Goal: Task Accomplishment & Management: Complete application form

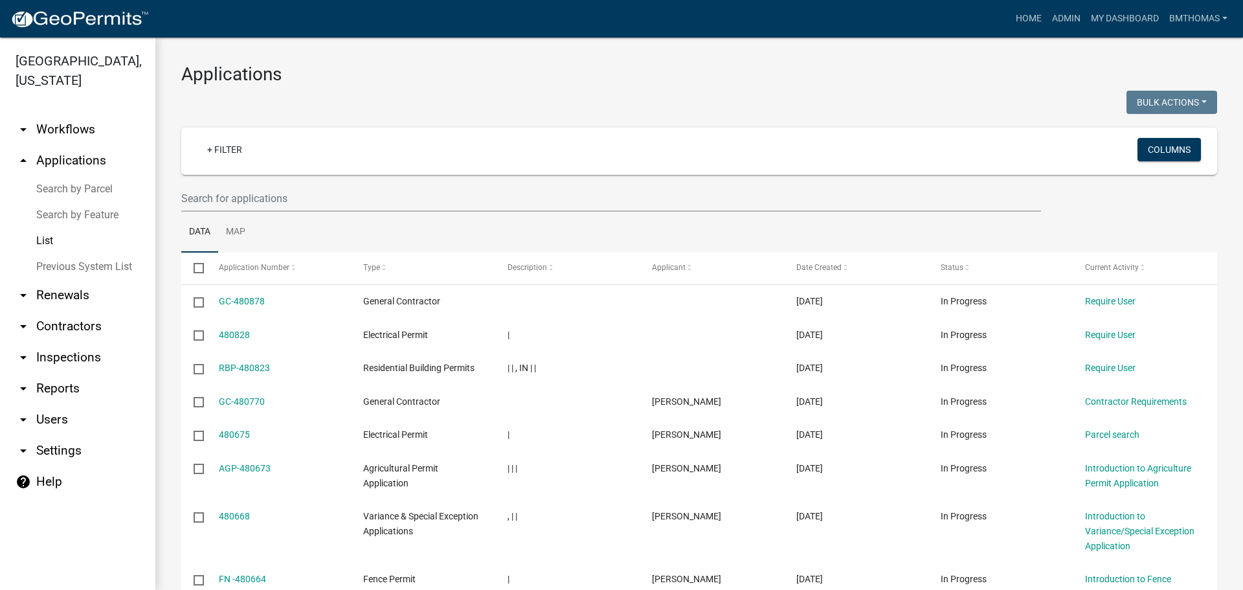
select select "3: 100"
click at [56, 342] on link "arrow_drop_down Inspections" at bounding box center [77, 357] width 155 height 31
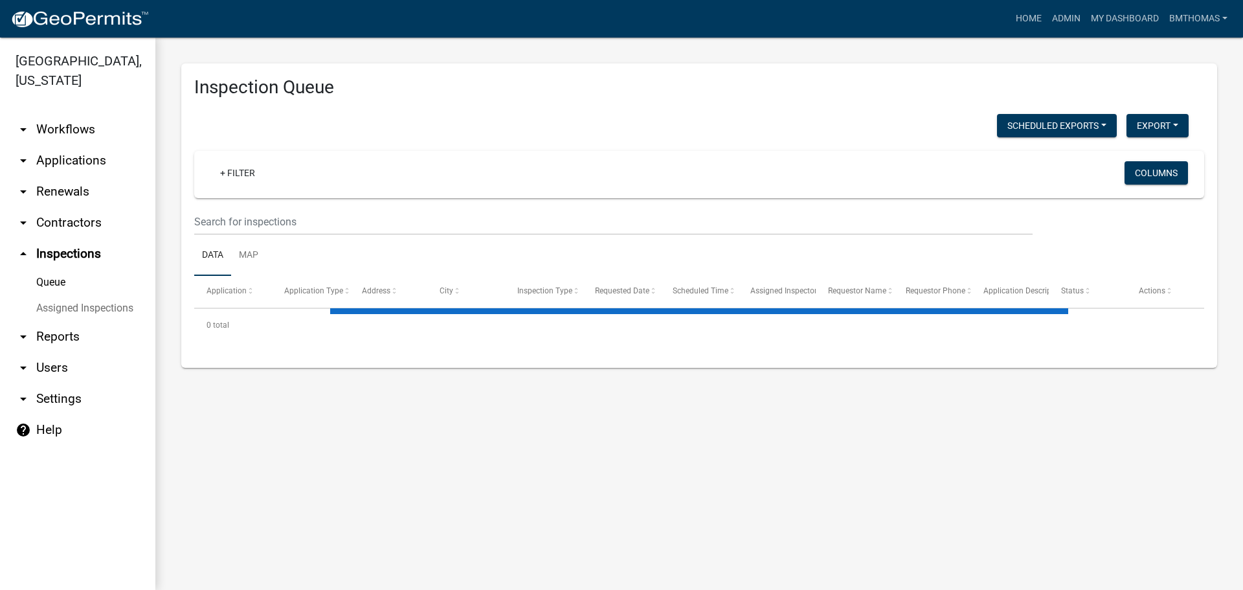
click at [95, 295] on link "Assigned Inspections" at bounding box center [77, 308] width 155 height 26
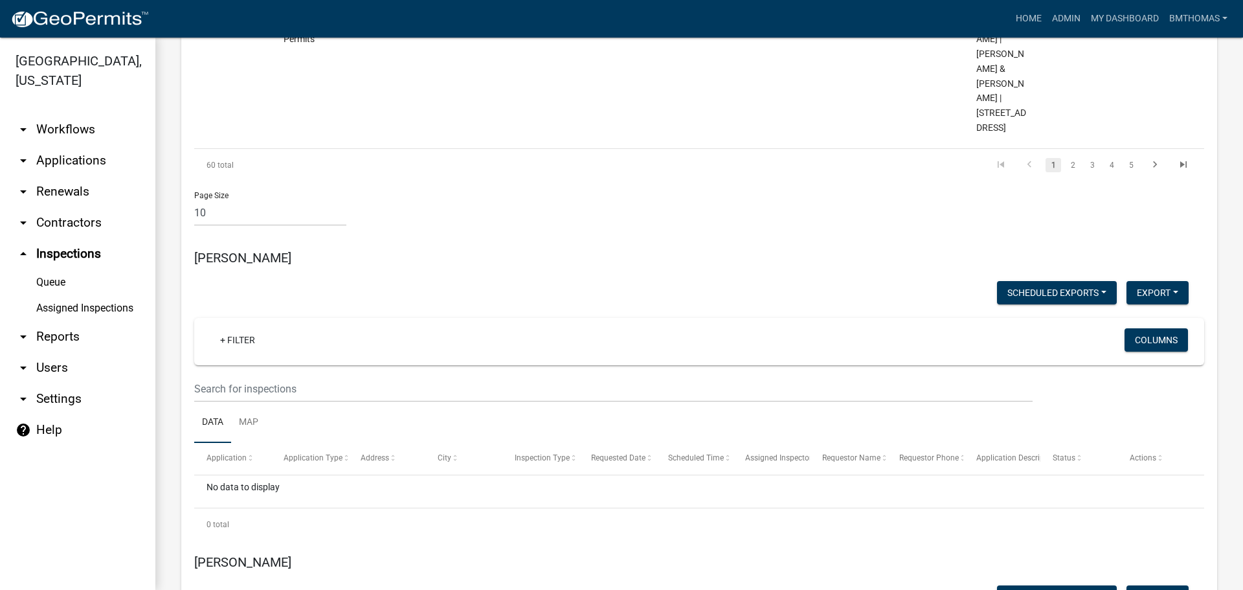
scroll to position [7335, 0]
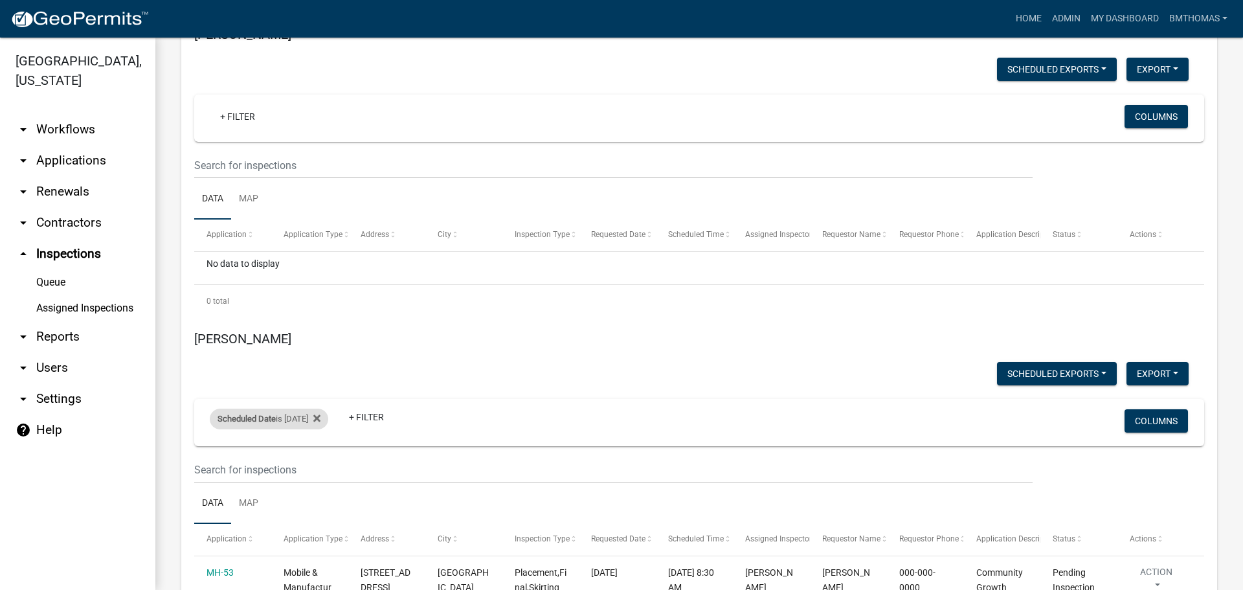
click at [312, 408] on div "Scheduled Date is [DATE]" at bounding box center [269, 418] width 118 height 21
click at [322, 337] on input "[DATE]" at bounding box center [280, 334] width 91 height 27
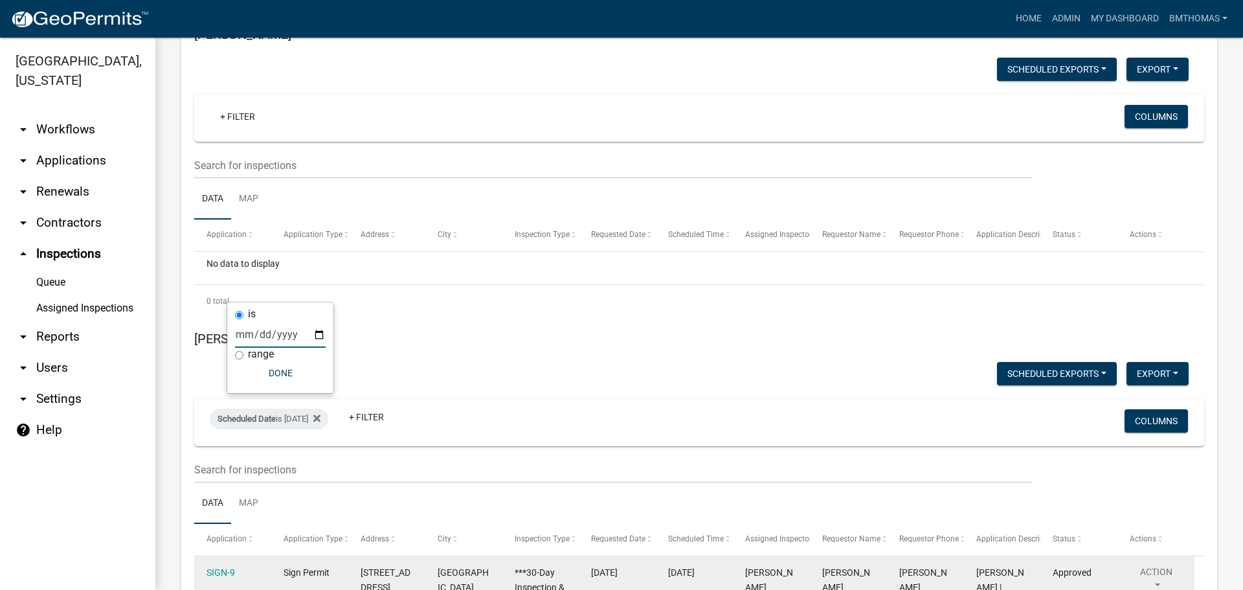
type input "[DATE]"
select select "3: 100"
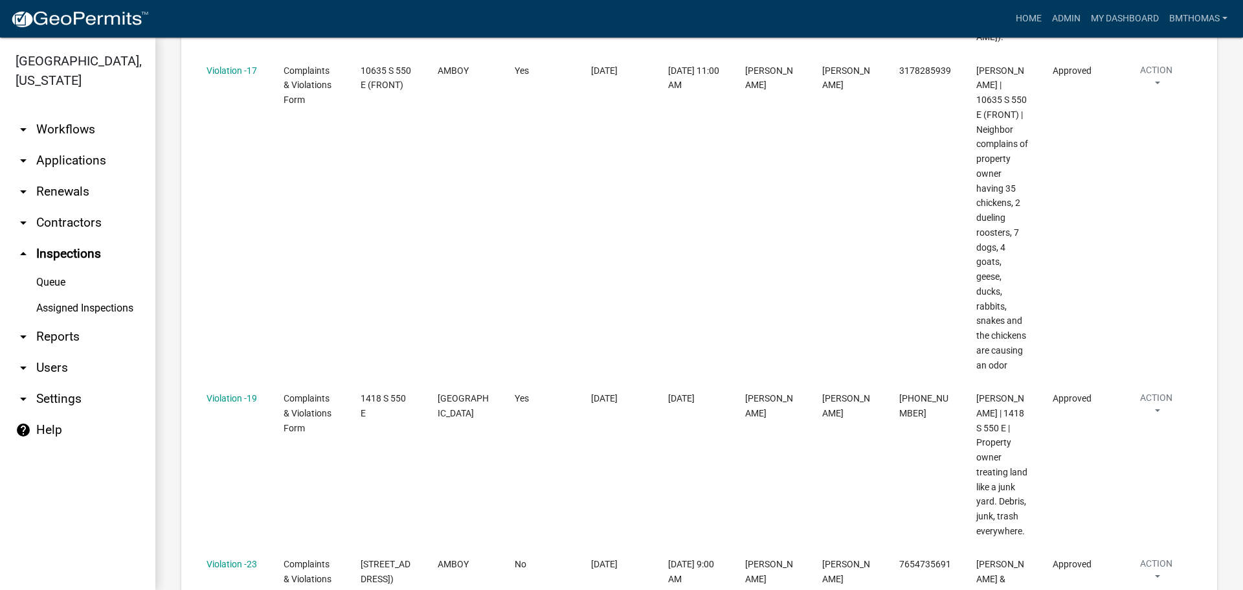
scroll to position [3839, 0]
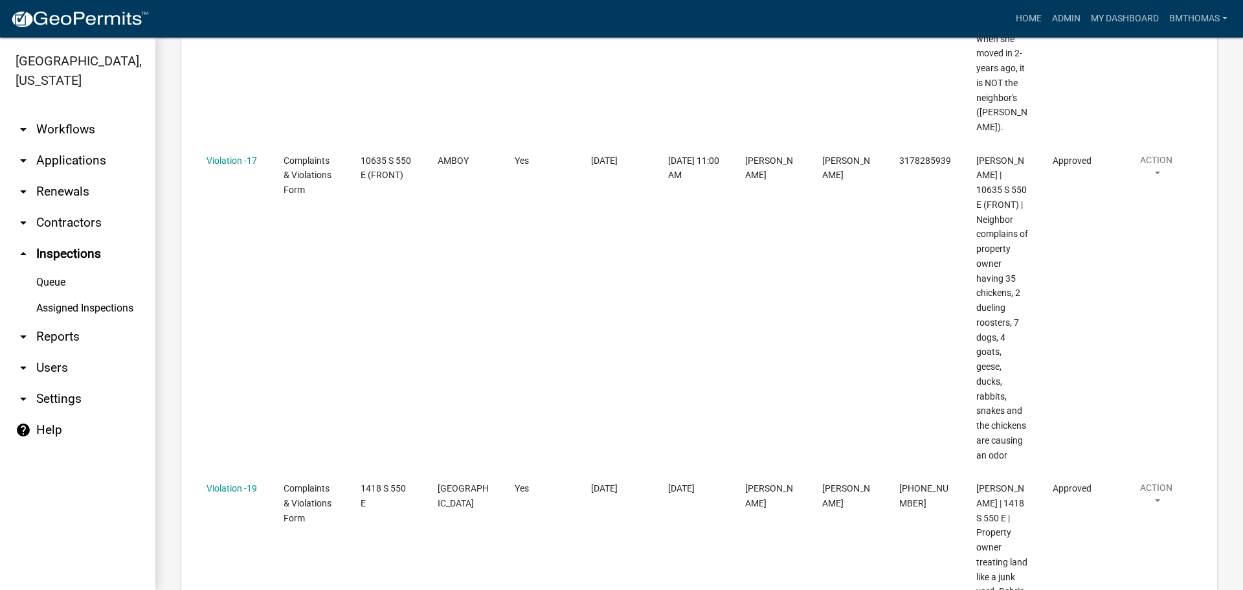
click at [48, 145] on link "arrow_drop_down Applications" at bounding box center [77, 160] width 155 height 31
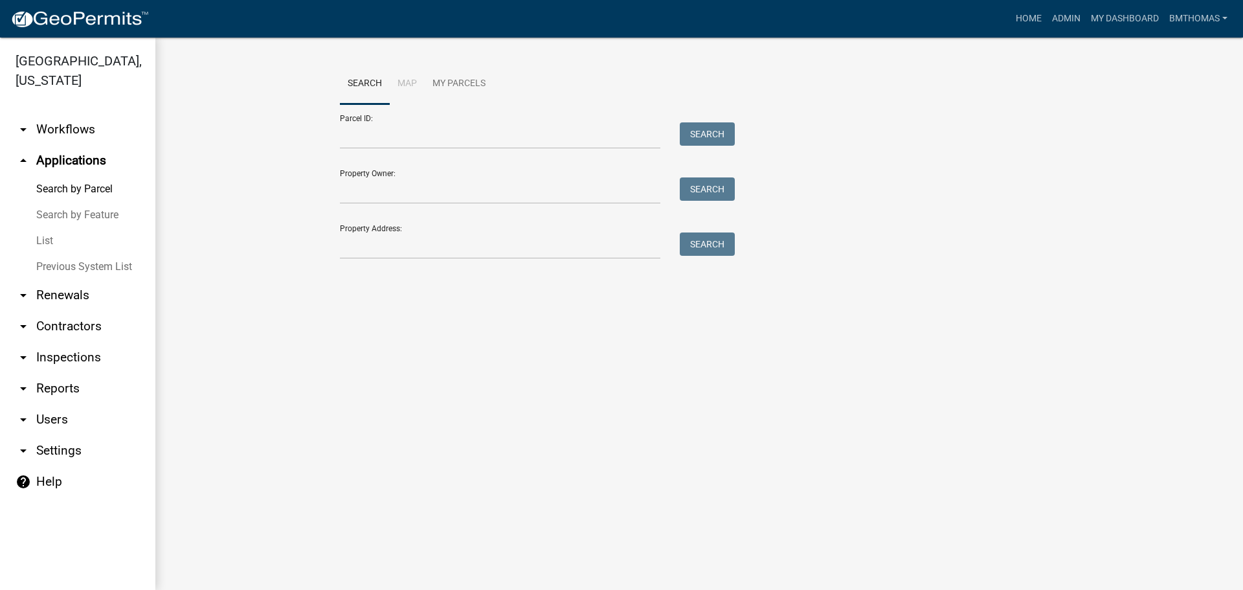
click at [50, 228] on link "List" at bounding box center [77, 241] width 155 height 26
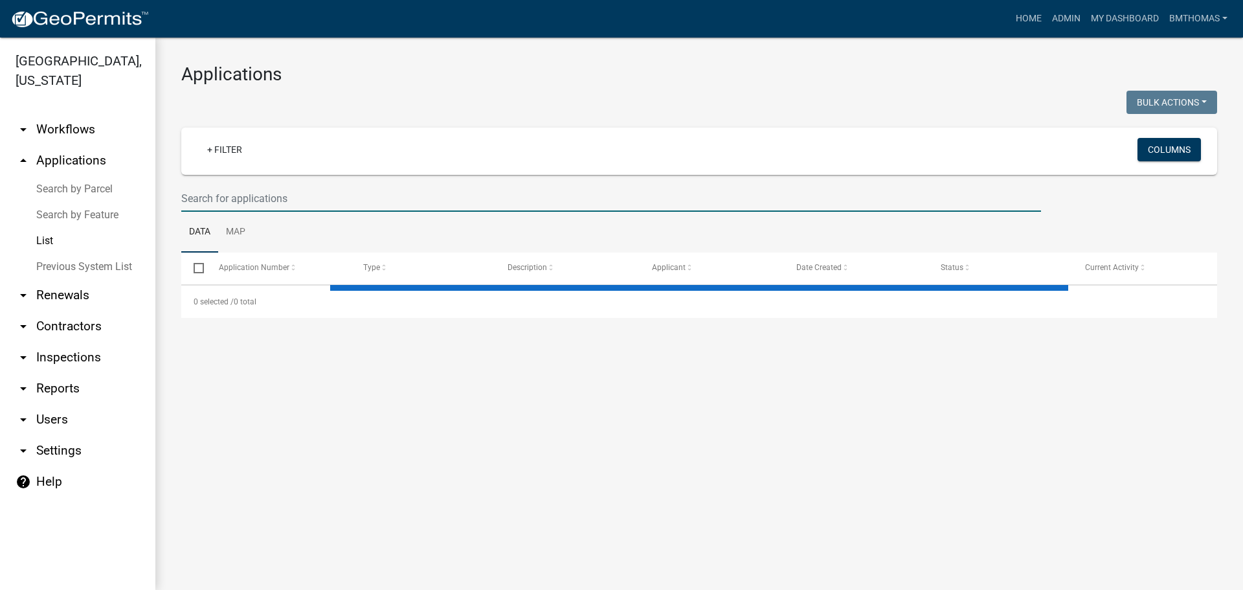
click at [223, 200] on input "text" at bounding box center [611, 198] width 860 height 27
select select "3: 100"
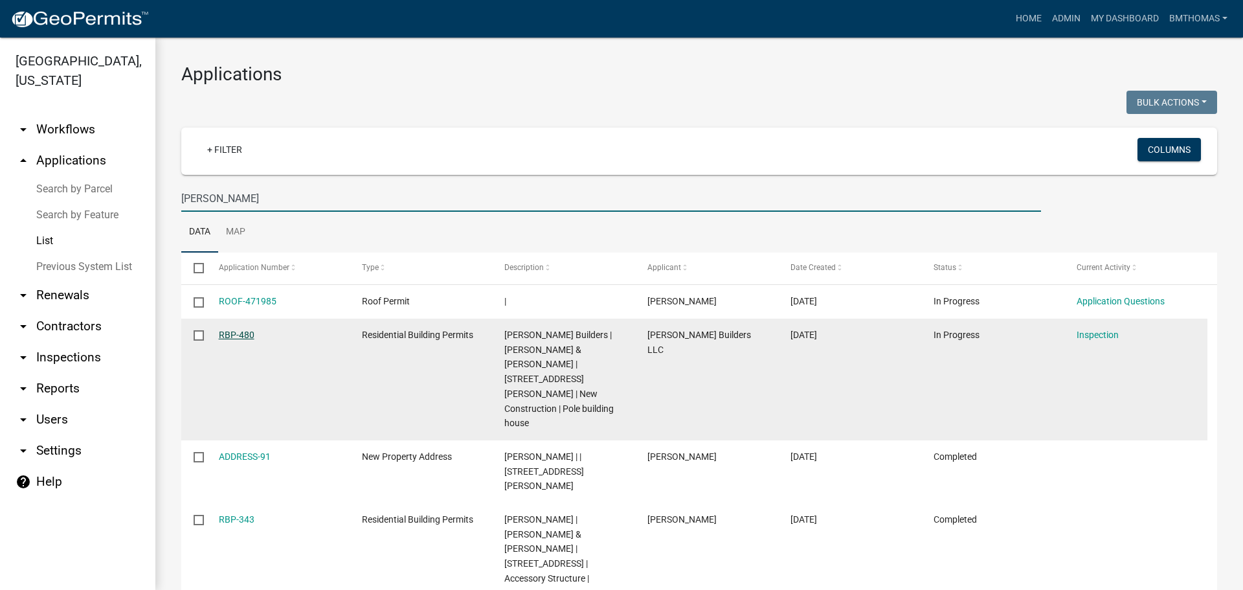
type input "[PERSON_NAME]"
click at [224, 339] on link "RBP-480" at bounding box center [237, 334] width 36 height 10
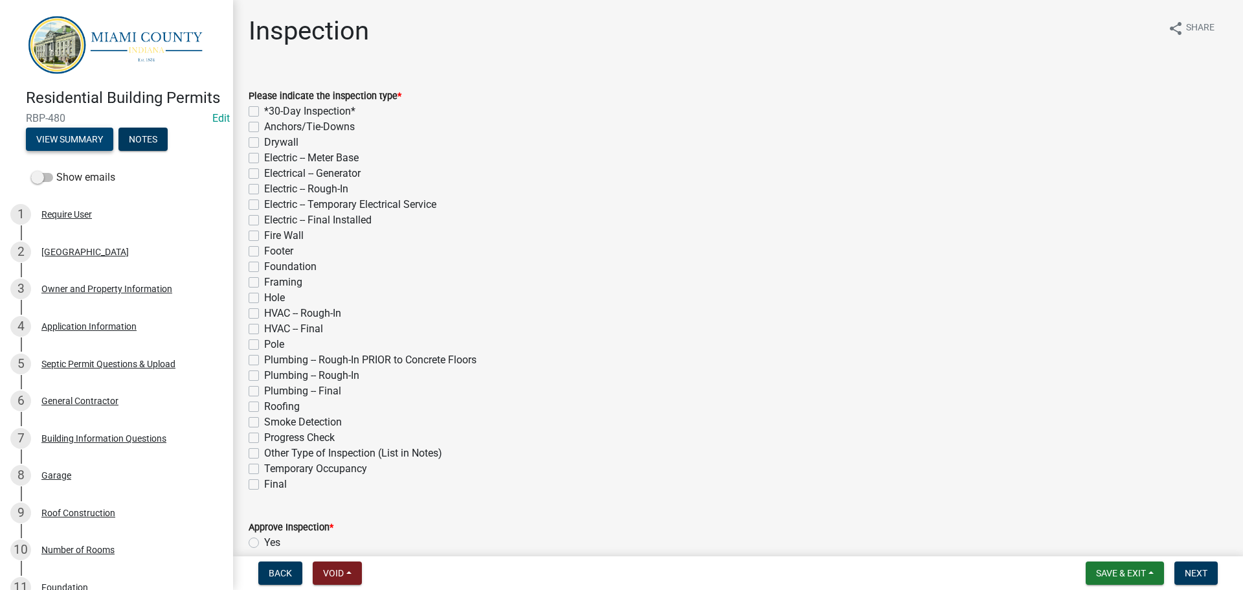
click at [79, 151] on button "View Summary" at bounding box center [69, 139] width 87 height 23
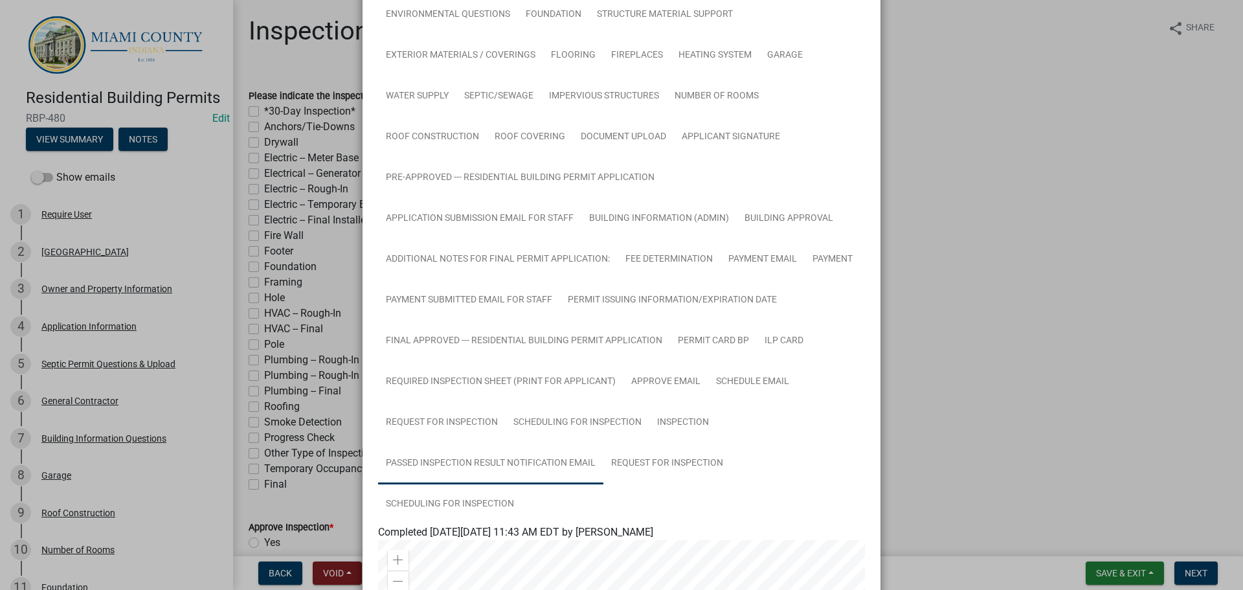
scroll to position [324, 0]
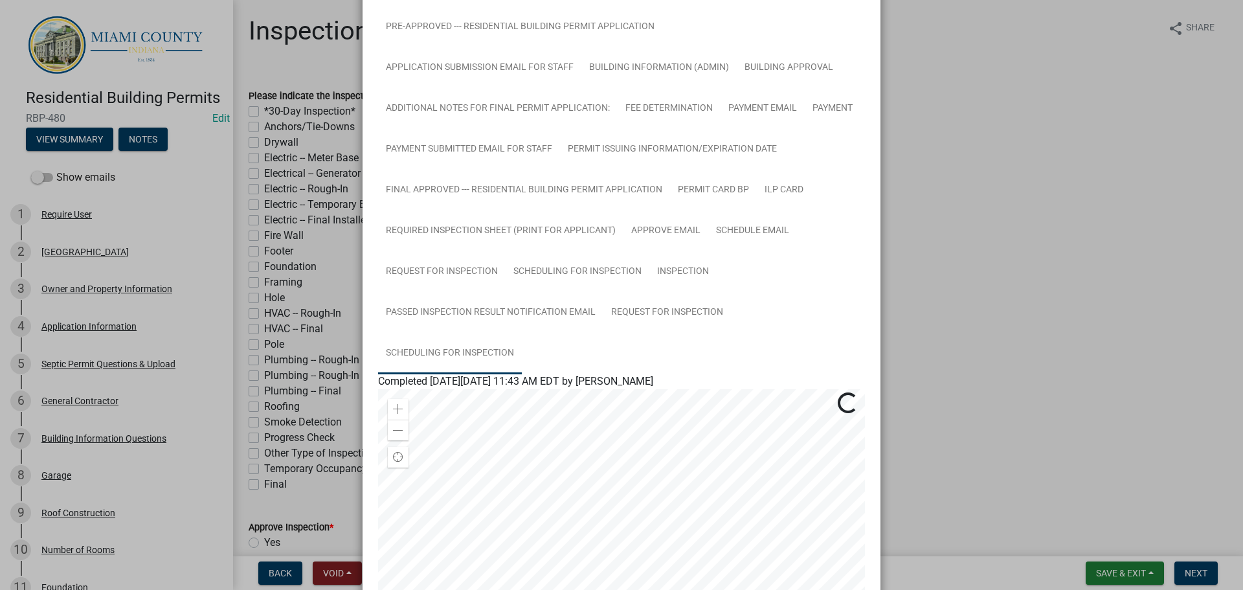
click at [492, 348] on link "Scheduling for Inspection" at bounding box center [450, 353] width 144 height 41
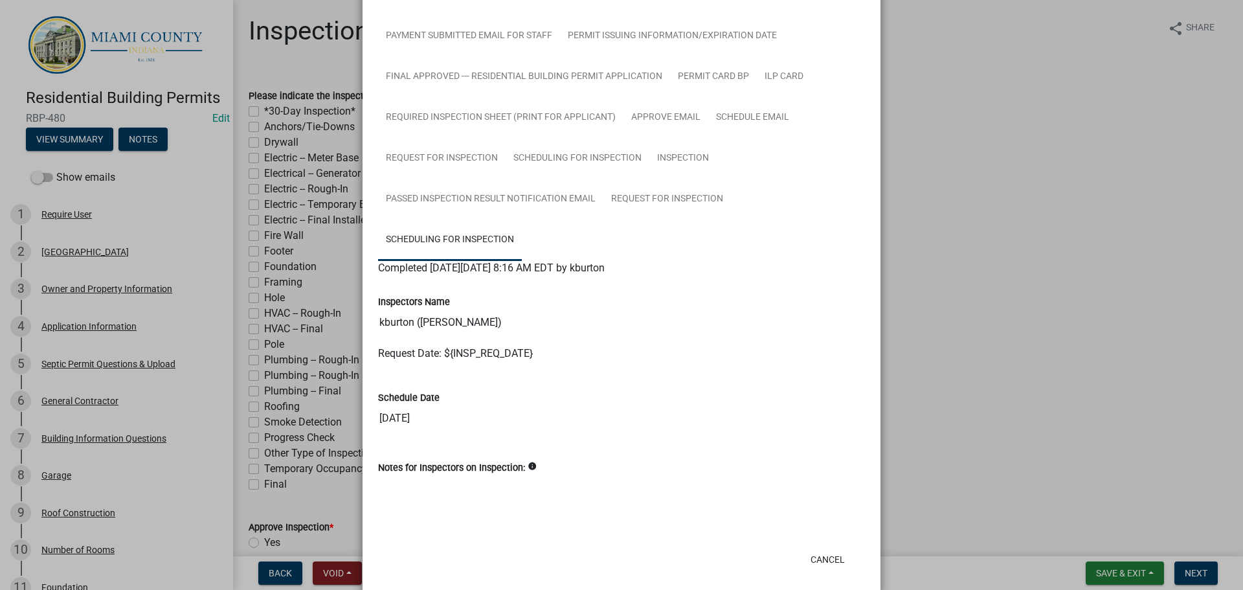
scroll to position [456, 0]
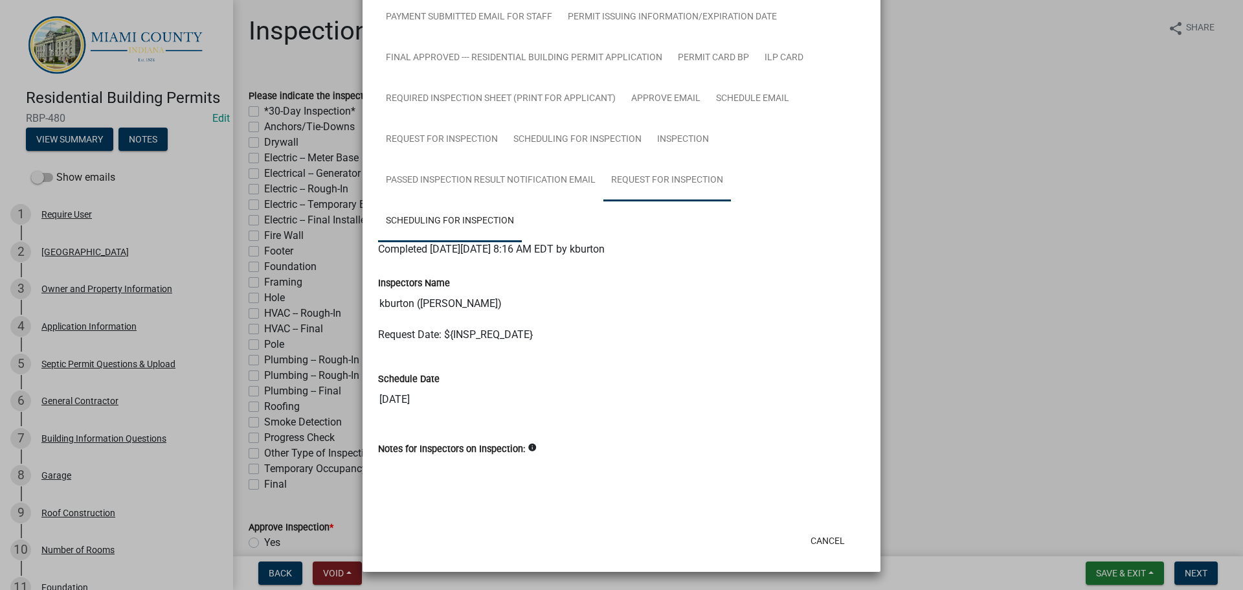
click at [661, 175] on link "Request for Inspection" at bounding box center [667, 180] width 128 height 41
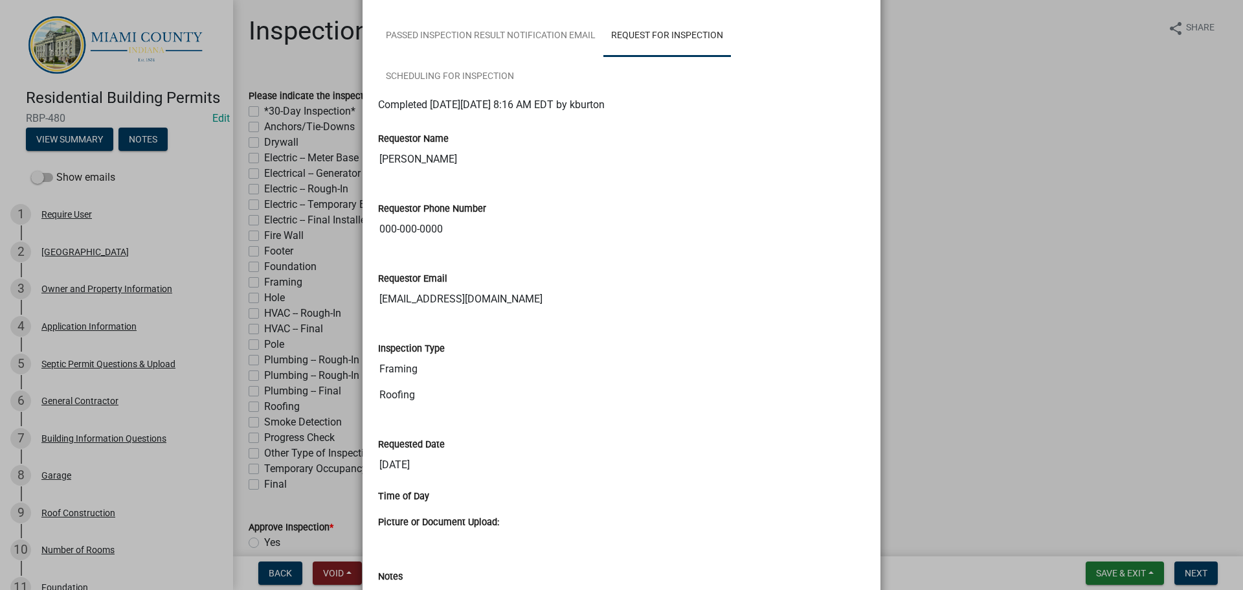
scroll to position [308, 0]
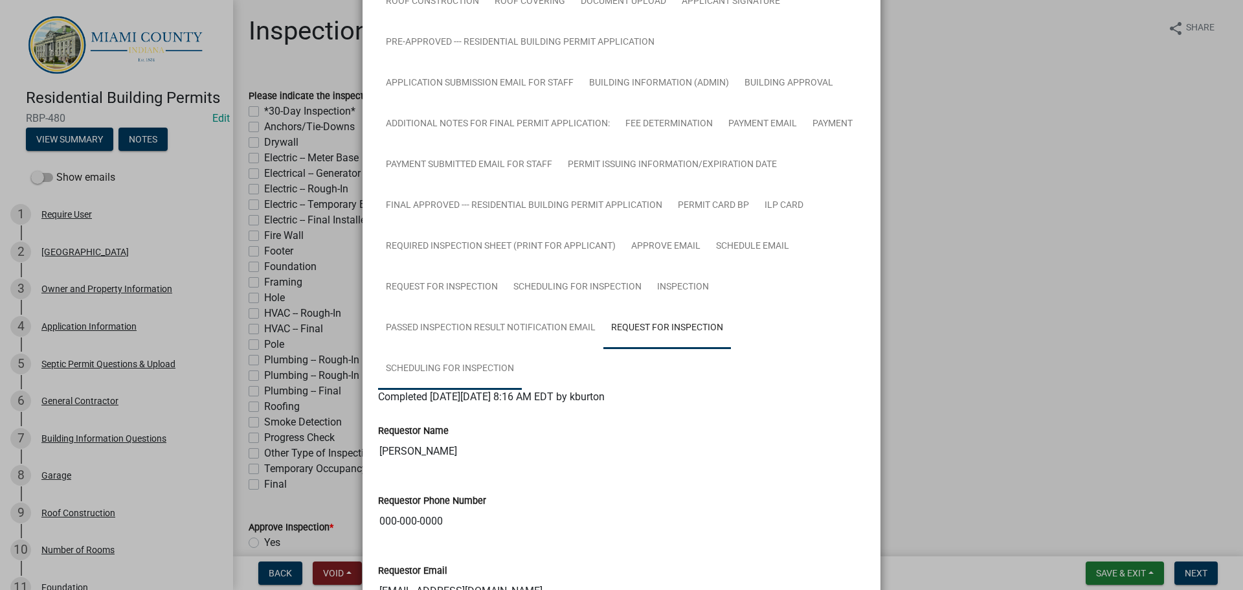
click at [434, 360] on link "Scheduling for Inspection" at bounding box center [450, 368] width 144 height 41
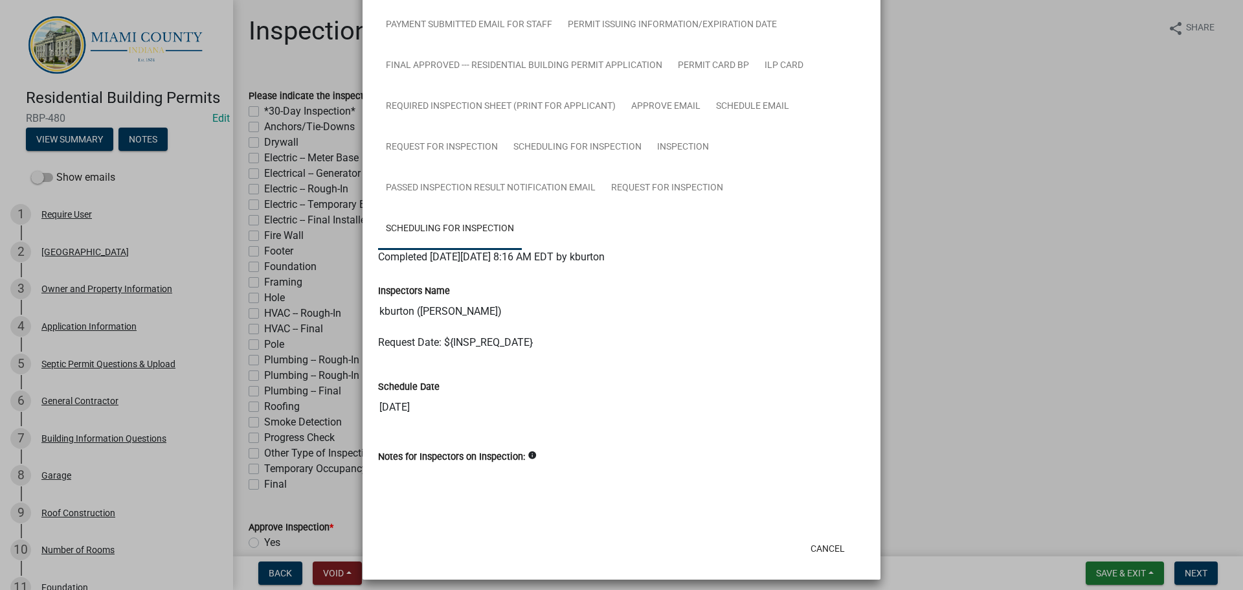
scroll to position [456, 0]
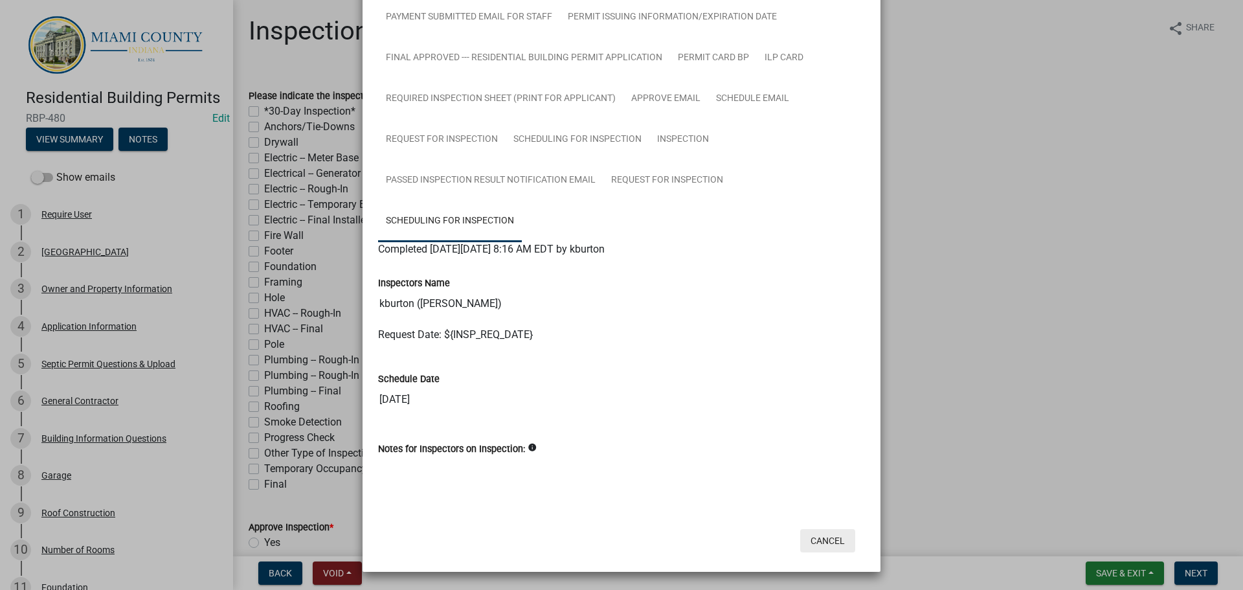
click at [820, 541] on button "Cancel" at bounding box center [827, 540] width 55 height 23
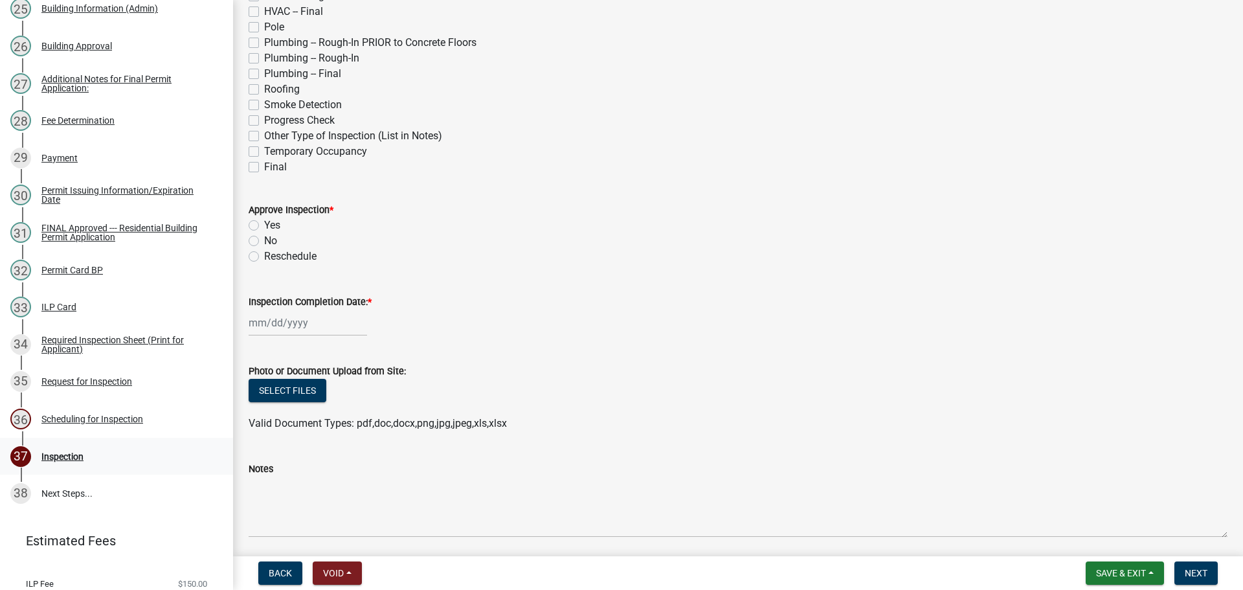
scroll to position [324, 0]
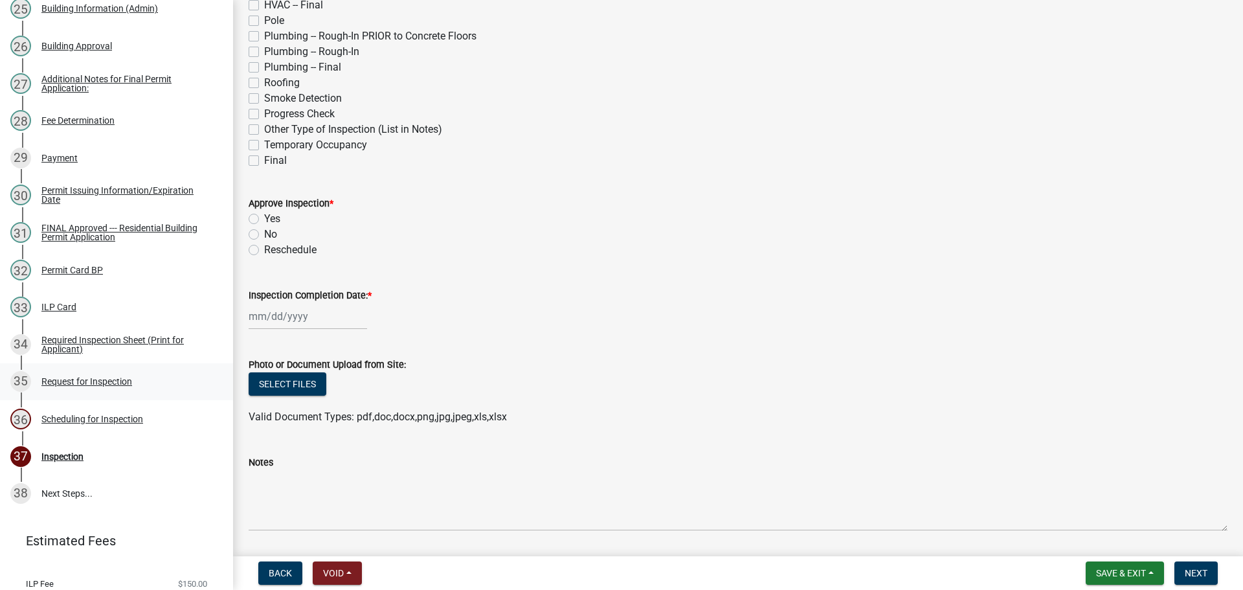
click at [98, 386] on div "Request for Inspection" at bounding box center [86, 381] width 91 height 9
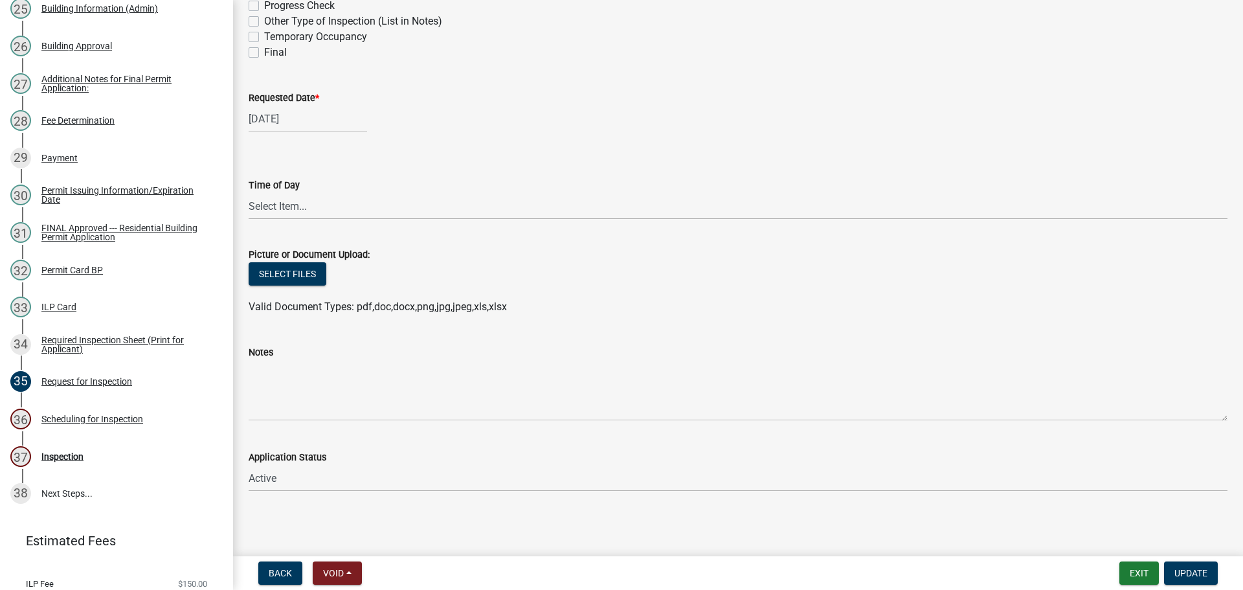
scroll to position [646, 0]
click at [103, 423] on div "Scheduling for Inspection" at bounding box center [92, 418] width 102 height 9
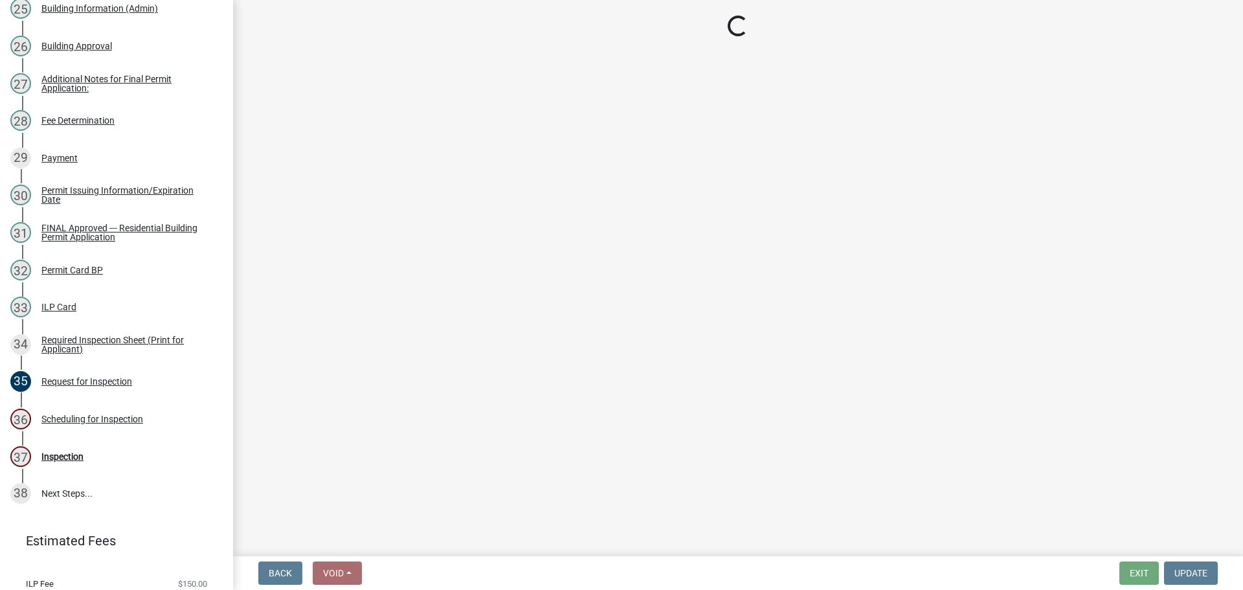
select select "25b75ae6-03c7-4280-9b34-fcf63005d5e5"
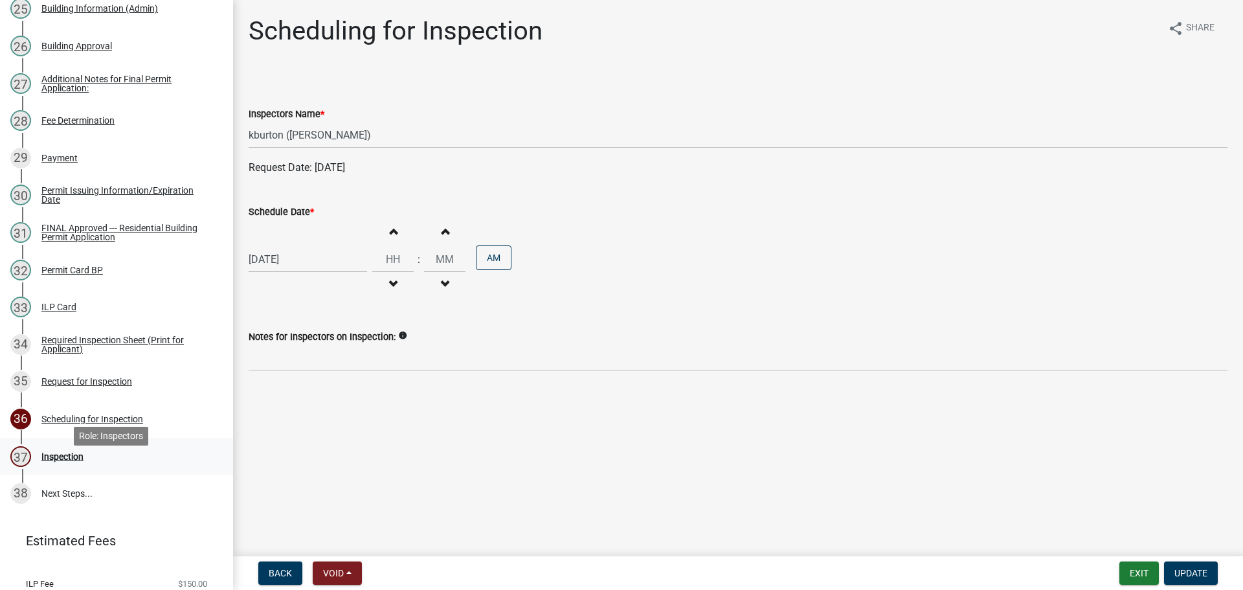
click at [71, 461] on div "Inspection" at bounding box center [62, 456] width 42 height 9
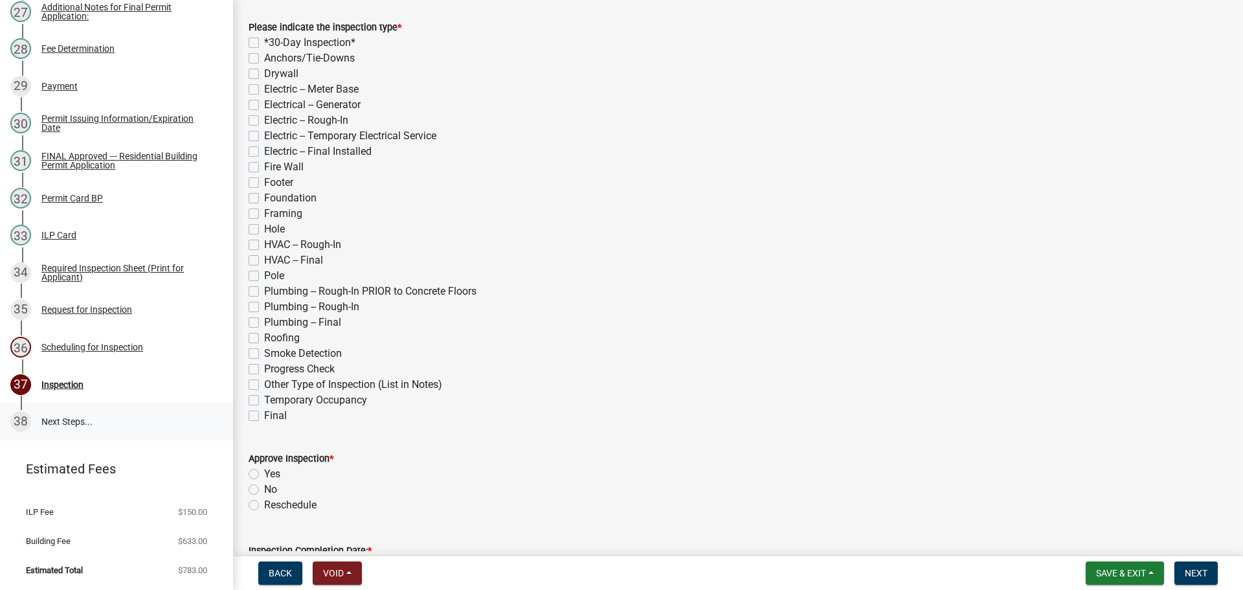
scroll to position [65, 0]
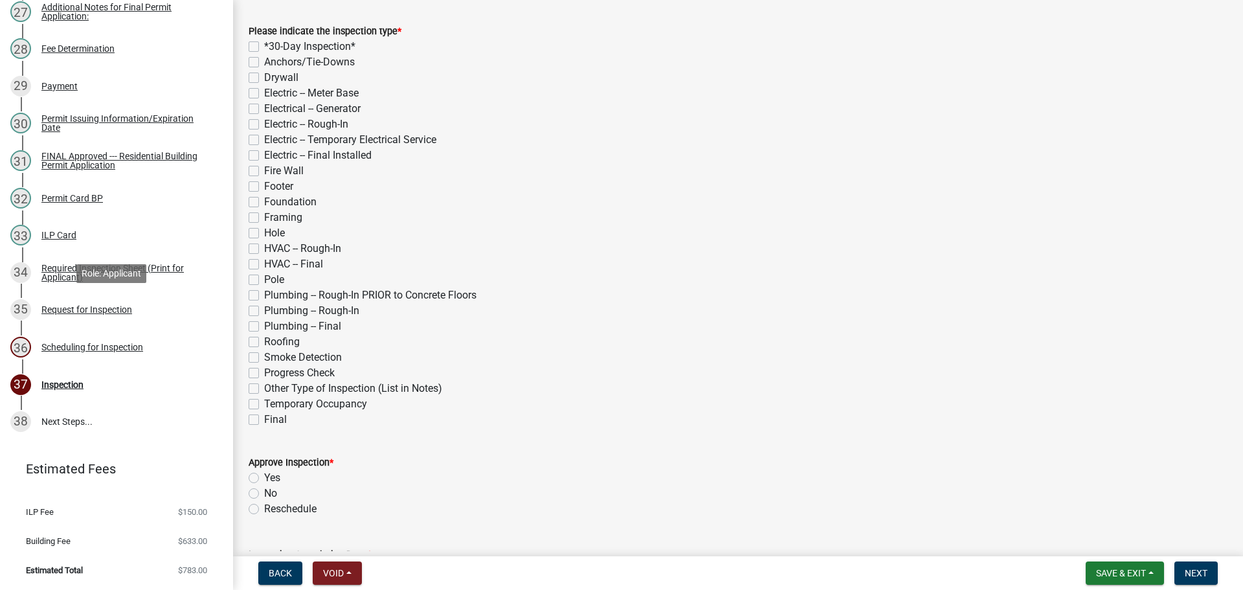
click at [112, 311] on div "Request for Inspection" at bounding box center [86, 309] width 91 height 9
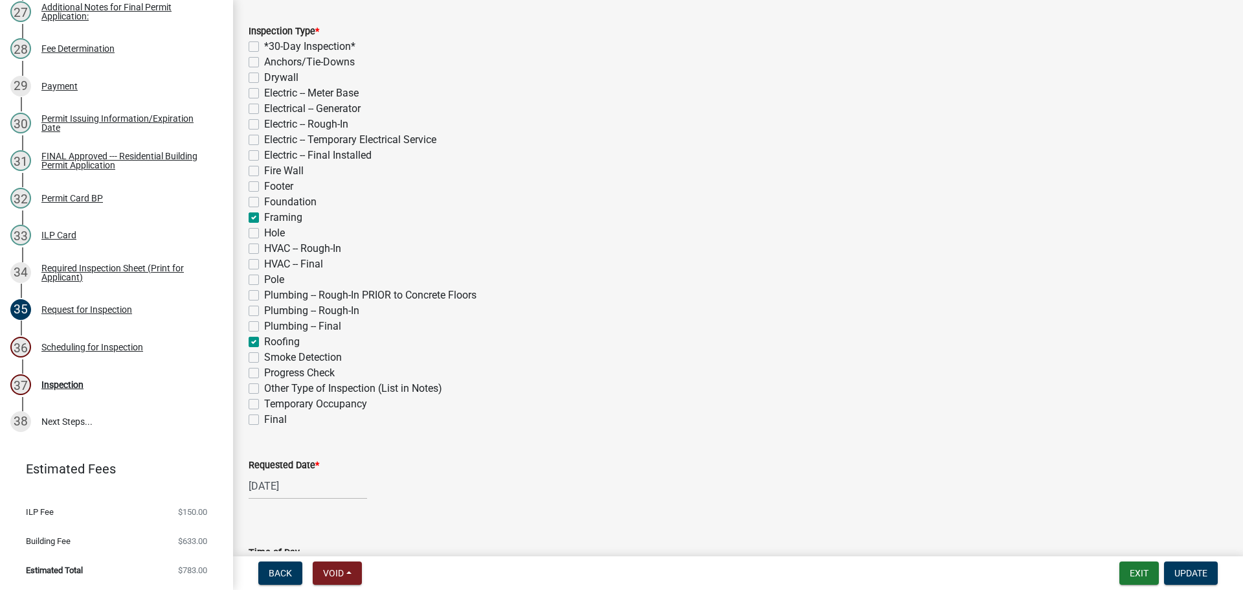
scroll to position [258, 0]
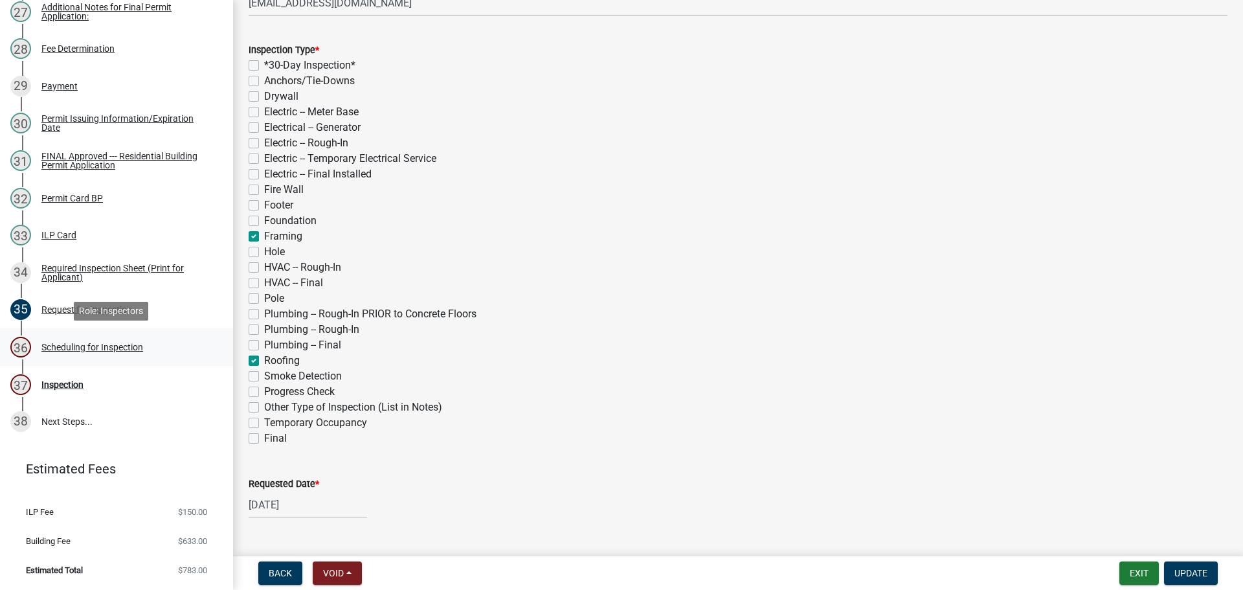
click at [115, 352] on div "36 Scheduling for Inspection" at bounding box center [111, 347] width 202 height 21
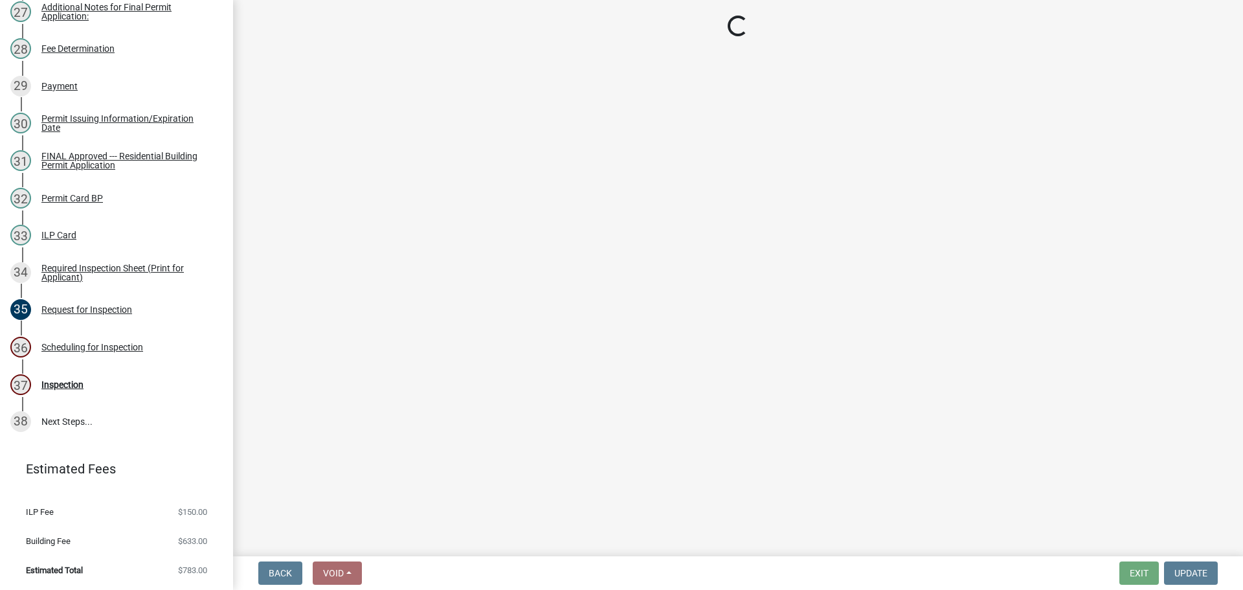
select select "25b75ae6-03c7-4280-9b34-fcf63005d5e5"
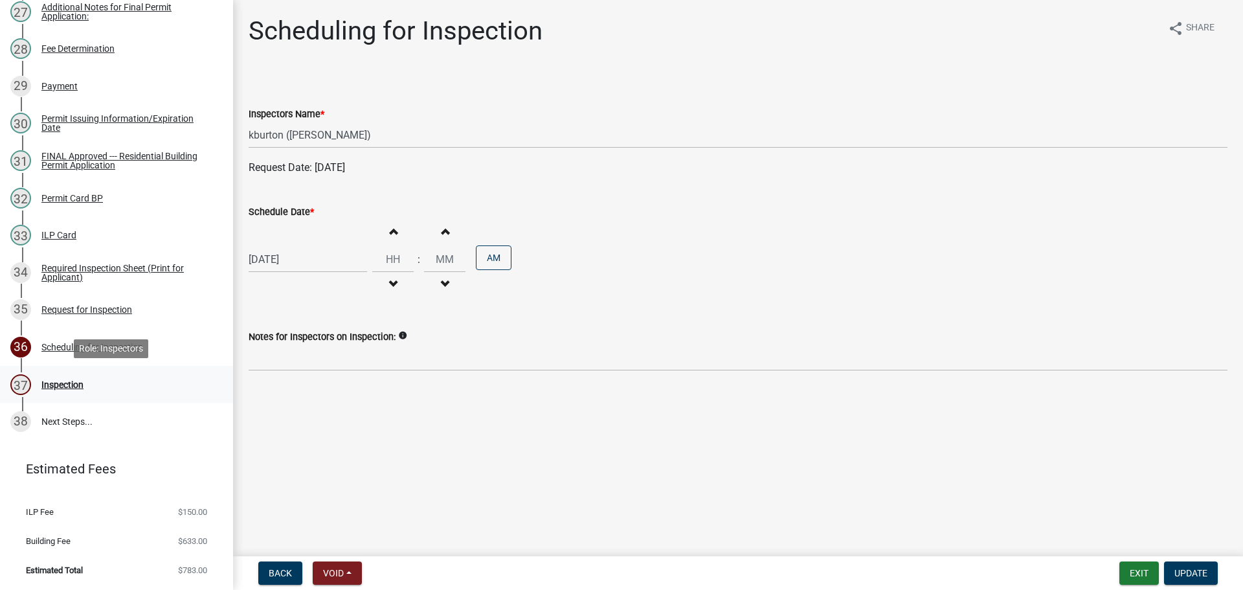
click at [54, 388] on div "Inspection" at bounding box center [62, 384] width 42 height 9
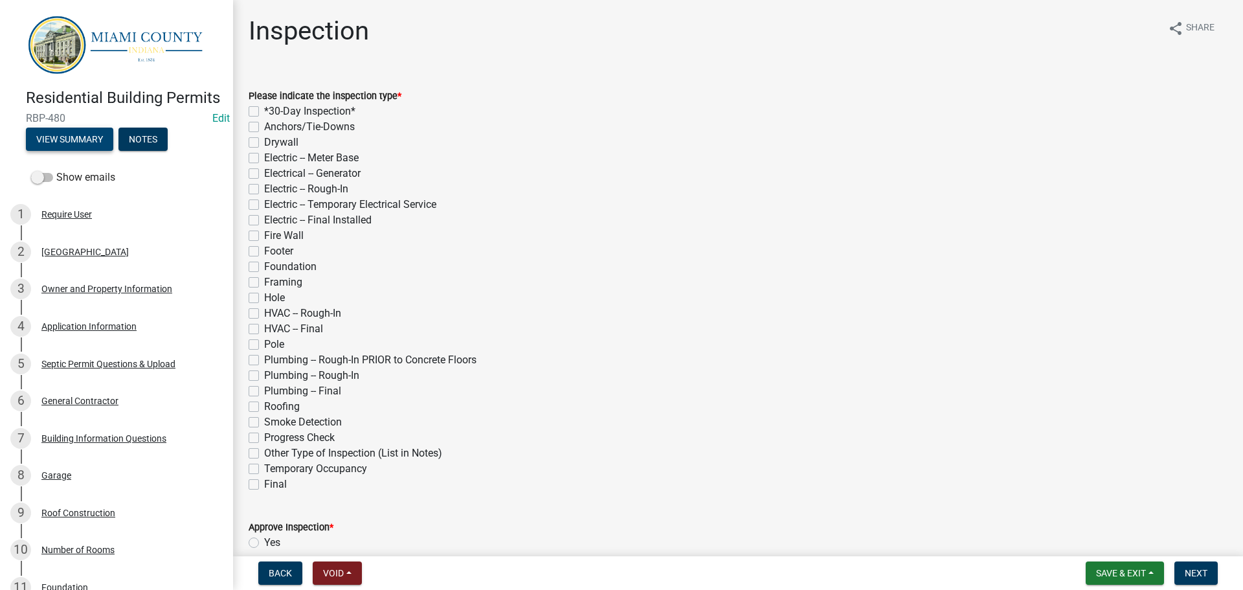
click at [78, 151] on button "View Summary" at bounding box center [69, 139] width 87 height 23
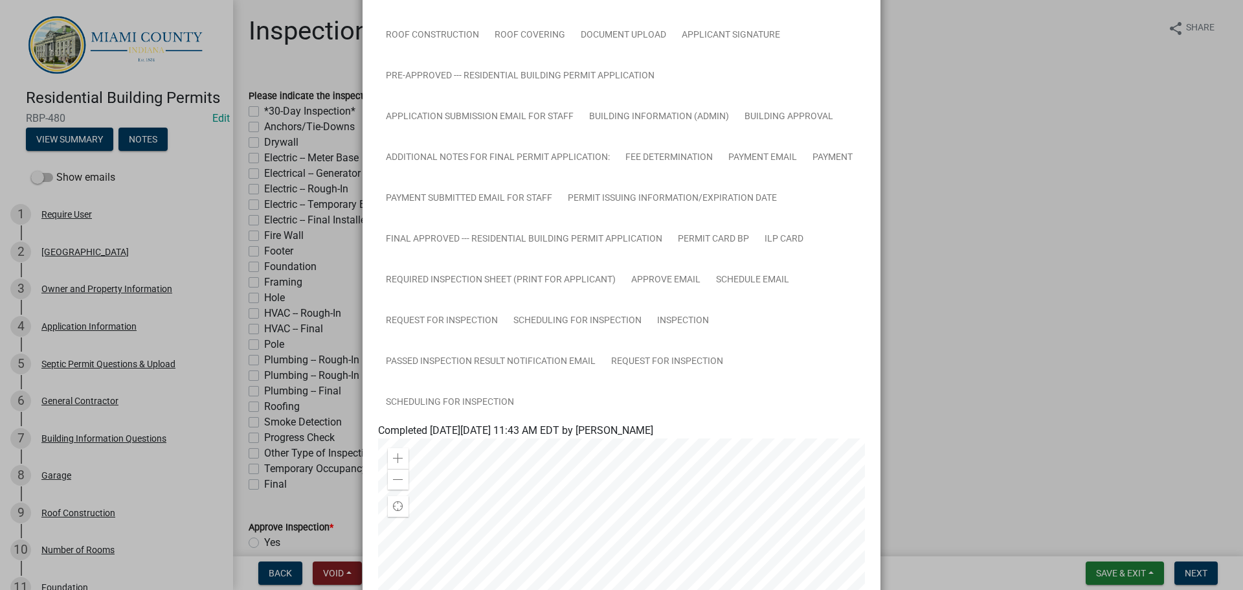
scroll to position [324, 0]
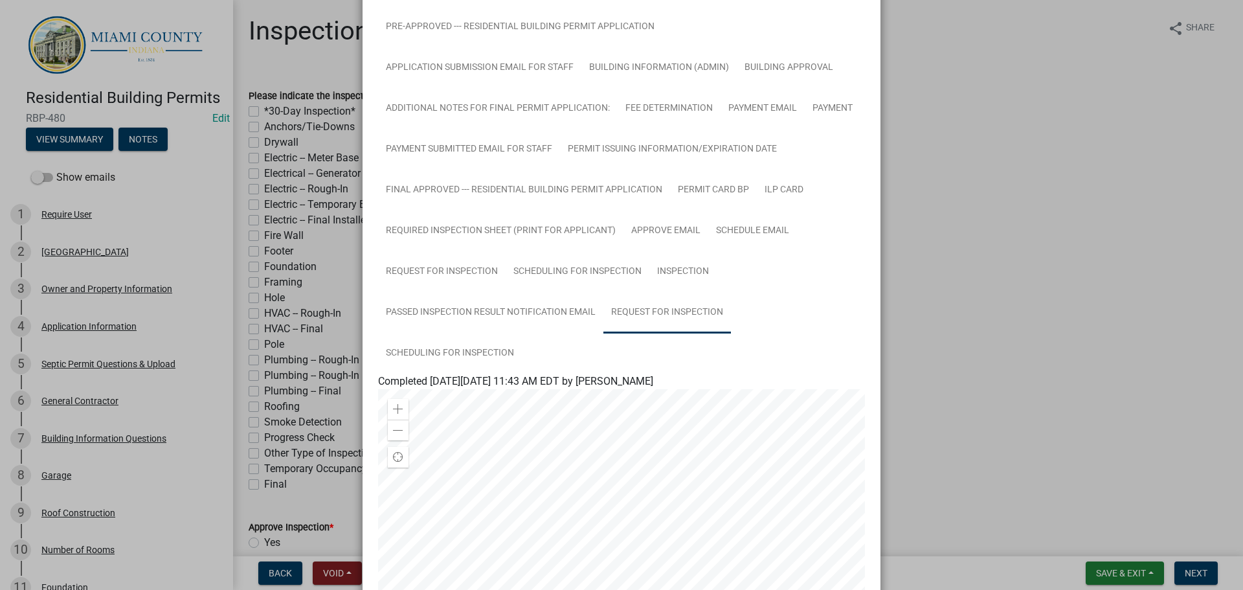
click at [643, 309] on link "Request for Inspection" at bounding box center [667, 312] width 128 height 41
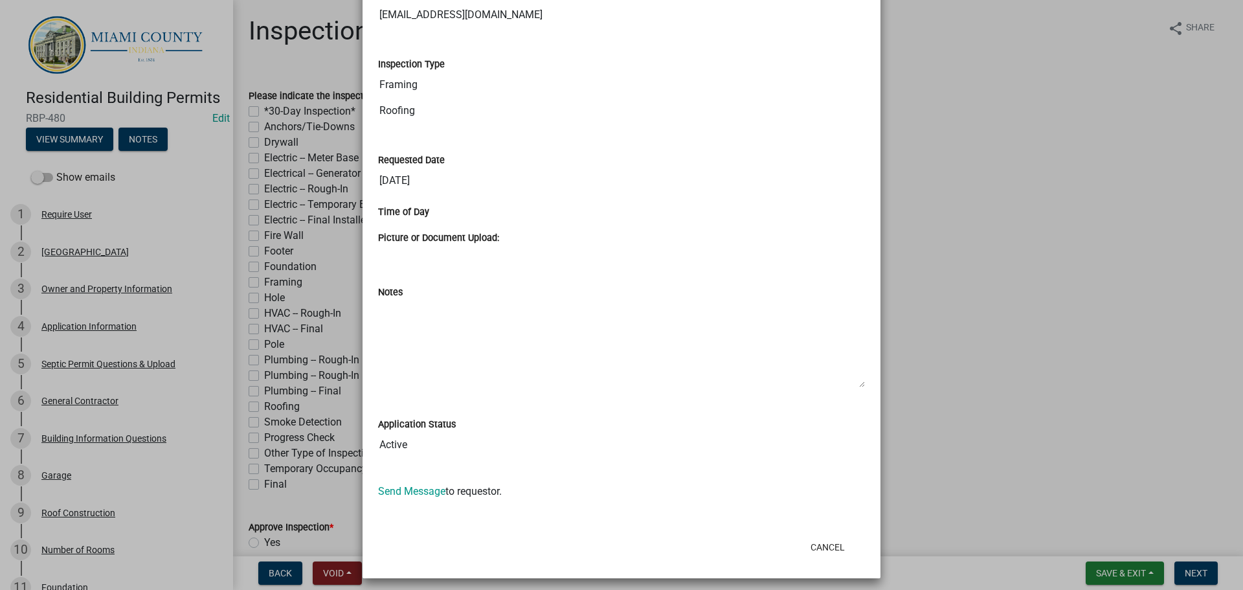
scroll to position [891, 0]
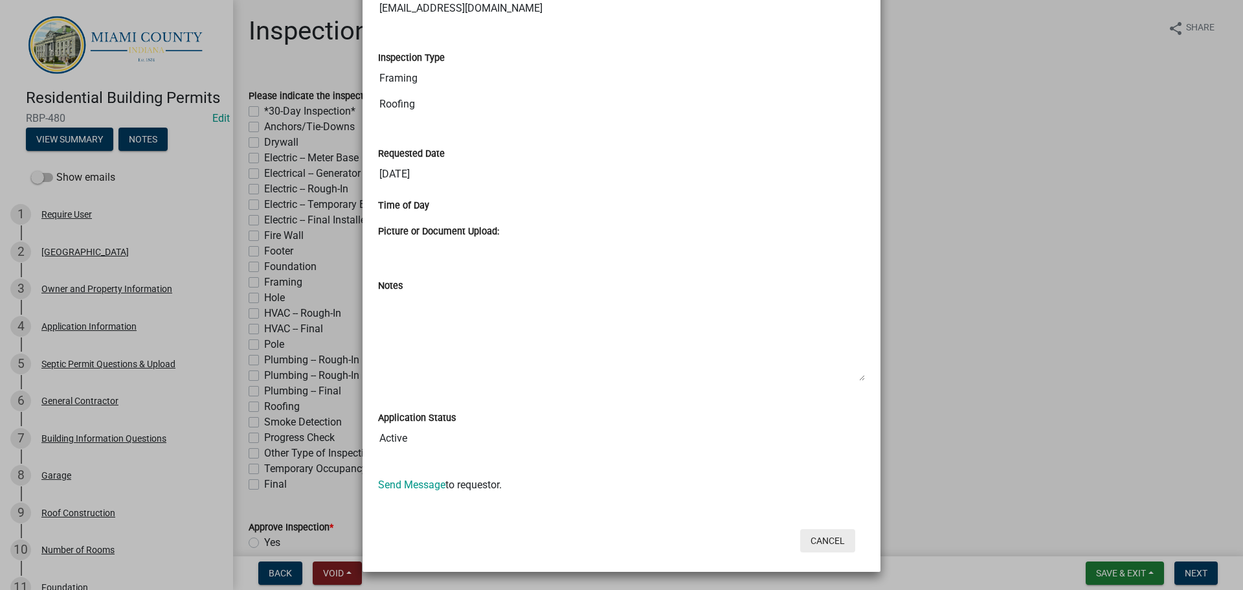
click at [809, 550] on button "Cancel" at bounding box center [827, 540] width 55 height 23
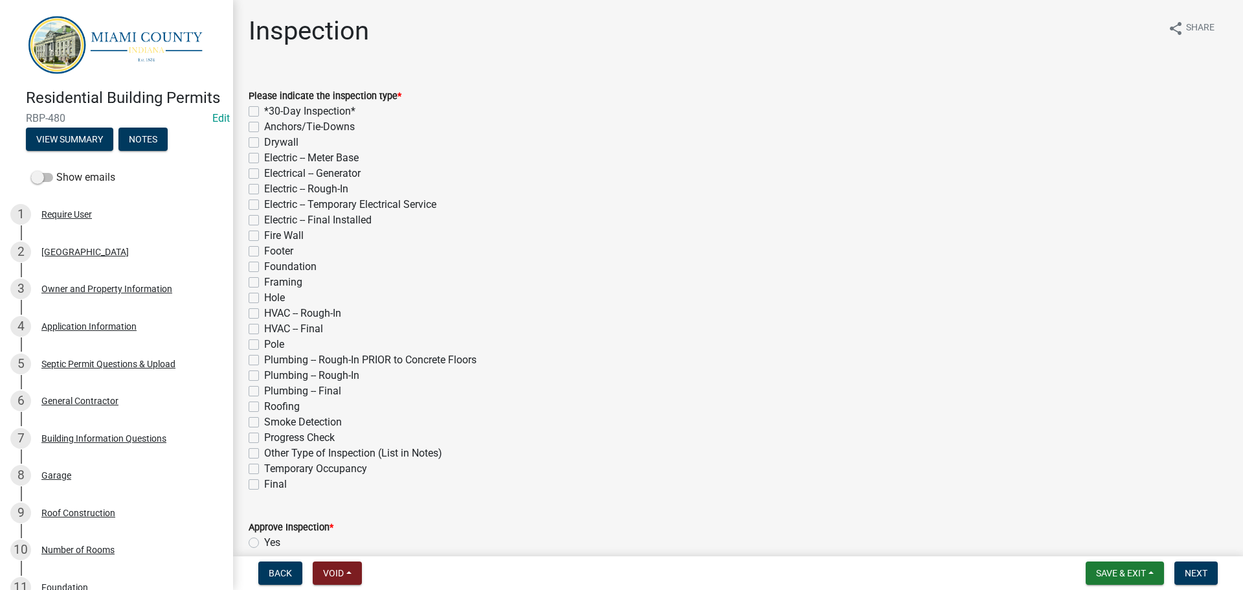
click at [264, 251] on label "Footer" at bounding box center [278, 251] width 29 height 16
click at [264, 251] on input "Footer" at bounding box center [268, 247] width 8 height 8
checkbox input "true"
checkbox input "false"
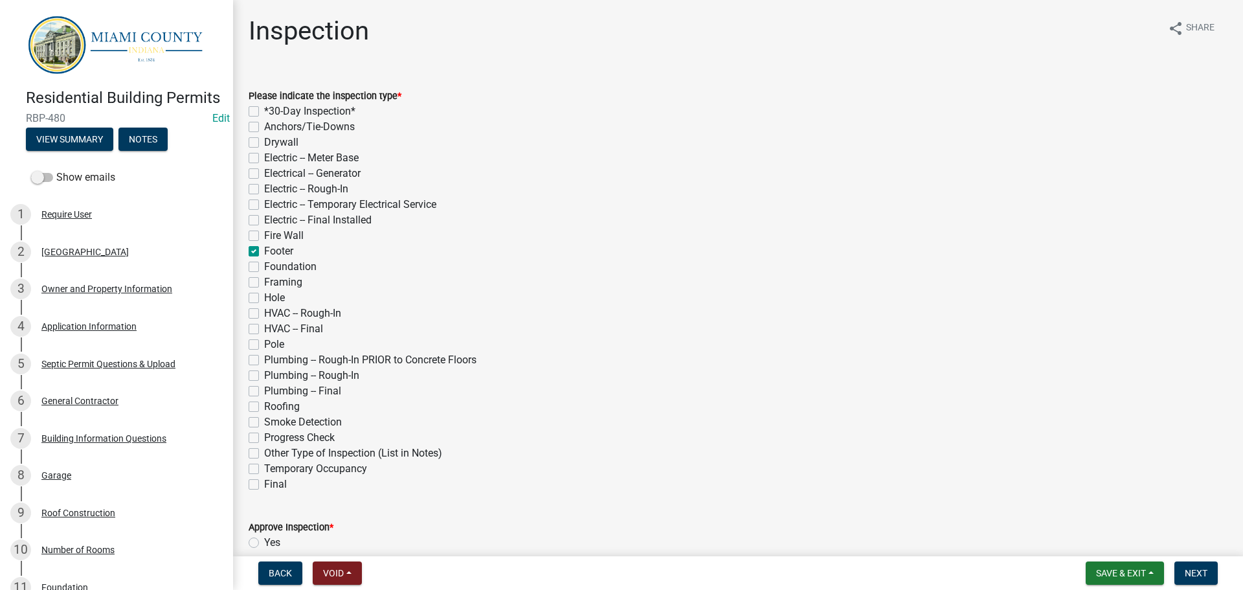
checkbox input "false"
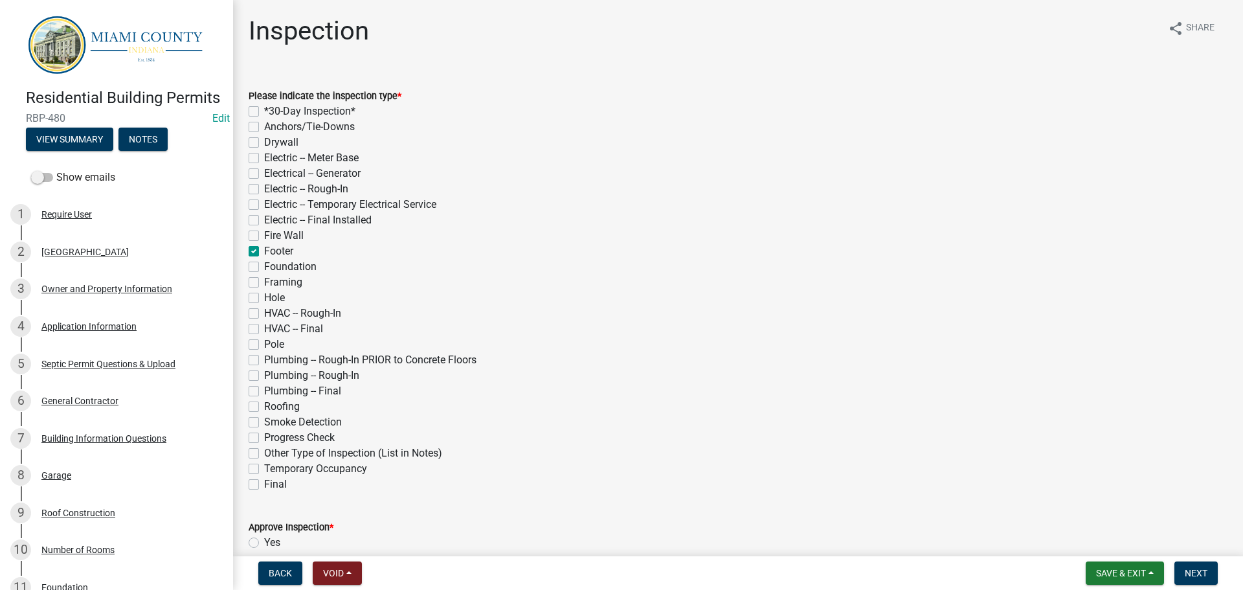
checkbox input "false"
checkbox input "true"
checkbox input "false"
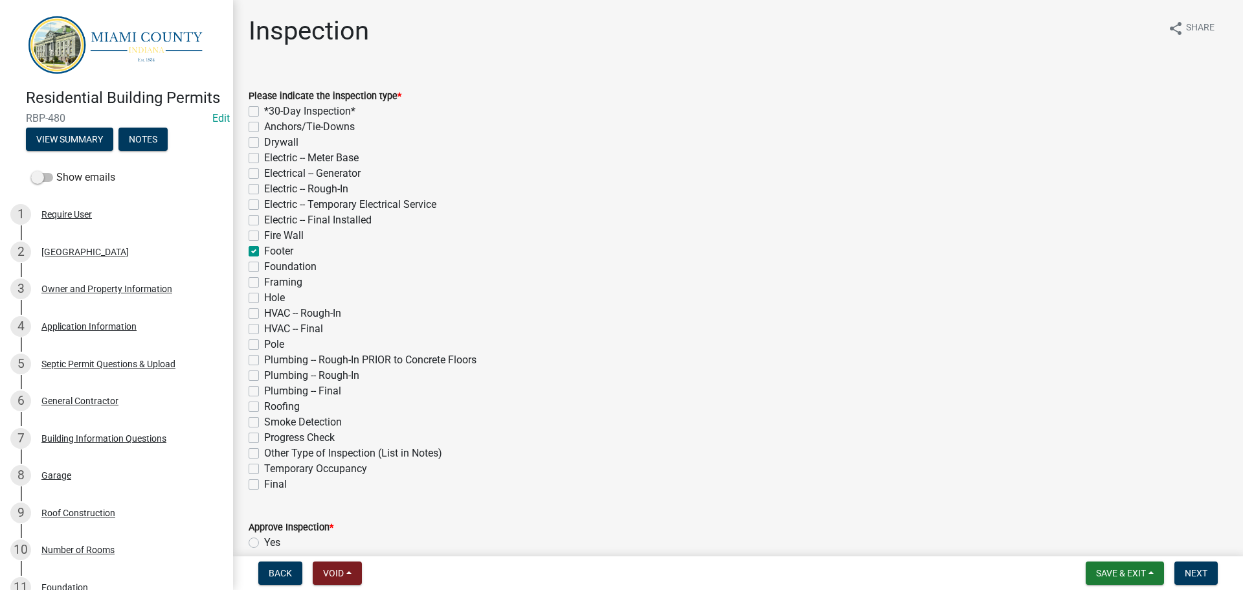
checkbox input "false"
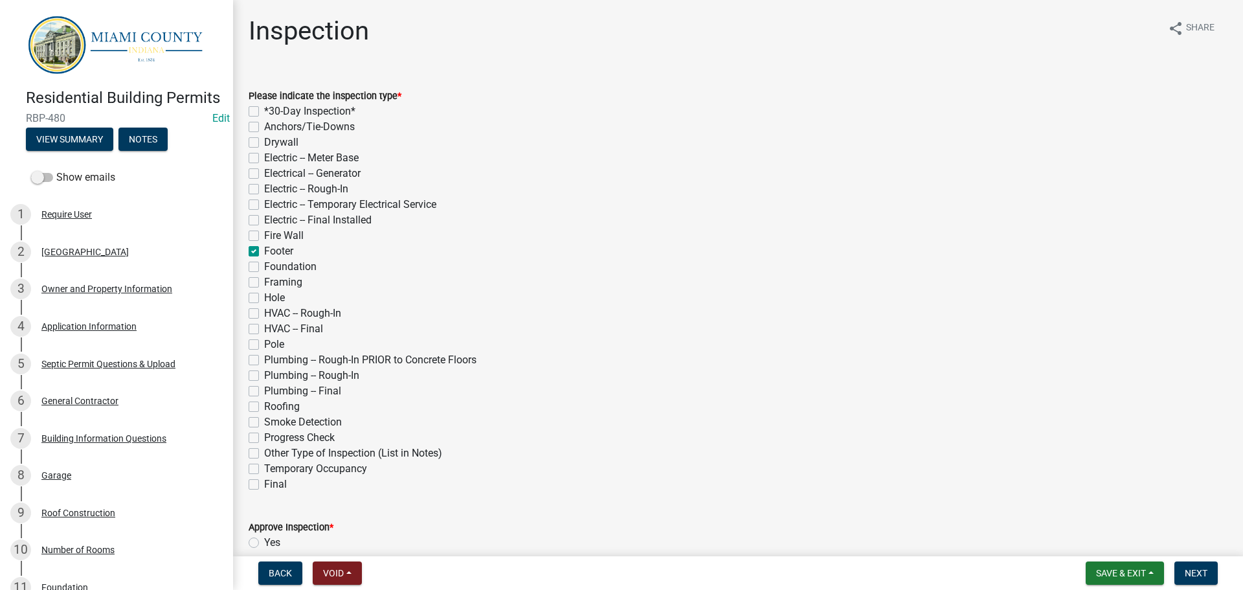
checkbox input "false"
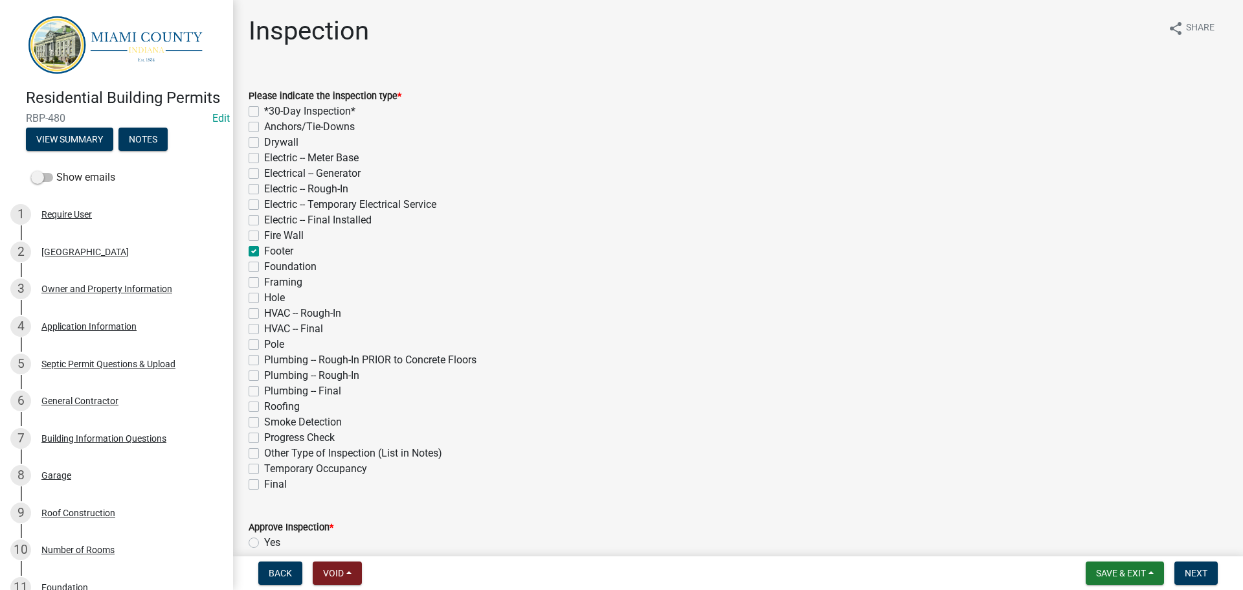
checkbox input "false"
click at [264, 253] on label "Footer" at bounding box center [278, 251] width 29 height 16
click at [264, 252] on input "Footer" at bounding box center [268, 247] width 8 height 8
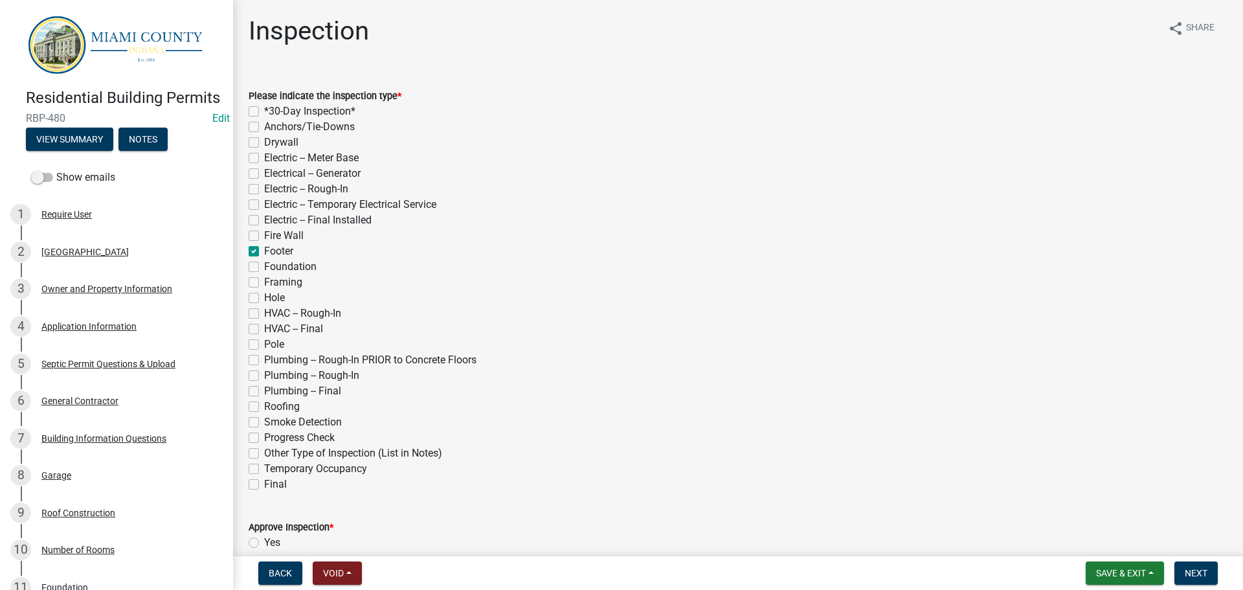
checkbox input "false"
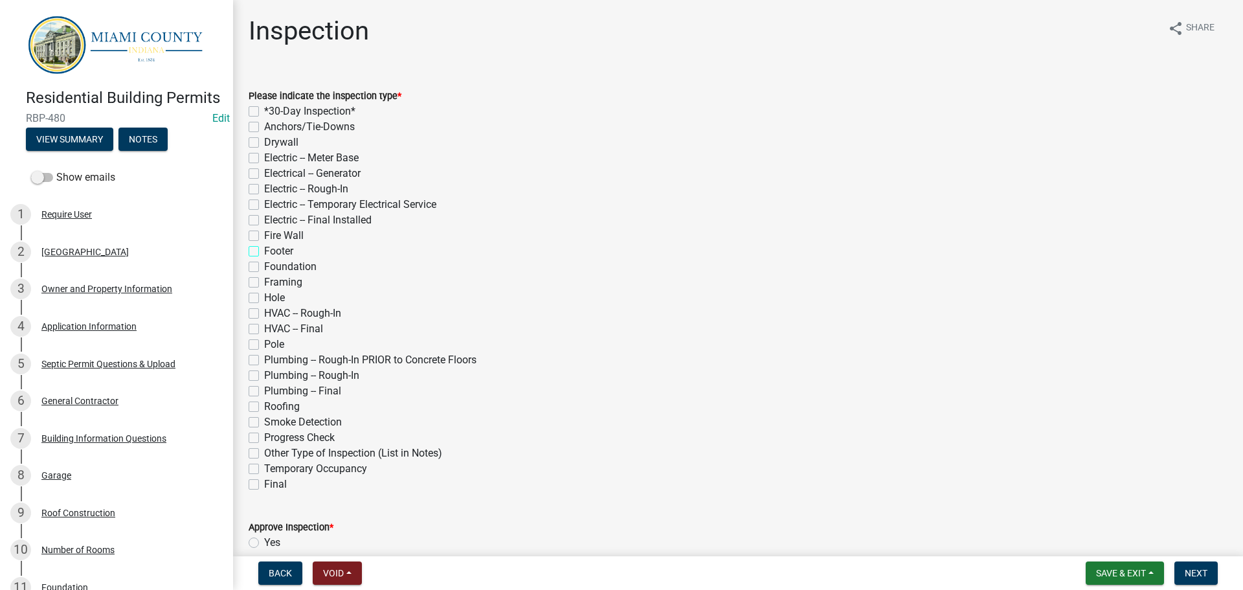
checkbox input "false"
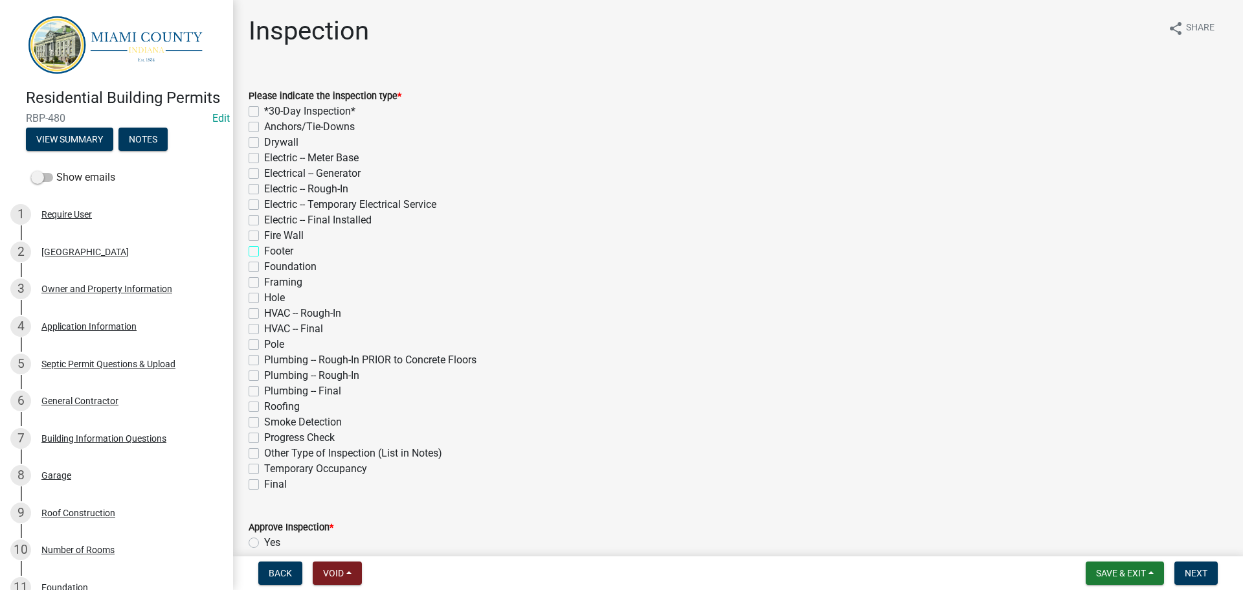
checkbox input "false"
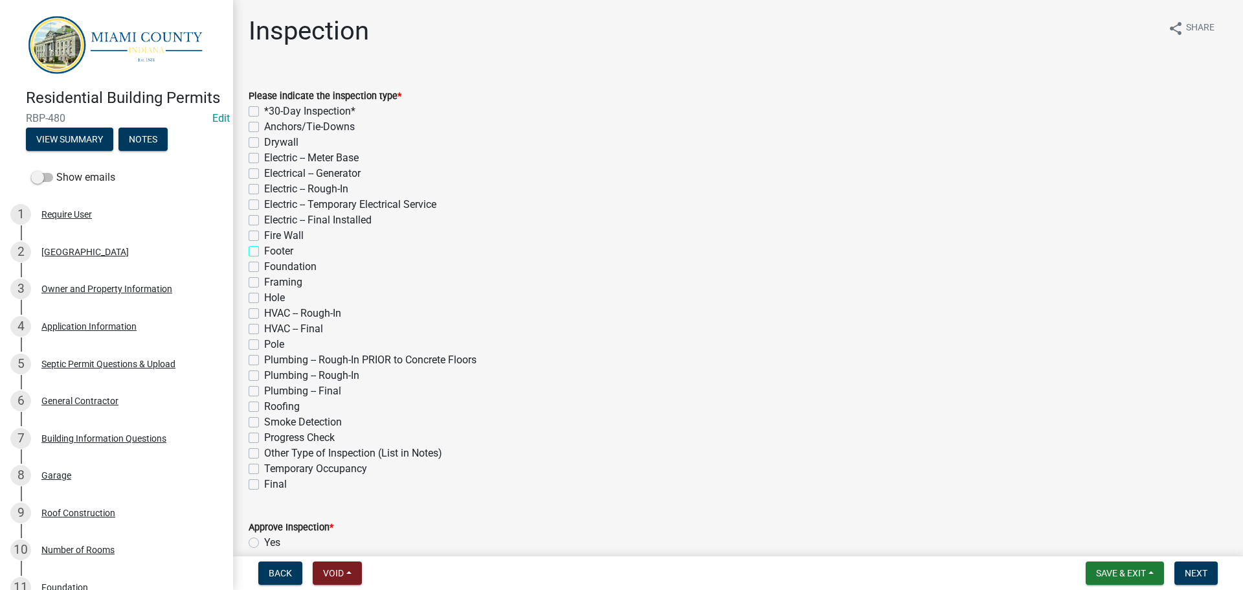
checkbox input "false"
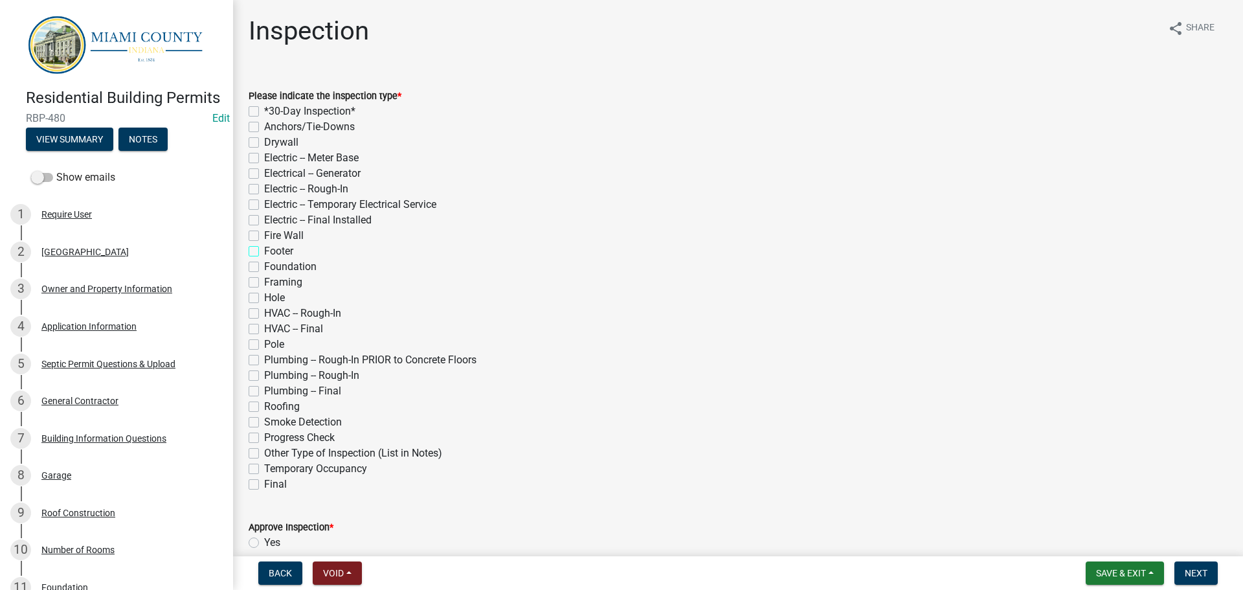
checkbox input "false"
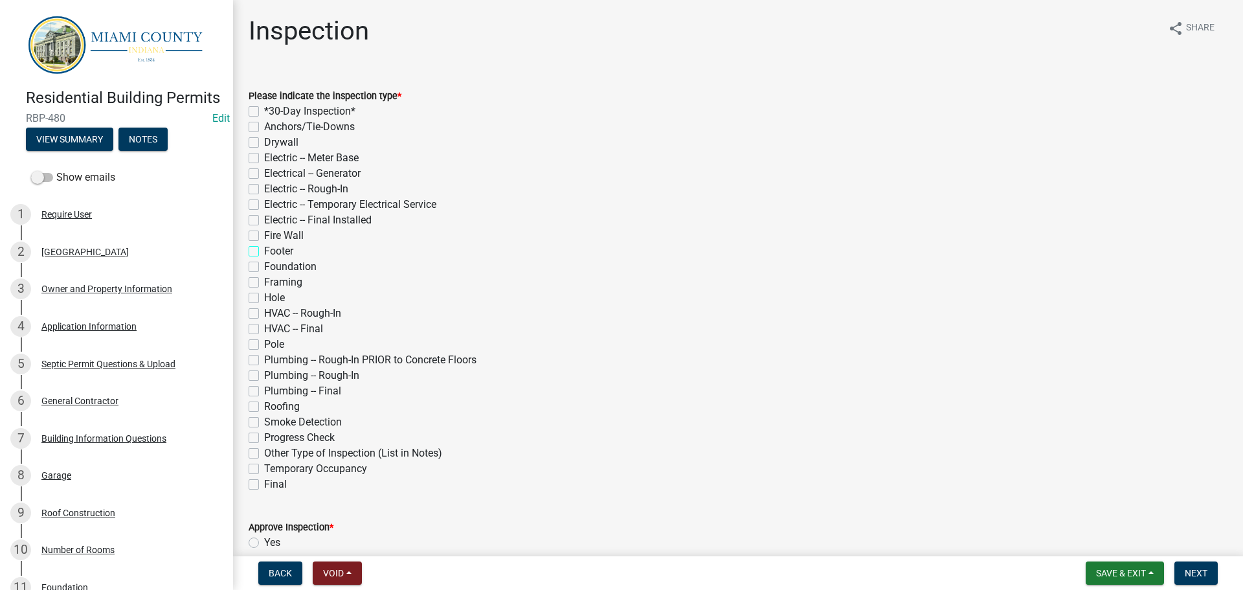
checkbox input "false"
click at [264, 283] on label "Framing" at bounding box center [283, 282] width 38 height 16
click at [264, 283] on input "Framing" at bounding box center [268, 278] width 8 height 8
checkbox input "true"
checkbox input "false"
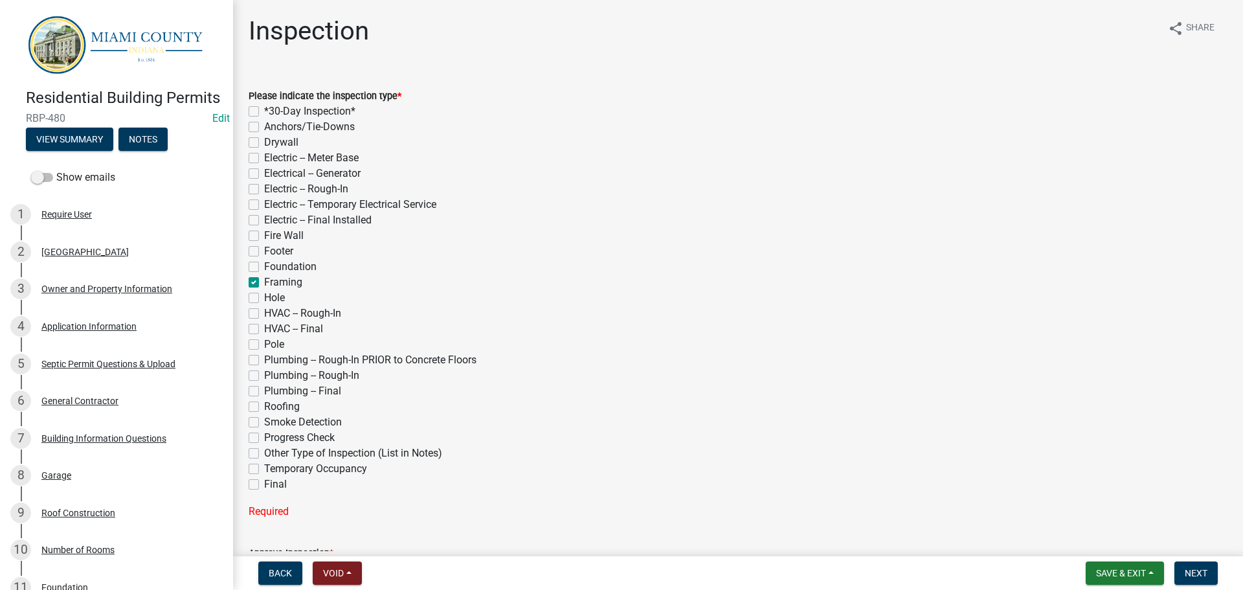
checkbox input "false"
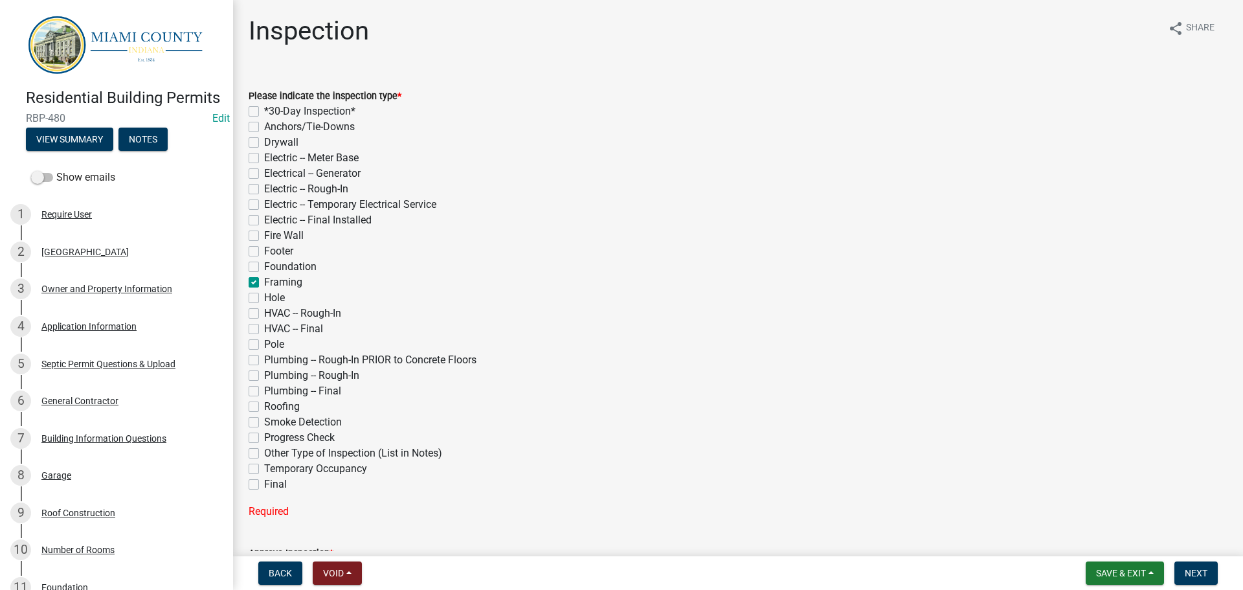
checkbox input "false"
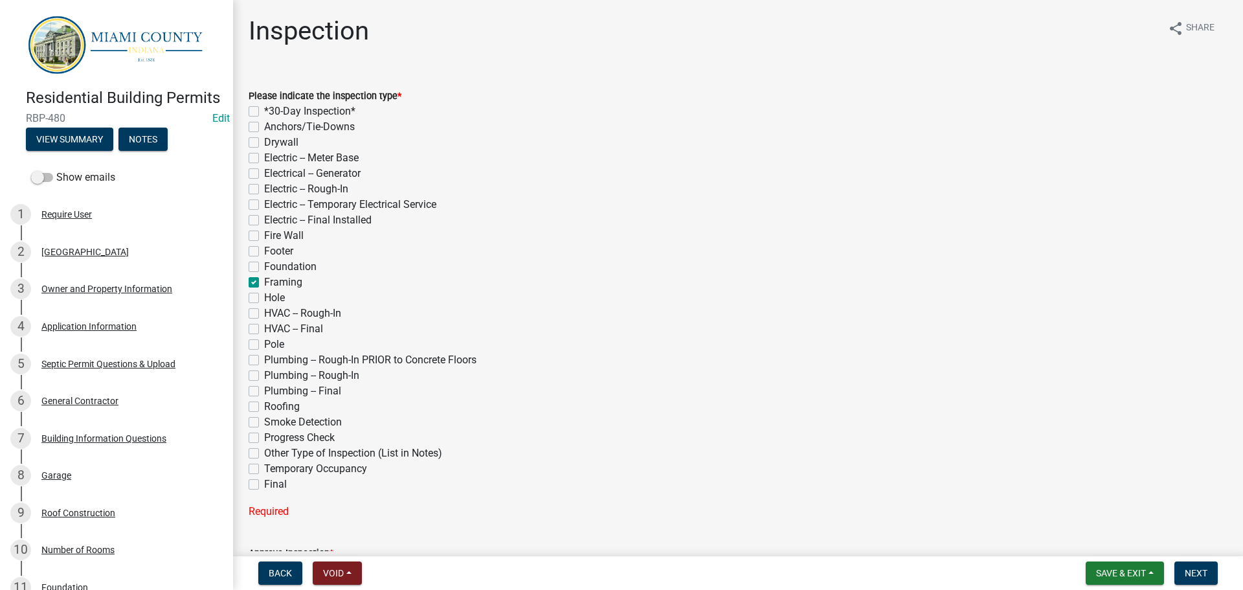
checkbox input "true"
checkbox input "false"
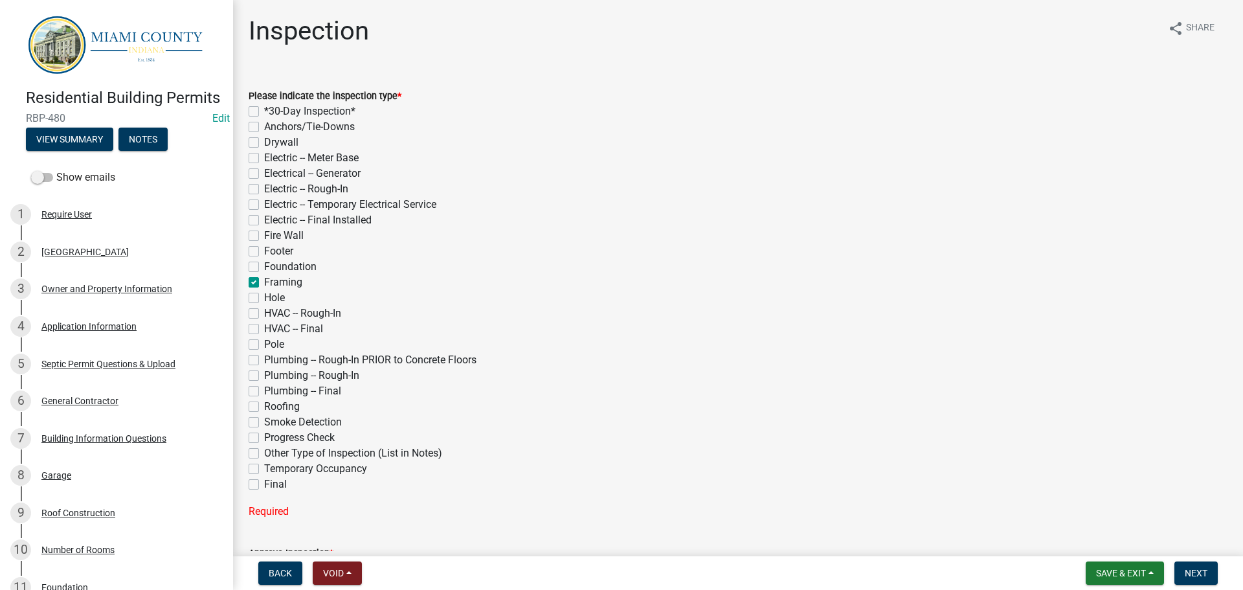
checkbox input "false"
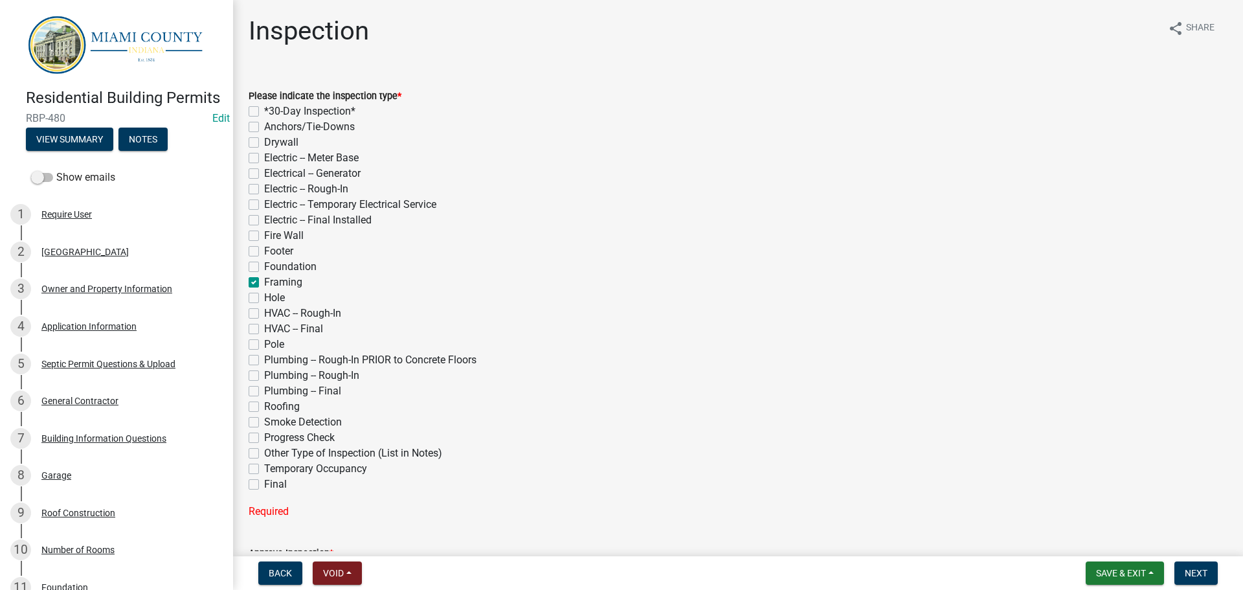
checkbox input "false"
click at [264, 406] on label "Roofing" at bounding box center [282, 407] width 36 height 16
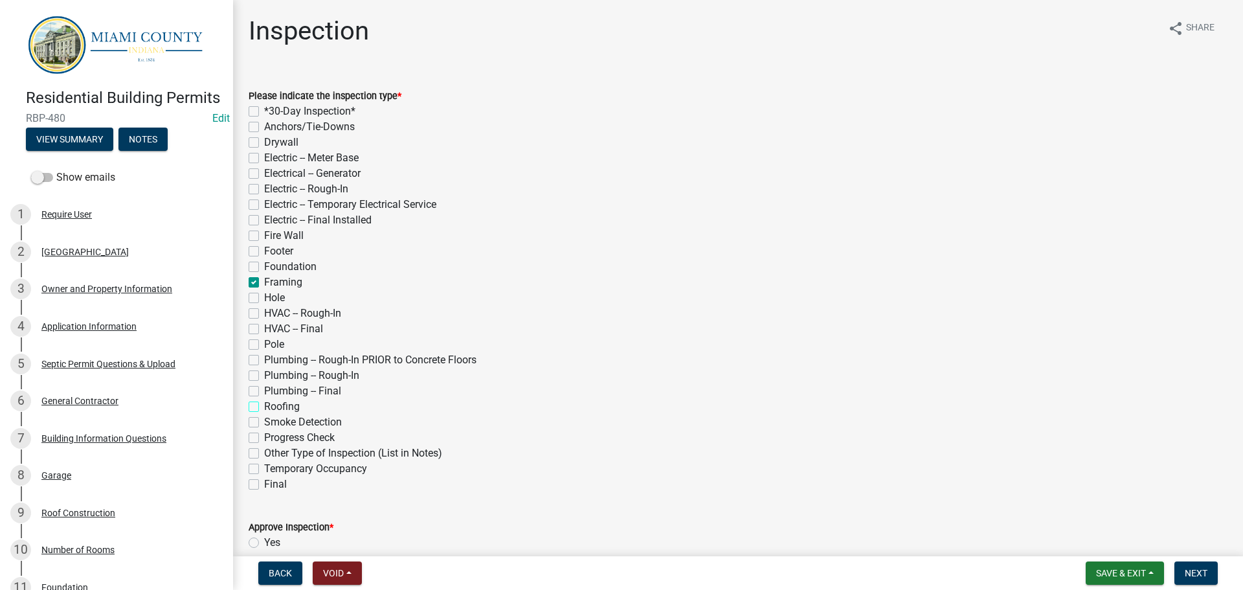
click at [264, 406] on input "Roofing" at bounding box center [268, 403] width 8 height 8
checkbox input "true"
checkbox input "false"
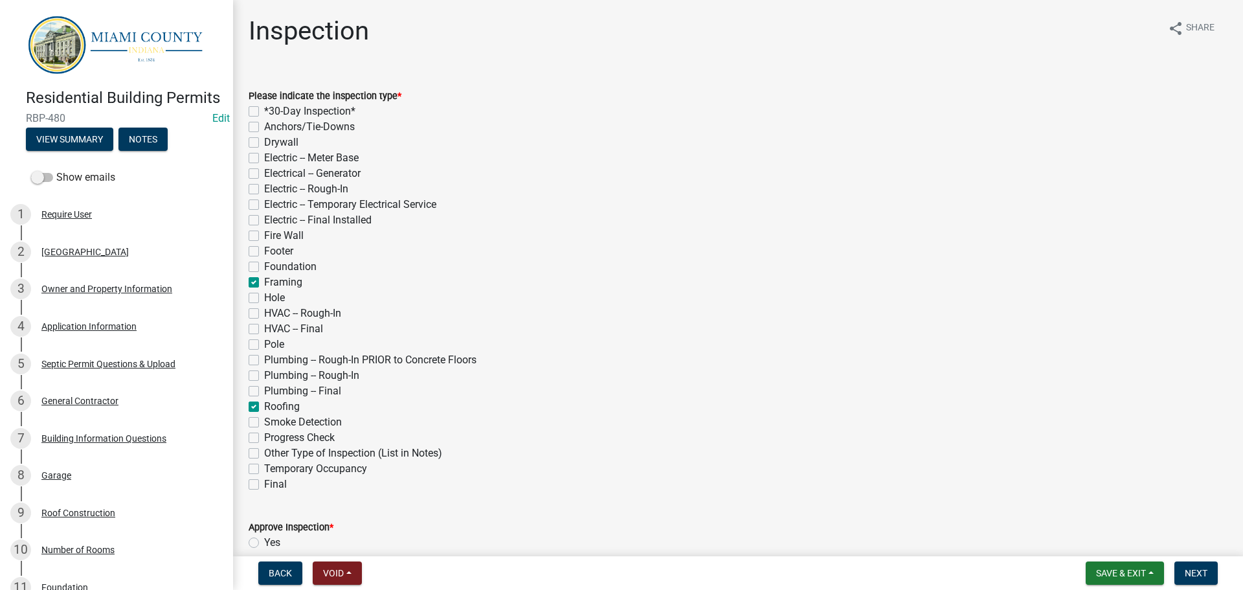
checkbox input "false"
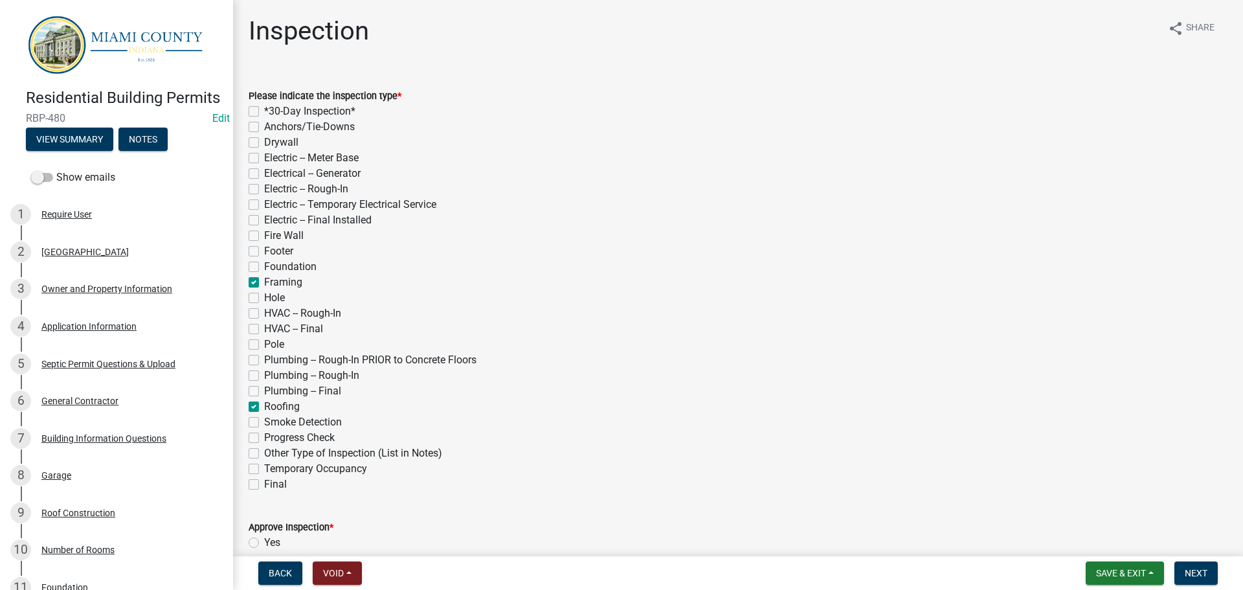
checkbox input "false"
checkbox input "true"
checkbox input "false"
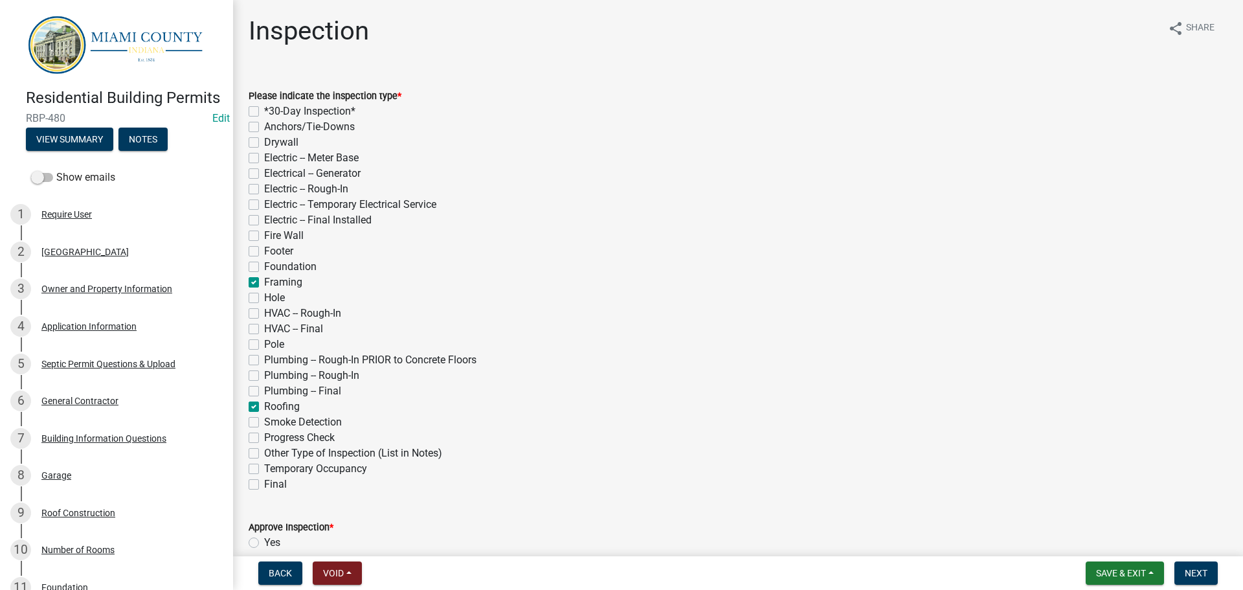
checkbox input "false"
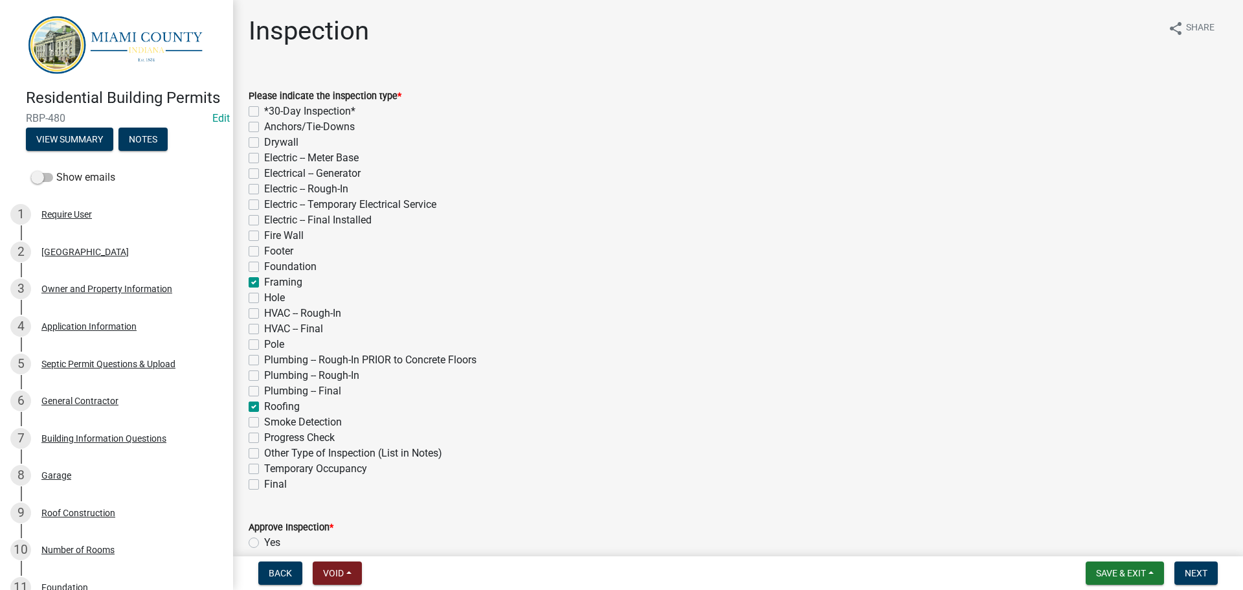
checkbox input "false"
checkbox input "true"
checkbox input "false"
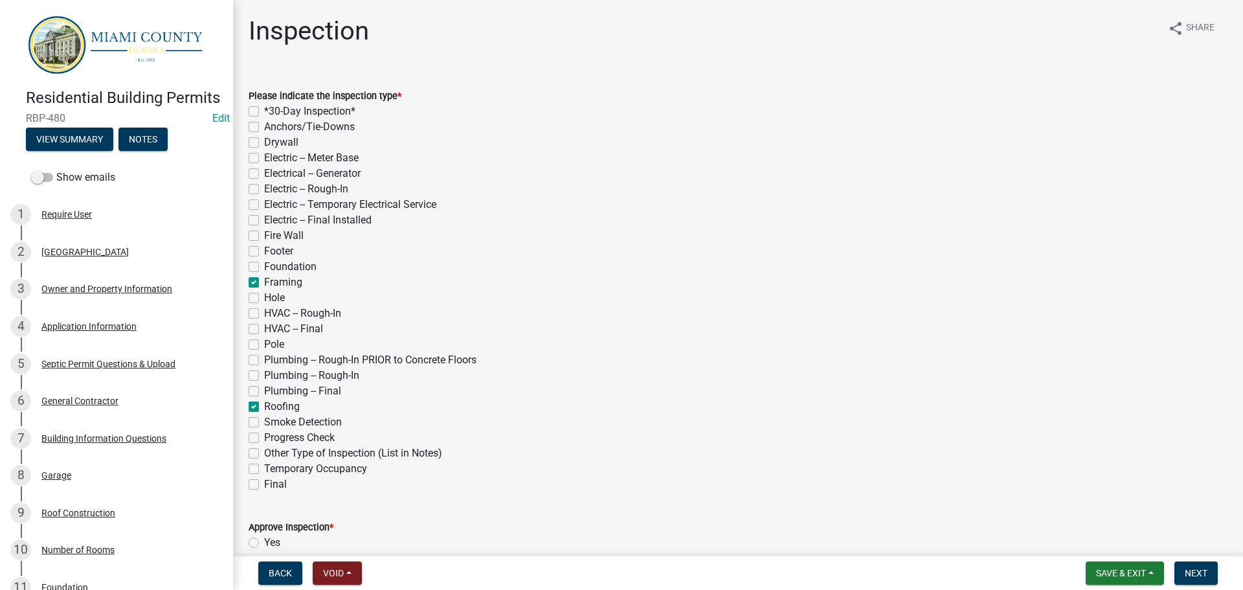
checkbox input "false"
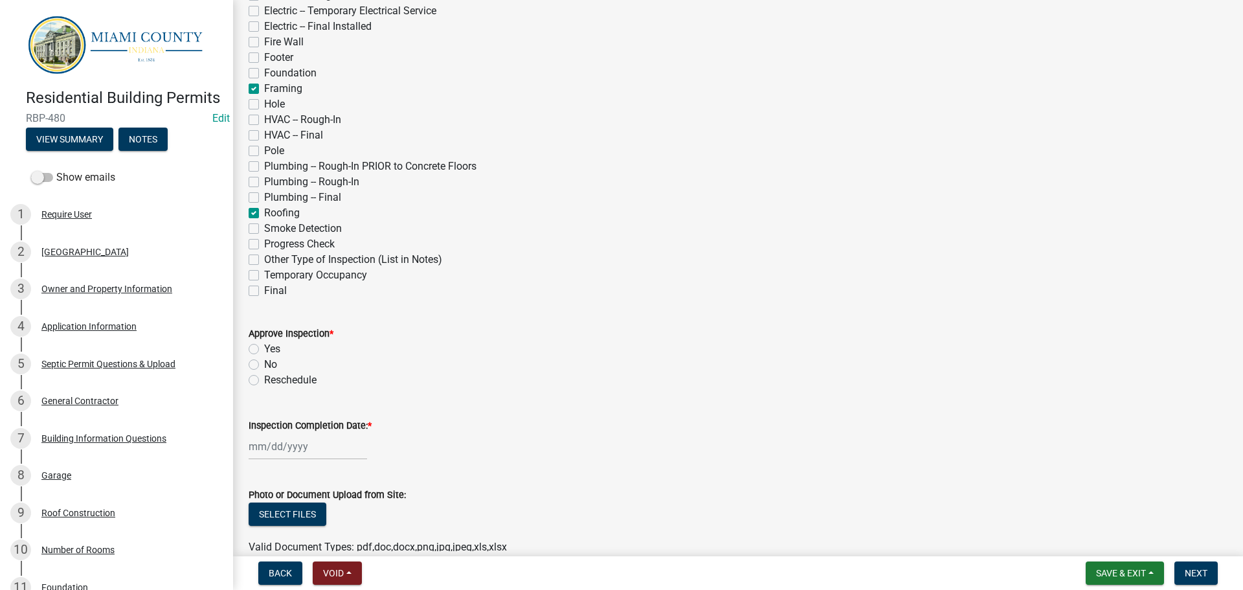
scroll to position [194, 0]
select select "9"
select select "2025"
click at [285, 438] on div "[PERSON_NAME] Feb Mar Apr [PERSON_NAME][DATE] Oct Nov [DATE] 1526 1527 1528 152…" at bounding box center [308, 445] width 118 height 27
click at [350, 353] on div "19" at bounding box center [344, 356] width 21 height 21
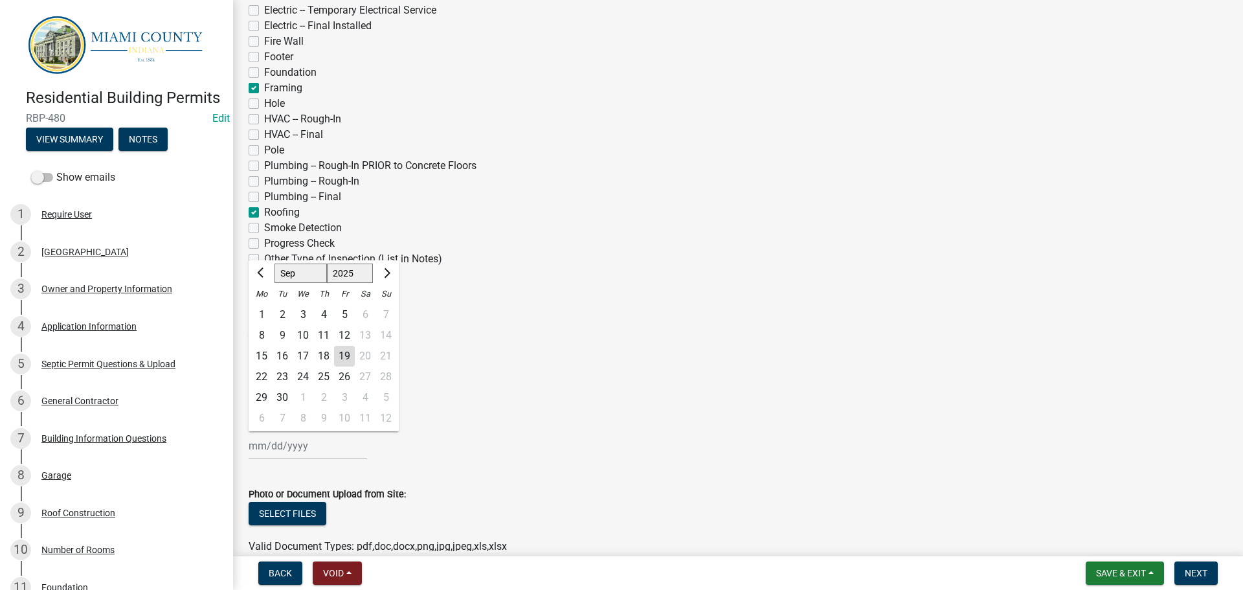
type input "[DATE]"
click at [248, 373] on div "Approve Inspection * Yes No Reschedule" at bounding box center [738, 348] width 998 height 78
click at [264, 379] on label "Reschedule" at bounding box center [290, 380] width 52 height 16
click at [264, 379] on input "Reschedule" at bounding box center [268, 376] width 8 height 8
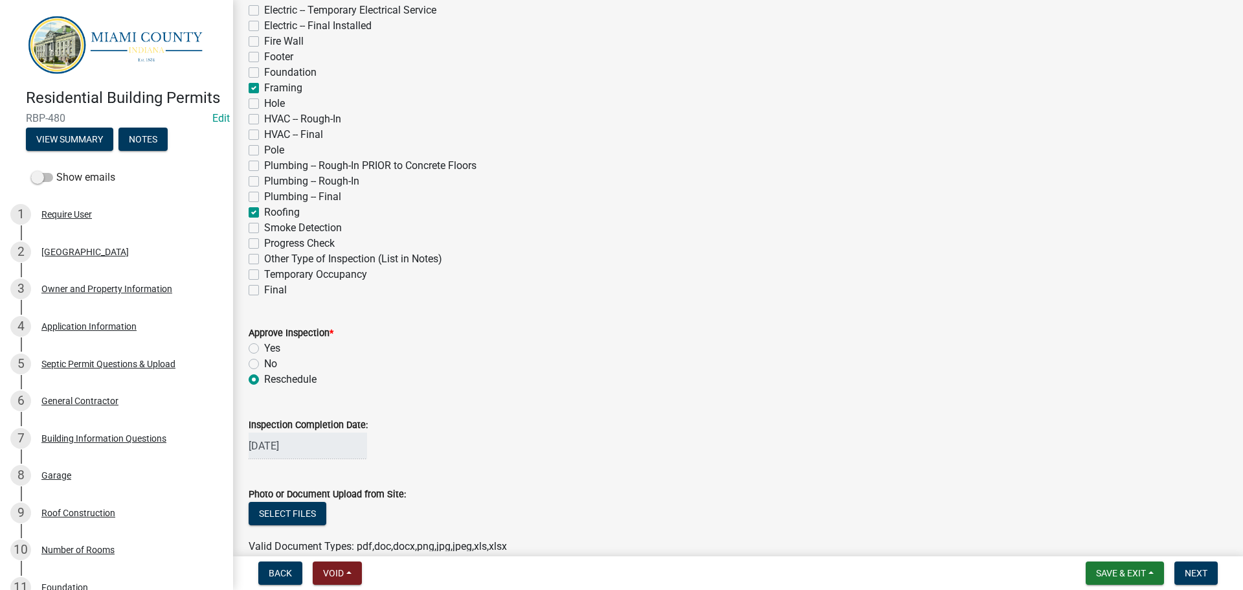
radio input "true"
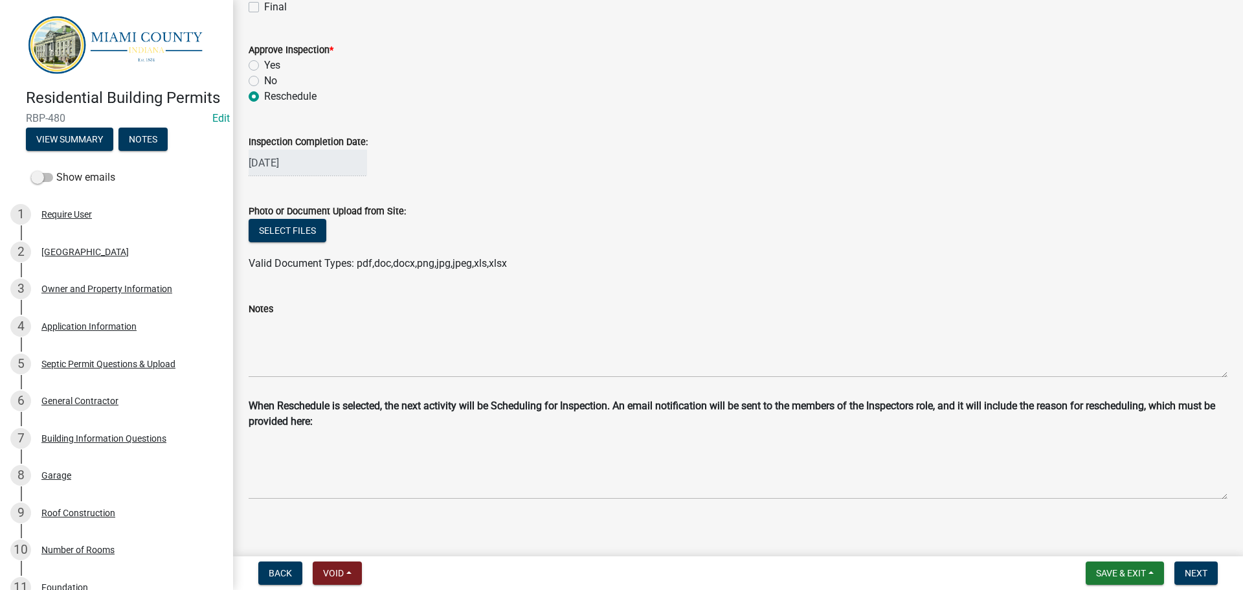
scroll to position [481, 0]
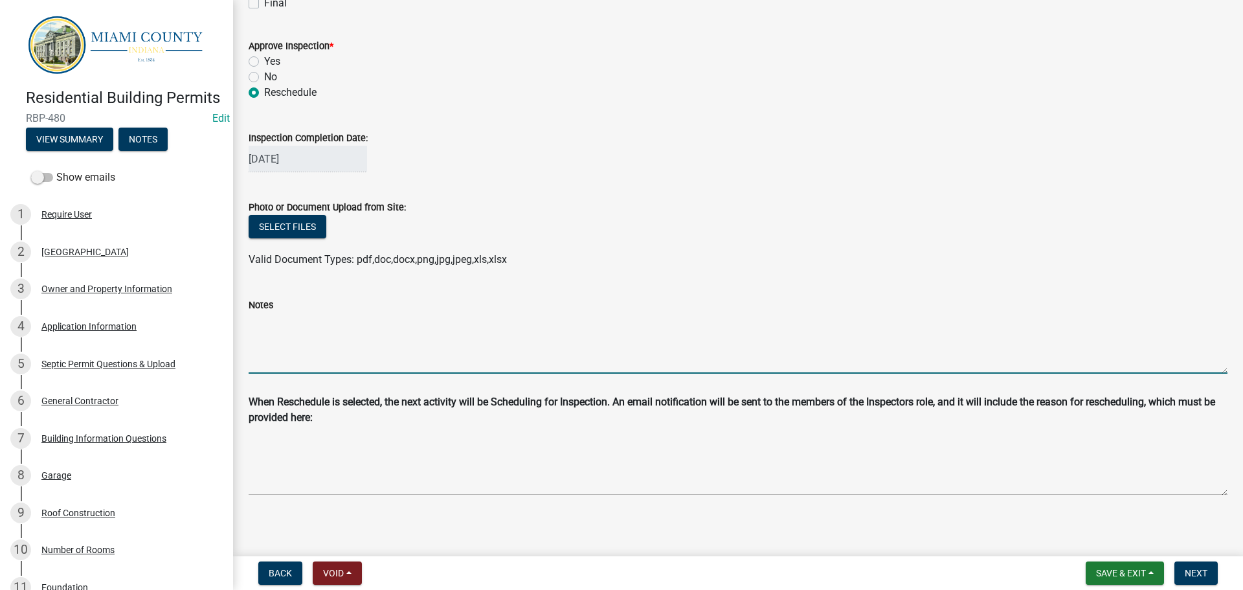
click at [583, 335] on textarea "Notes" at bounding box center [738, 343] width 979 height 61
type textarea "8"
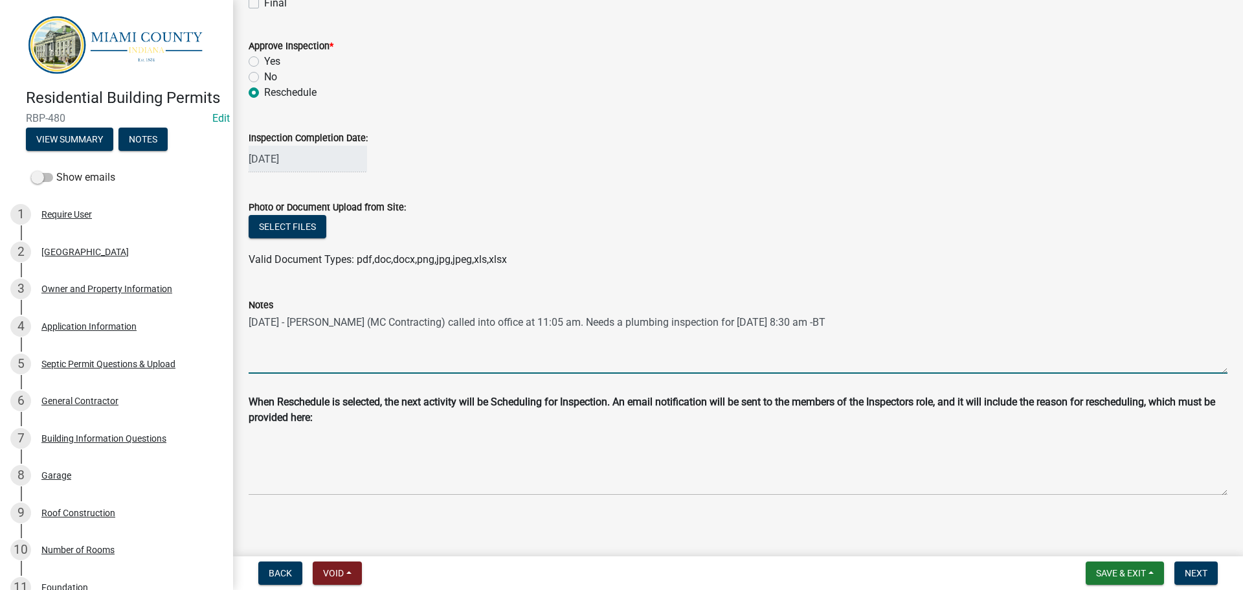
click at [355, 324] on textarea "[DATE] - [PERSON_NAME] (MC Contracting) called into office at 11:05 am. Needs a…" at bounding box center [738, 343] width 979 height 61
click at [335, 323] on textarea "[DATE] - [PERSON_NAME] (MC Contracting) called into office at 11:05 am. Needs a…" at bounding box center [738, 343] width 979 height 61
drag, startPoint x: 982, startPoint y: 322, endPoint x: 225, endPoint y: 293, distance: 757.9
click at [225, 293] on div "Residential Building Permits RBP-480 Edit View Summary Notes Show emails 1 Requ…" at bounding box center [621, 295] width 1243 height 590
type textarea "[DATE] - [PERSON_NAME] (MC Contracting) called into office at 11:05 am. Needs a…"
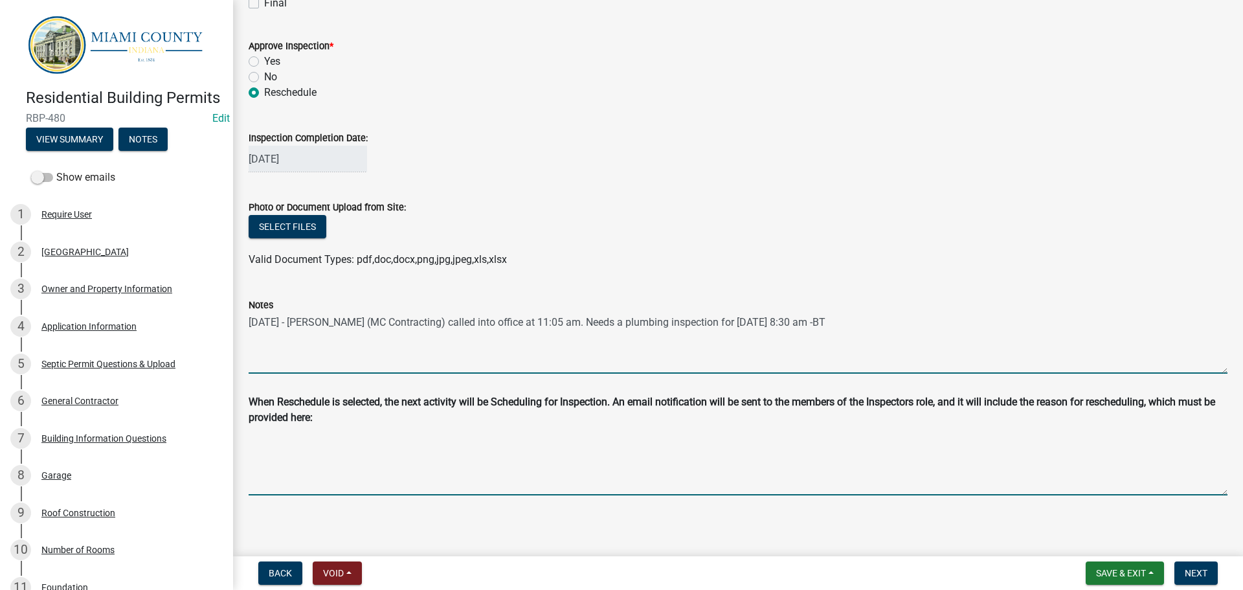
click at [517, 456] on textarea "Reschedule Reason" at bounding box center [738, 462] width 979 height 65
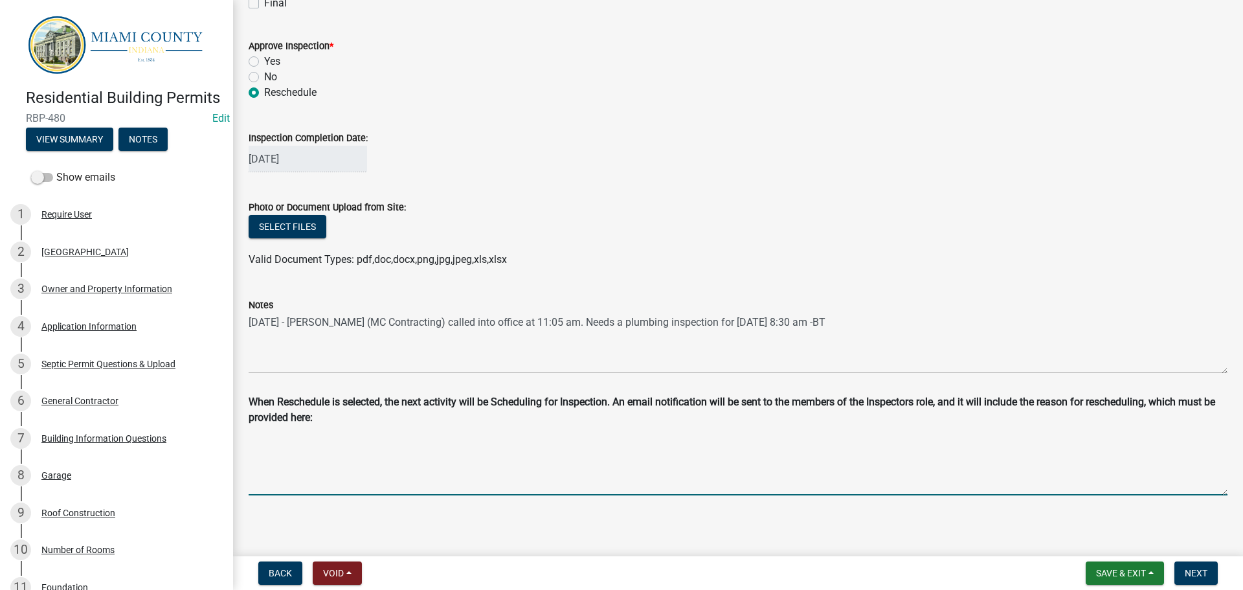
paste textarea "[DATE] - [PERSON_NAME] (MC Contracting) called into office at 11:05 am. Needs a…"
type textarea "[DATE] - [PERSON_NAME] (MC Contracting) called into office at 11:05 am. Needs a…"
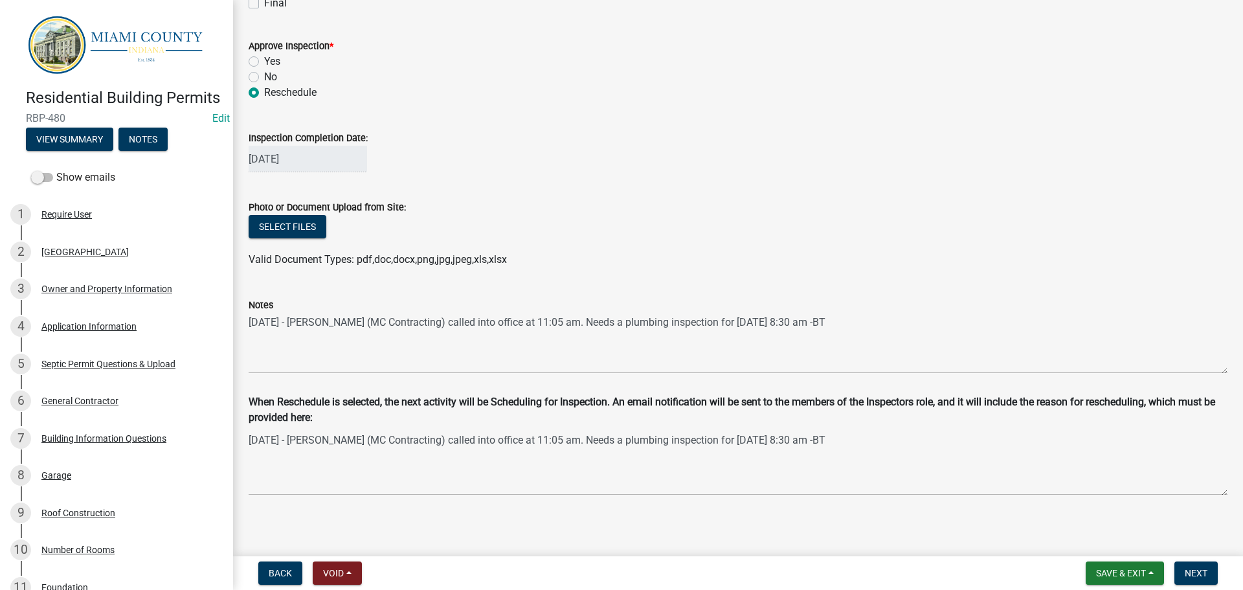
click at [853, 170] on div "[DATE]" at bounding box center [738, 159] width 979 height 27
click at [1194, 579] on button "Next" at bounding box center [1195, 572] width 43 height 23
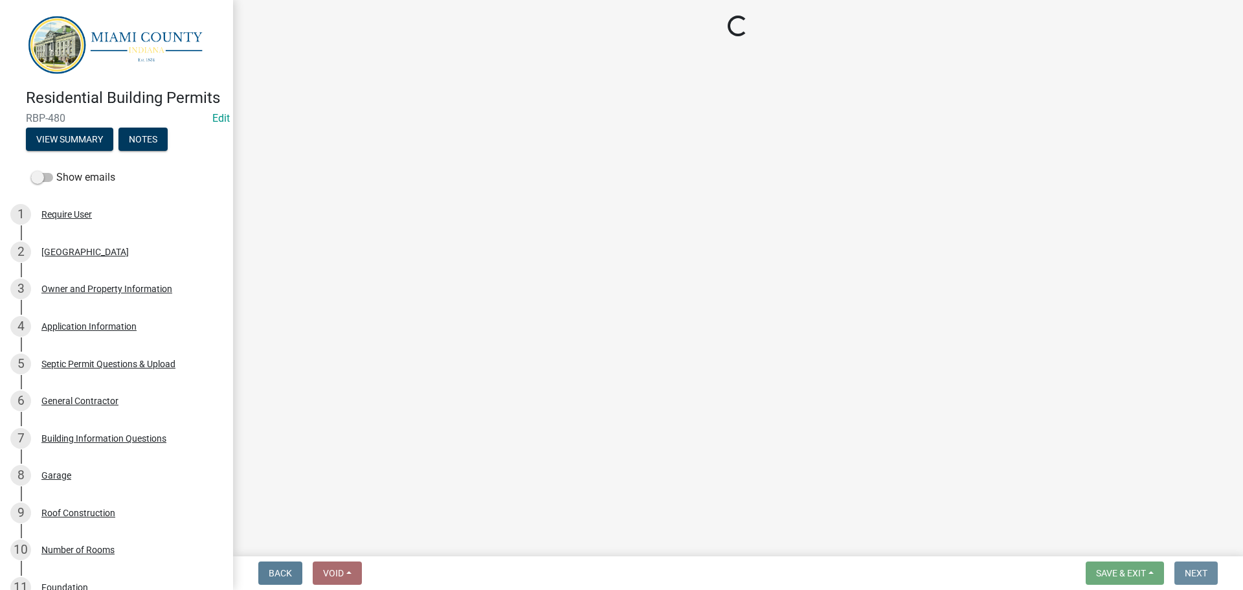
scroll to position [0, 0]
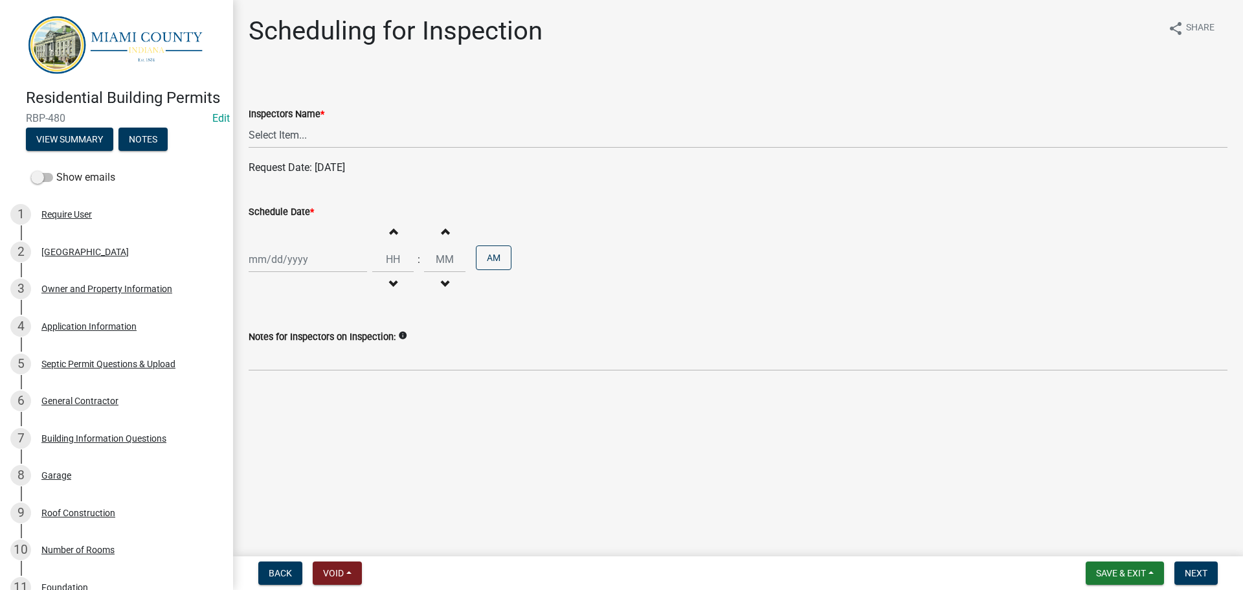
click at [330, 149] on wm-data-entity-input "Inspectors Name * Select Item... bmthomas ([PERSON_NAME]) croser ([PERSON_NAME]…" at bounding box center [738, 116] width 979 height 87
click at [330, 140] on select "Select Item... bmthomas ([PERSON_NAME]) croser ([PERSON_NAME]) [PERSON_NAME] ([…" at bounding box center [738, 135] width 979 height 27
select select "25b75ae6-03c7-4280-9b34-fcf63005d5e5"
click at [249, 122] on select "Select Item... bmthomas ([PERSON_NAME]) croser ([PERSON_NAME]) [PERSON_NAME] ([…" at bounding box center [738, 135] width 979 height 27
select select "9"
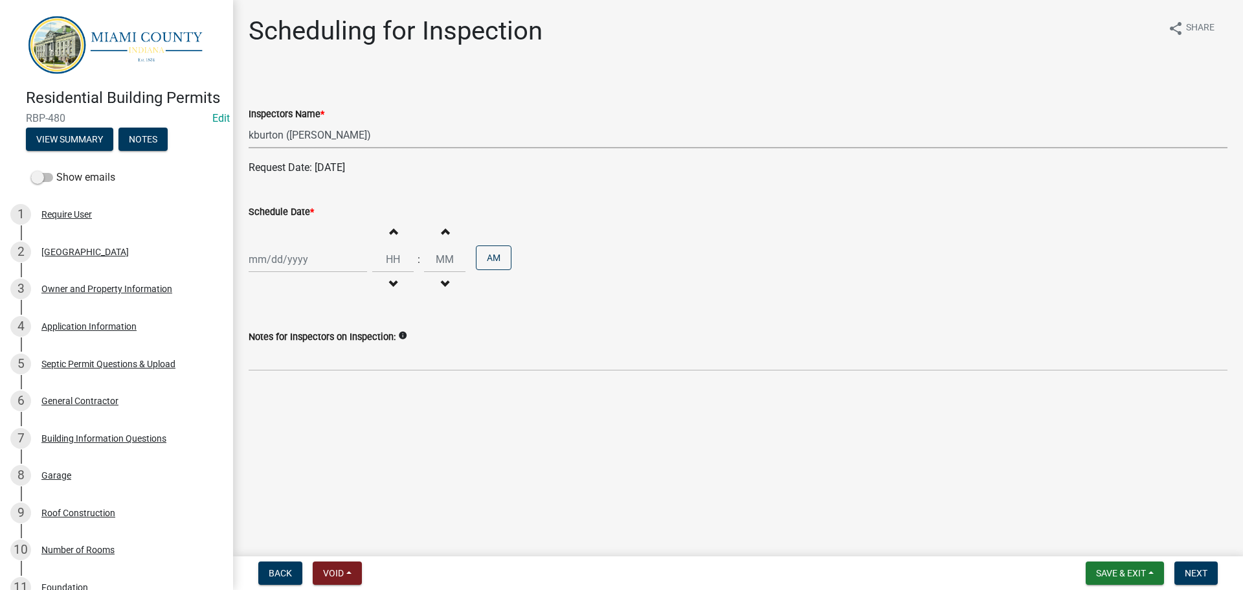
select select "2025"
click at [308, 263] on div "[PERSON_NAME] Feb Mar Apr [PERSON_NAME][DATE] Oct Nov [DATE] 1526 1527 1528 152…" at bounding box center [308, 259] width 118 height 27
drag, startPoint x: 287, startPoint y: 391, endPoint x: 265, endPoint y: 390, distance: 21.4
click at [265, 390] on div "22 23 24 25 26 27 28" at bounding box center [324, 390] width 150 height 21
click at [264, 390] on div "22" at bounding box center [261, 390] width 21 height 21
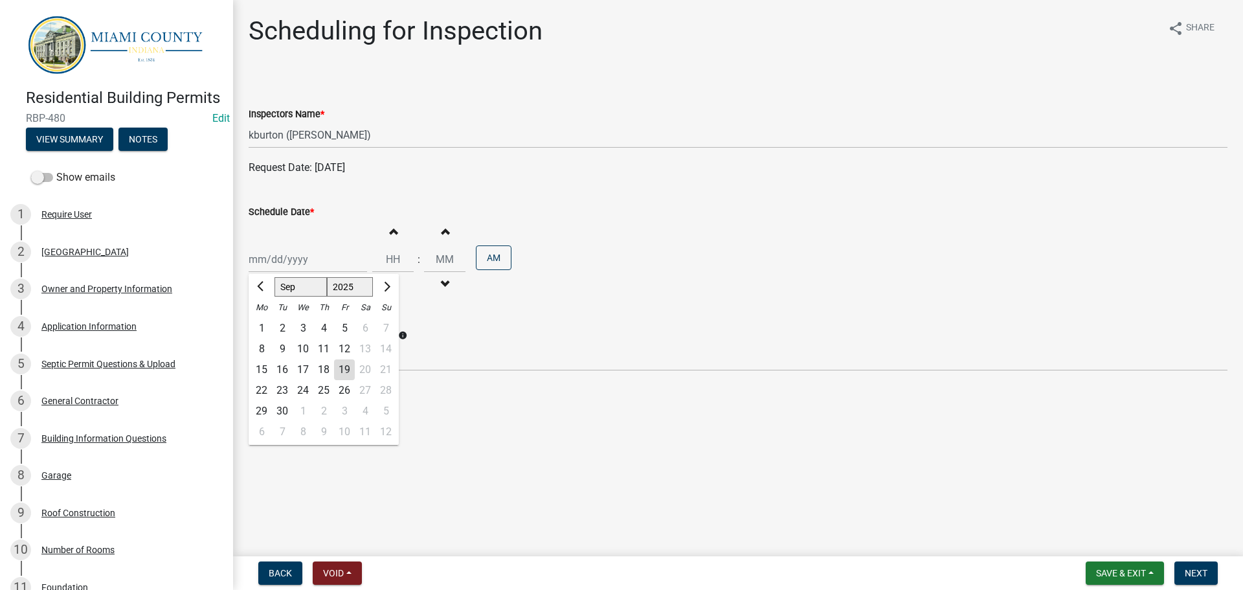
type input "[DATE]"
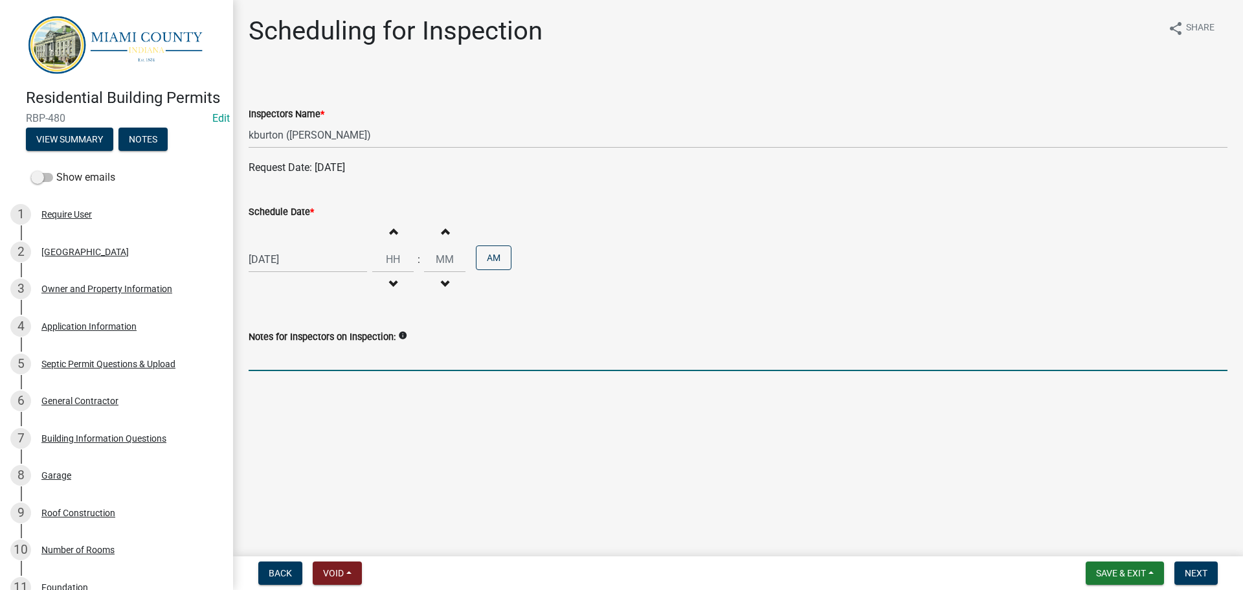
click at [396, 350] on input "Notes for Inspectors on Inspection:" at bounding box center [738, 357] width 979 height 27
paste input "[DATE] - [PERSON_NAME] (MC Contracting) called into office at 11:05 am. Needs a…"
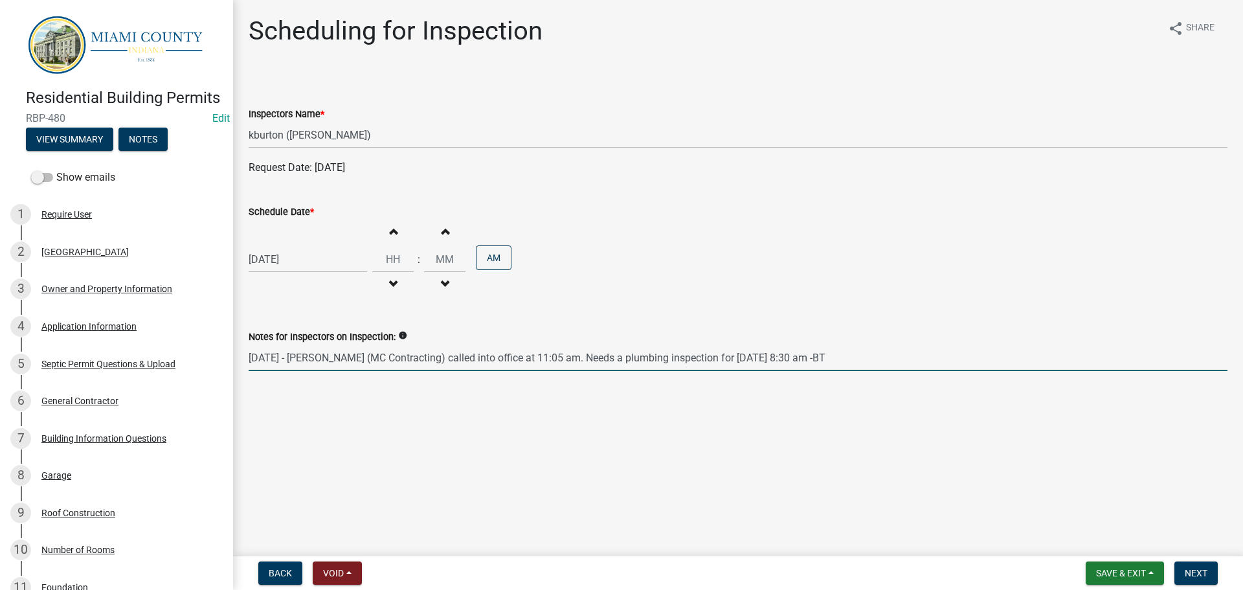
type input "[DATE] - [PERSON_NAME] (MC Contracting) called into office at 11:05 am. Needs a…"
click at [390, 233] on span "button" at bounding box center [393, 231] width 6 height 10
type input "01"
type input "00"
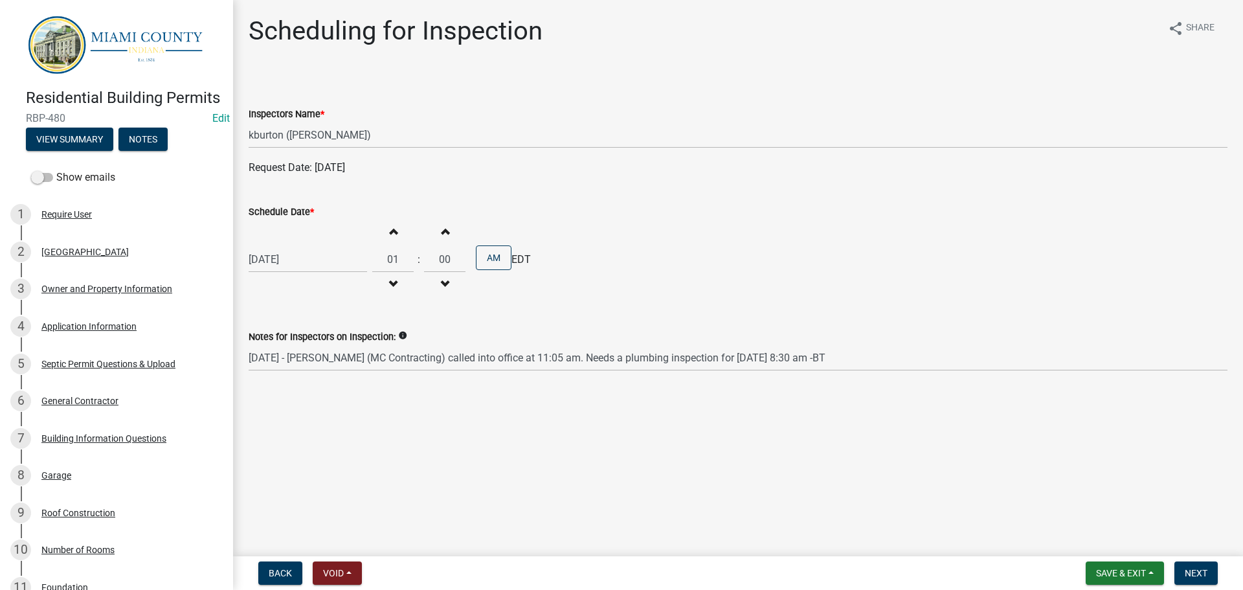
click at [390, 233] on span "button" at bounding box center [393, 231] width 6 height 10
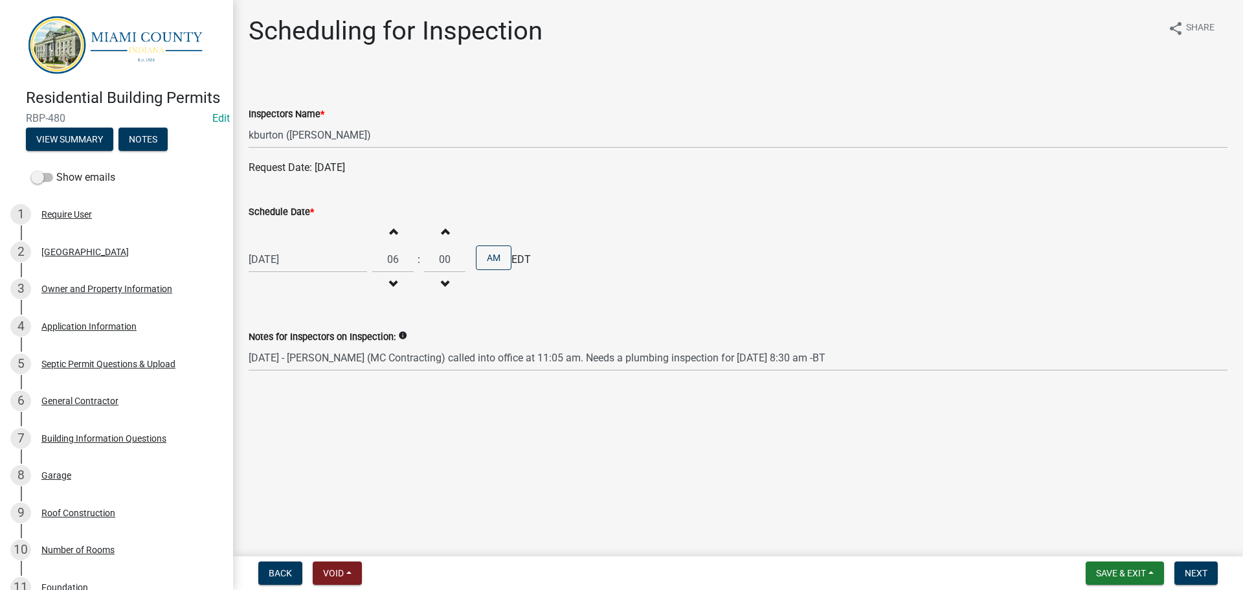
click at [390, 233] on span "button" at bounding box center [393, 231] width 6 height 10
type input "08"
click at [440, 255] on input "00" at bounding box center [444, 259] width 41 height 27
type input "0"
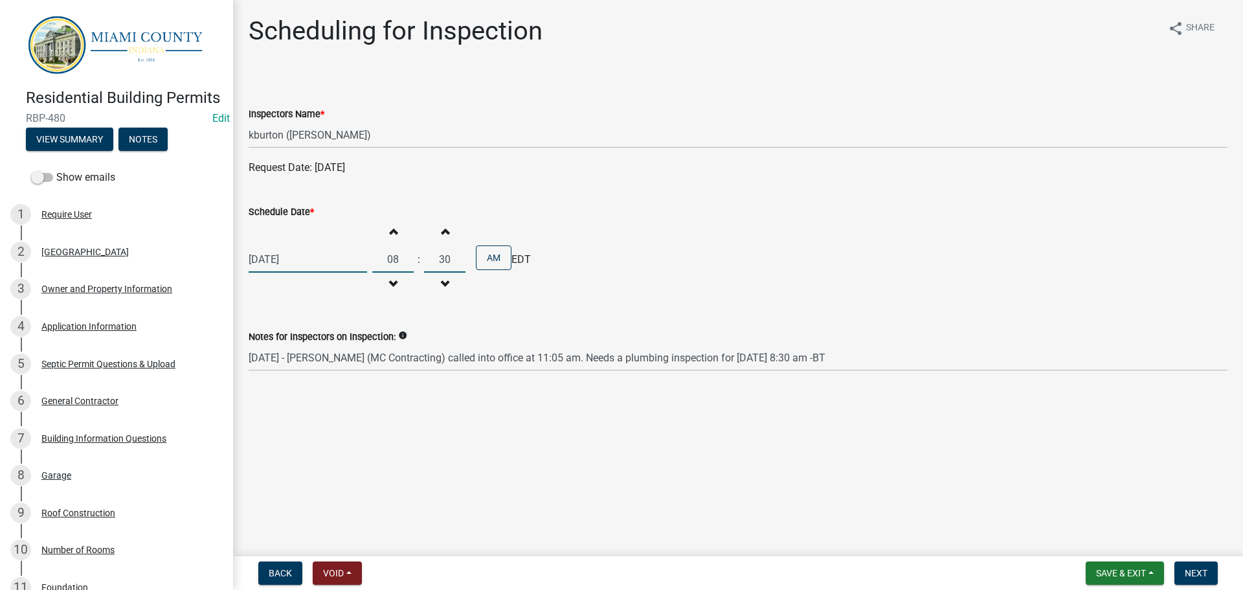
type input "30"
click at [781, 270] on div "[DATE] Increment hours 08 Decrement hours : Increment minutes 30 Decrement minu…" at bounding box center [738, 259] width 979 height 80
click at [1188, 572] on span "Next" at bounding box center [1196, 573] width 23 height 10
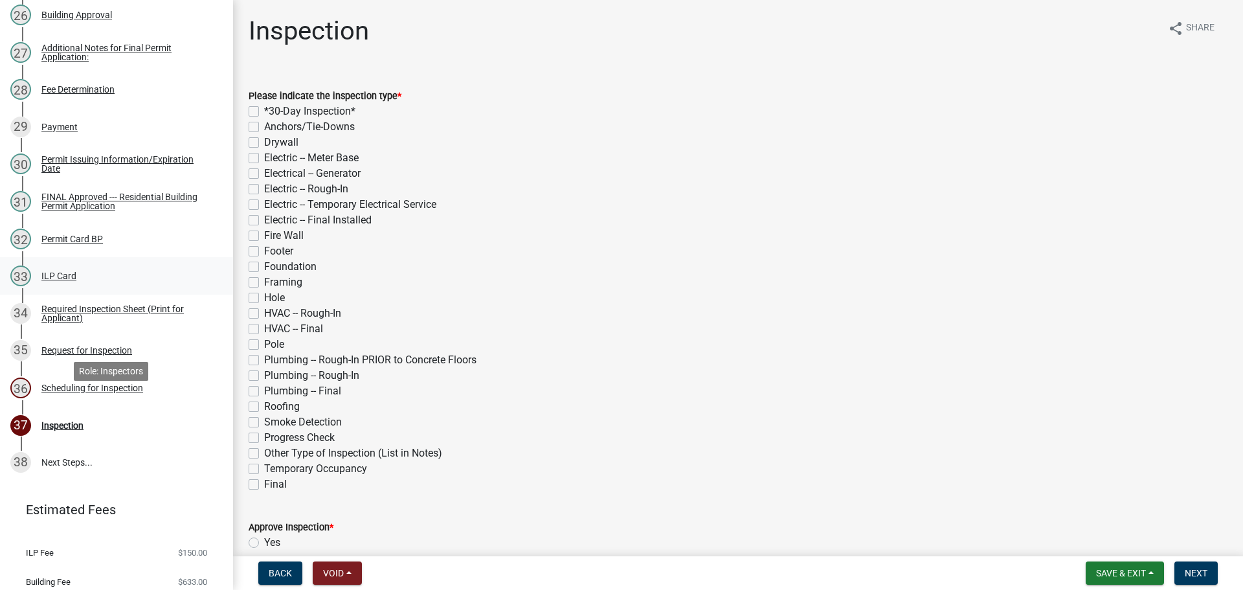
scroll to position [1165, 0]
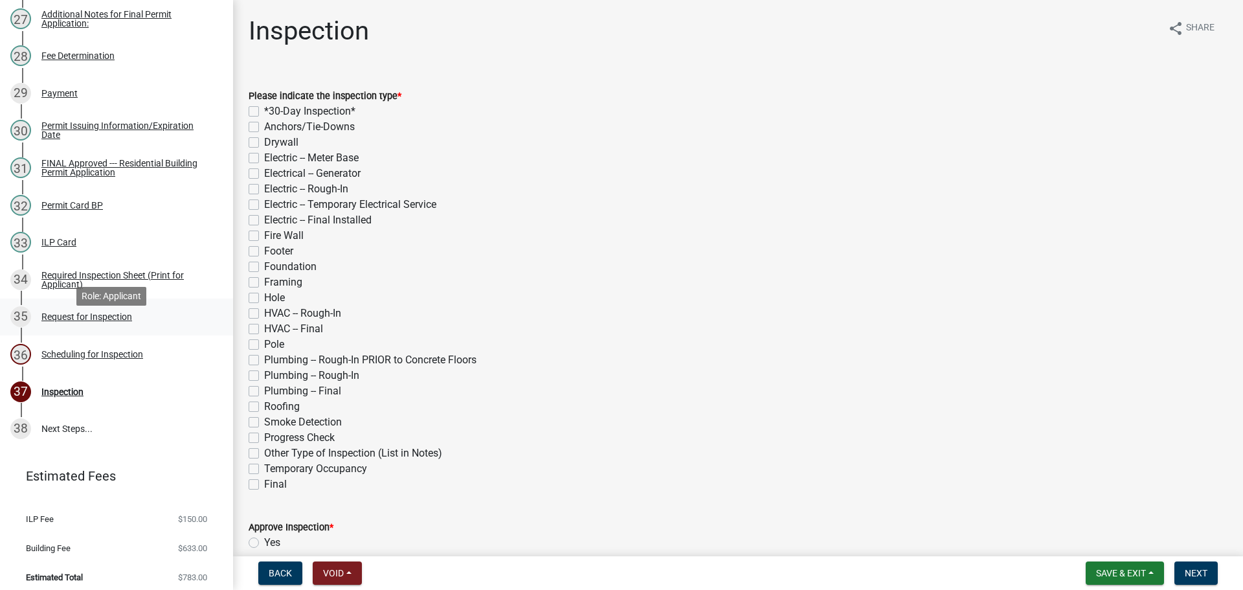
click at [80, 321] on div "Request for Inspection" at bounding box center [86, 316] width 91 height 9
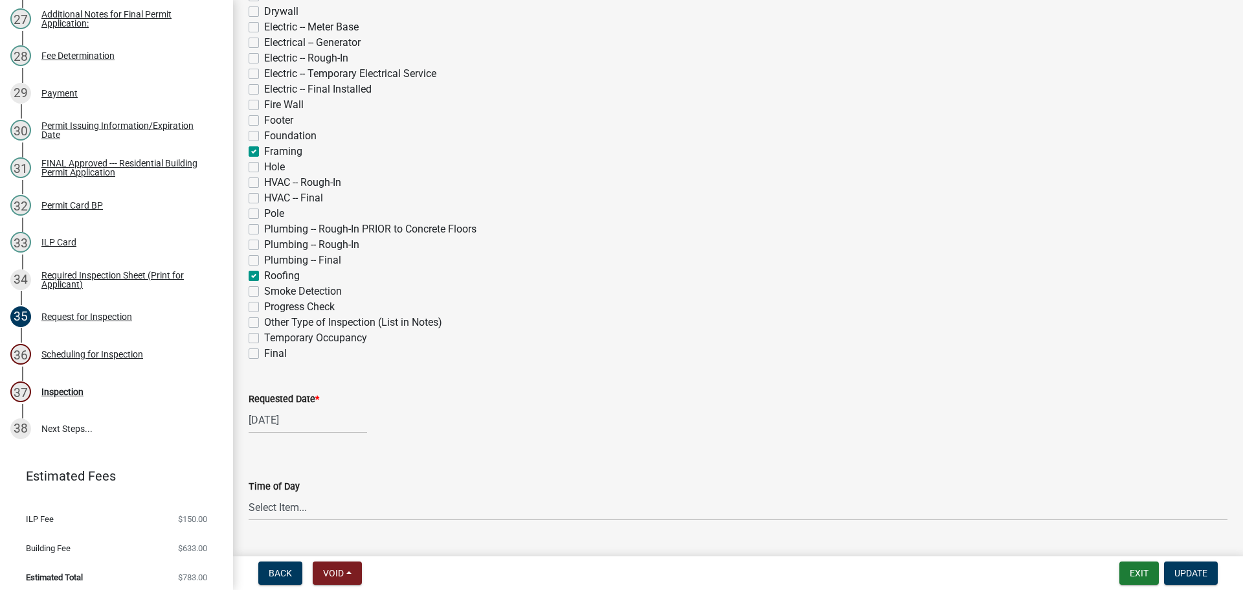
scroll to position [258, 0]
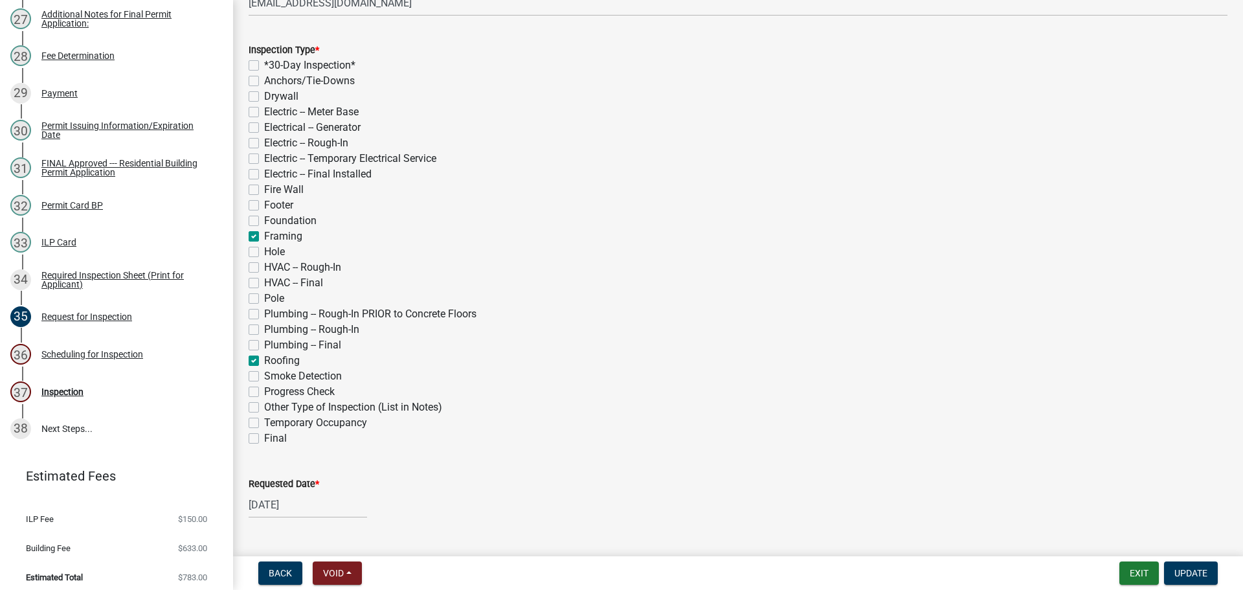
click at [264, 362] on label "Roofing" at bounding box center [282, 361] width 36 height 16
click at [264, 361] on input "Roofing" at bounding box center [268, 357] width 8 height 8
checkbox input "false"
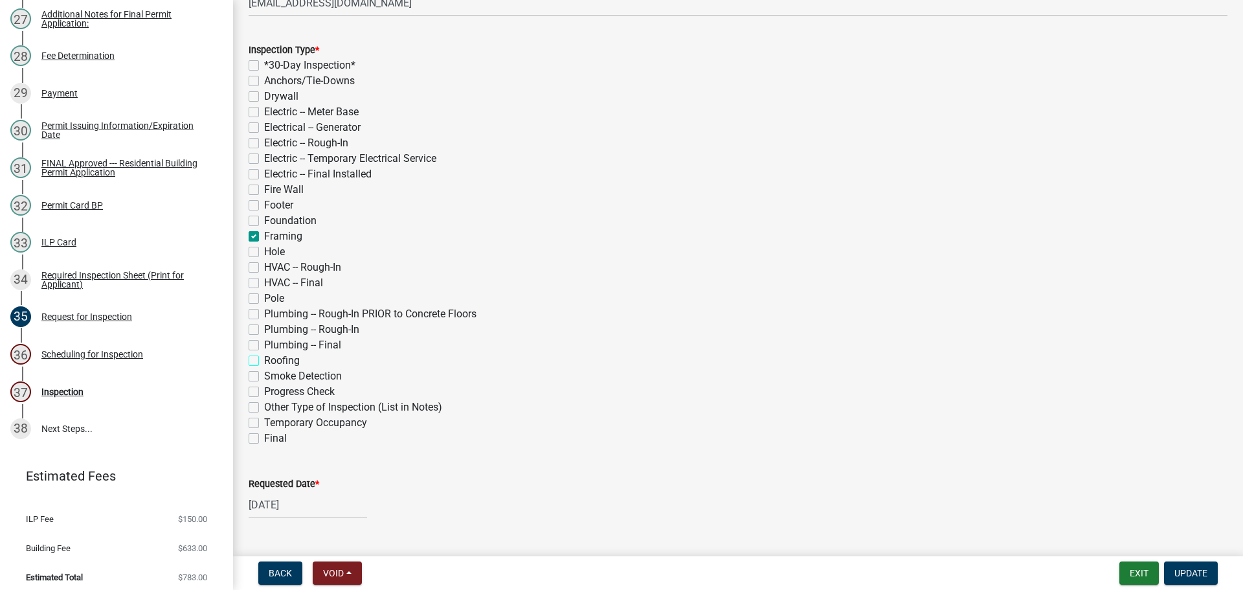
checkbox input "false"
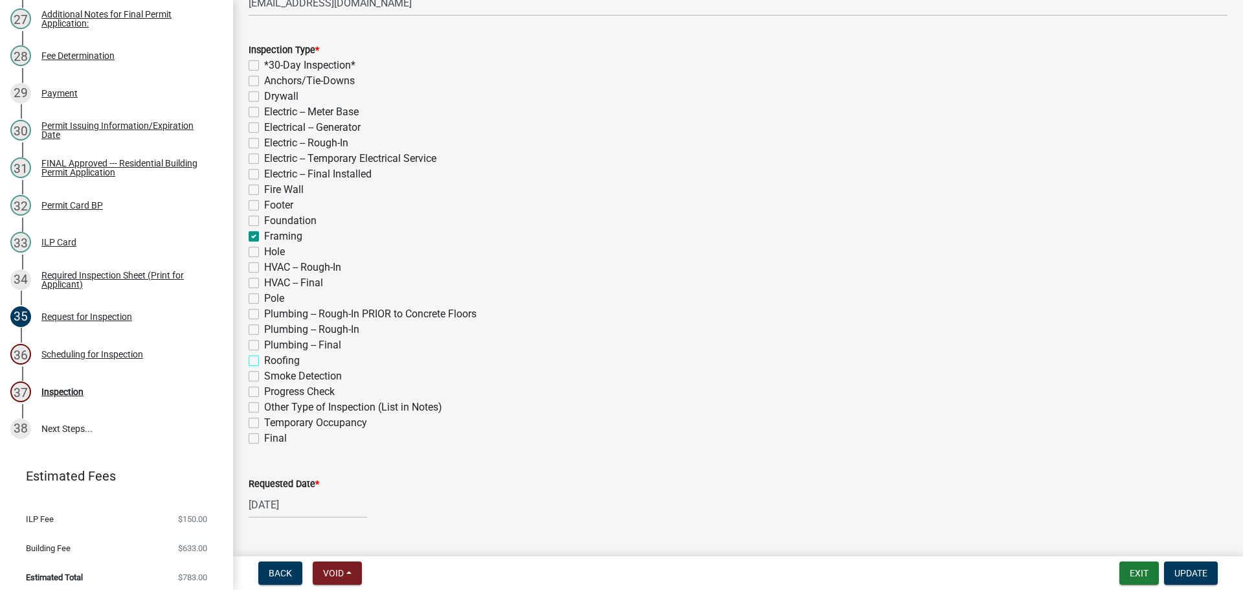
checkbox input "false"
checkbox input "true"
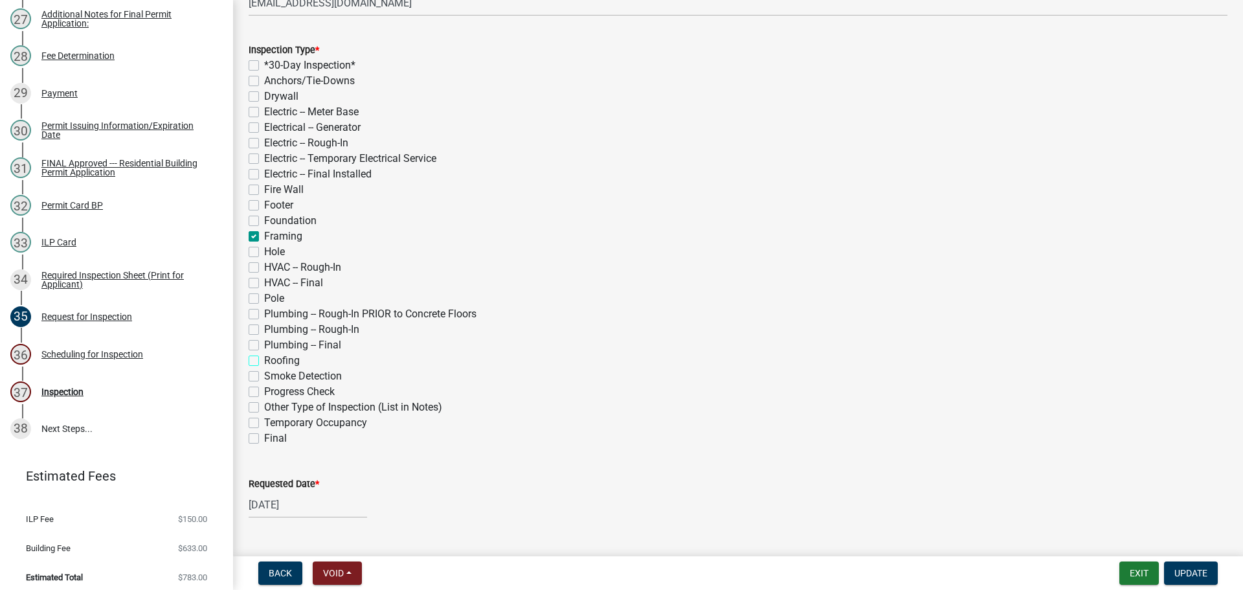
checkbox input "false"
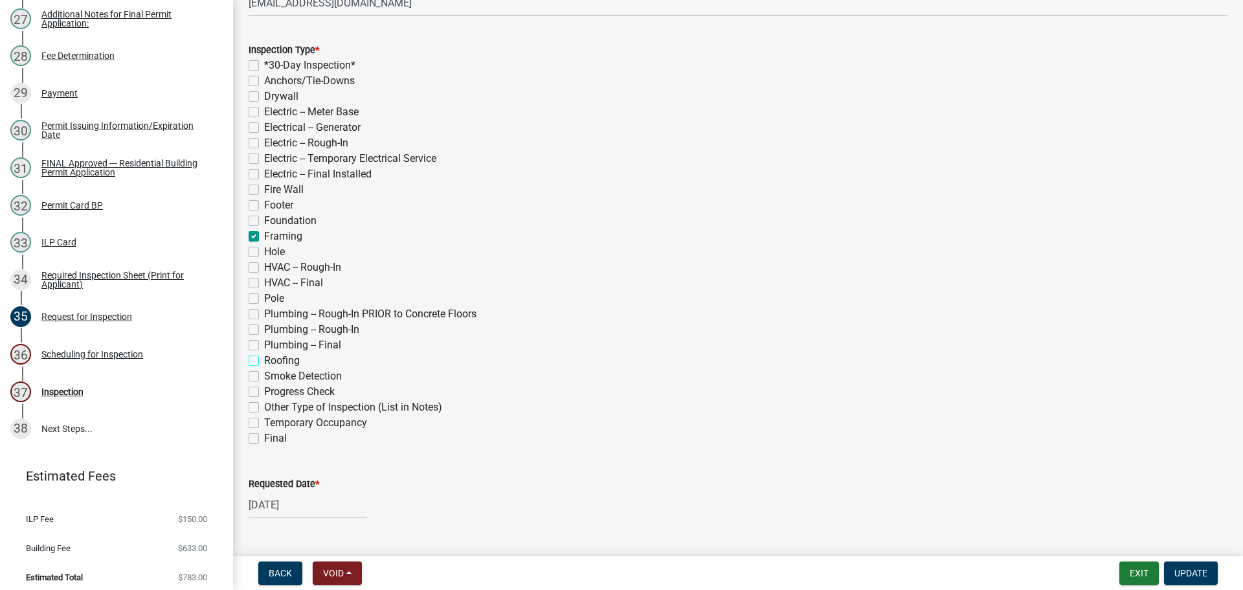
checkbox input "false"
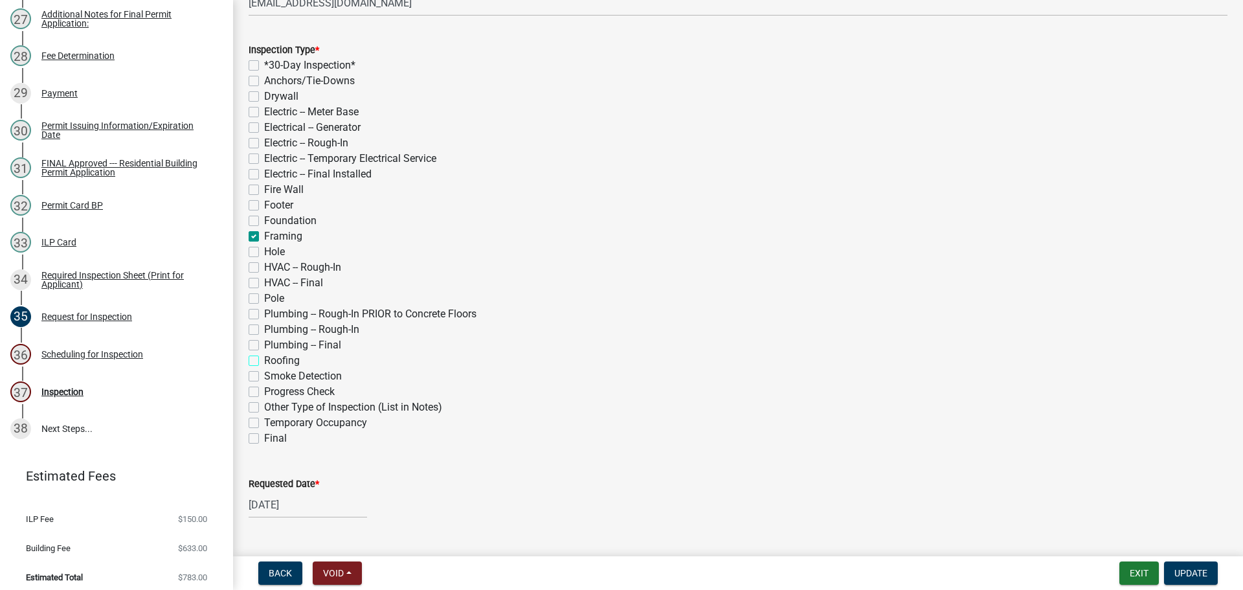
checkbox input "false"
click at [264, 231] on label "Framing" at bounding box center [283, 237] width 38 height 16
click at [264, 231] on input "Framing" at bounding box center [268, 233] width 8 height 8
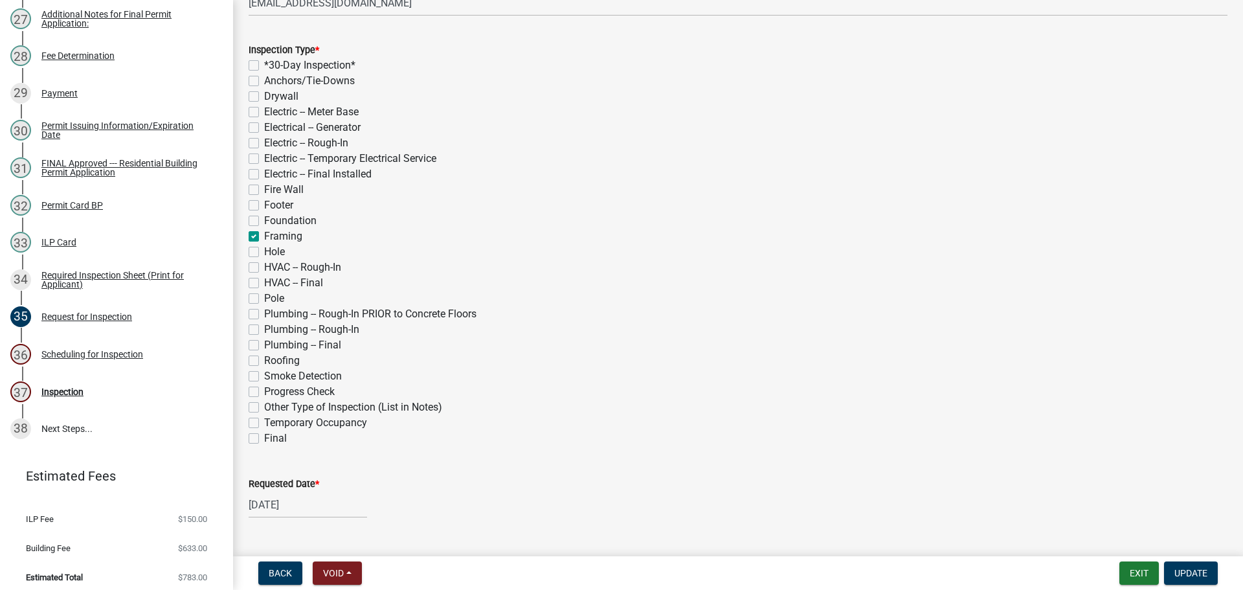
checkbox input "false"
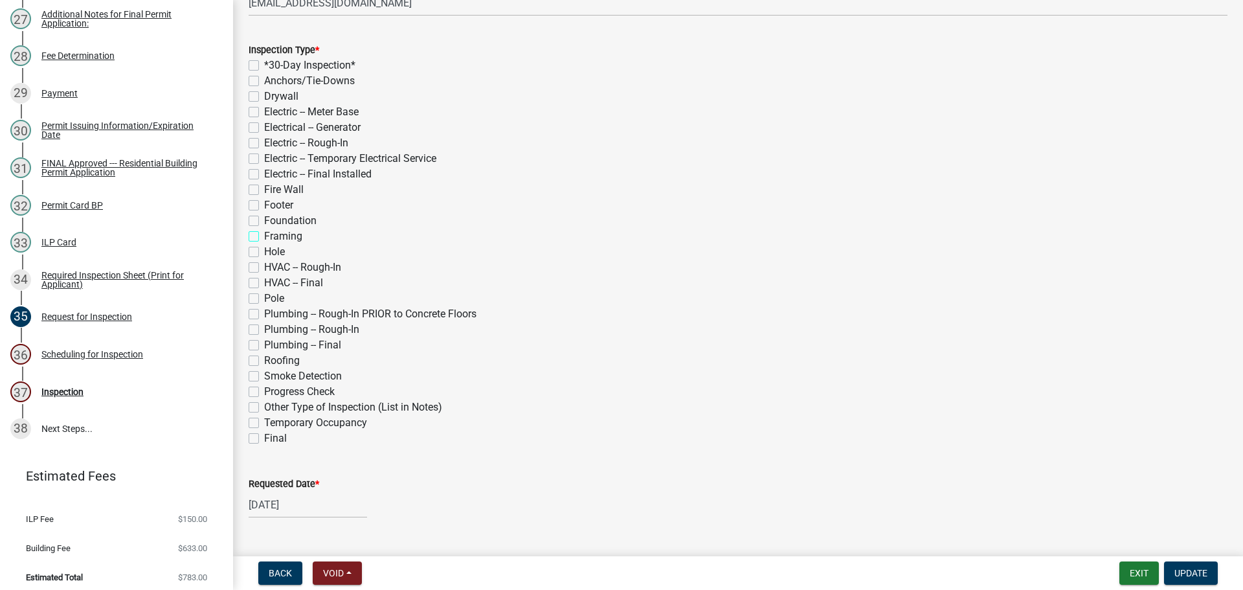
checkbox input "false"
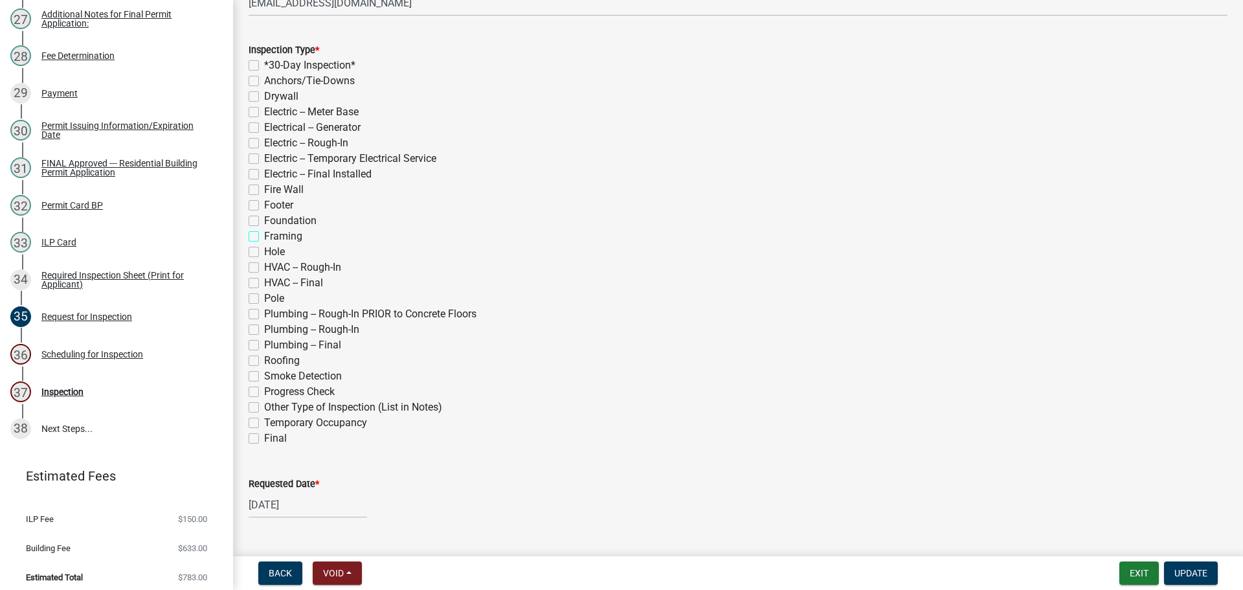
checkbox input "false"
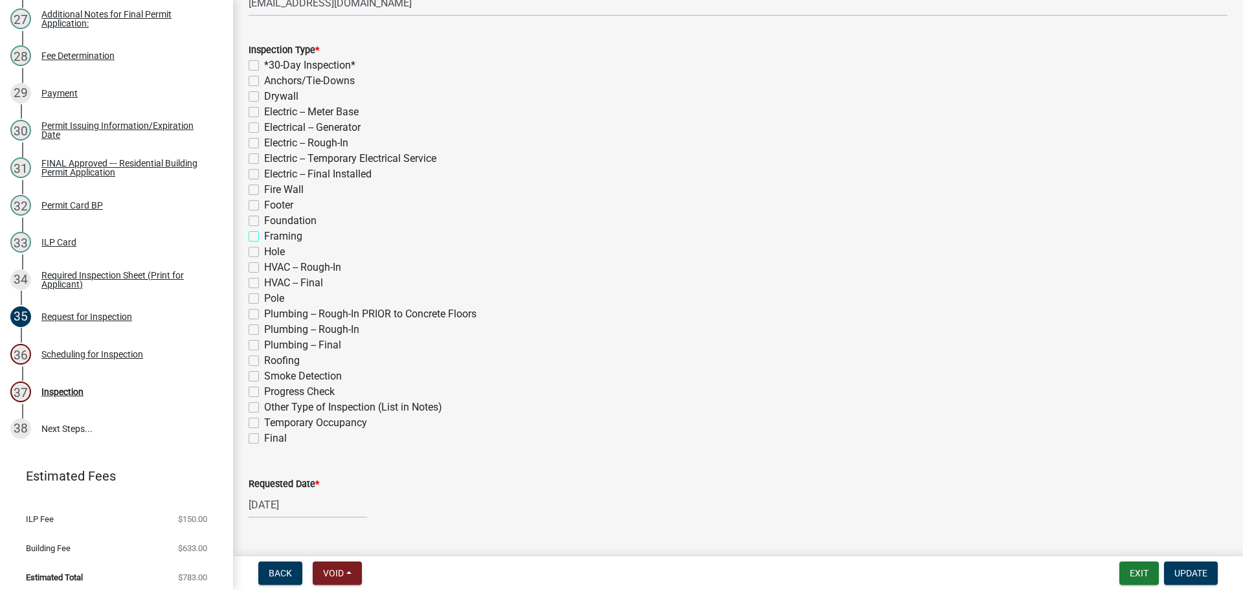
checkbox input "false"
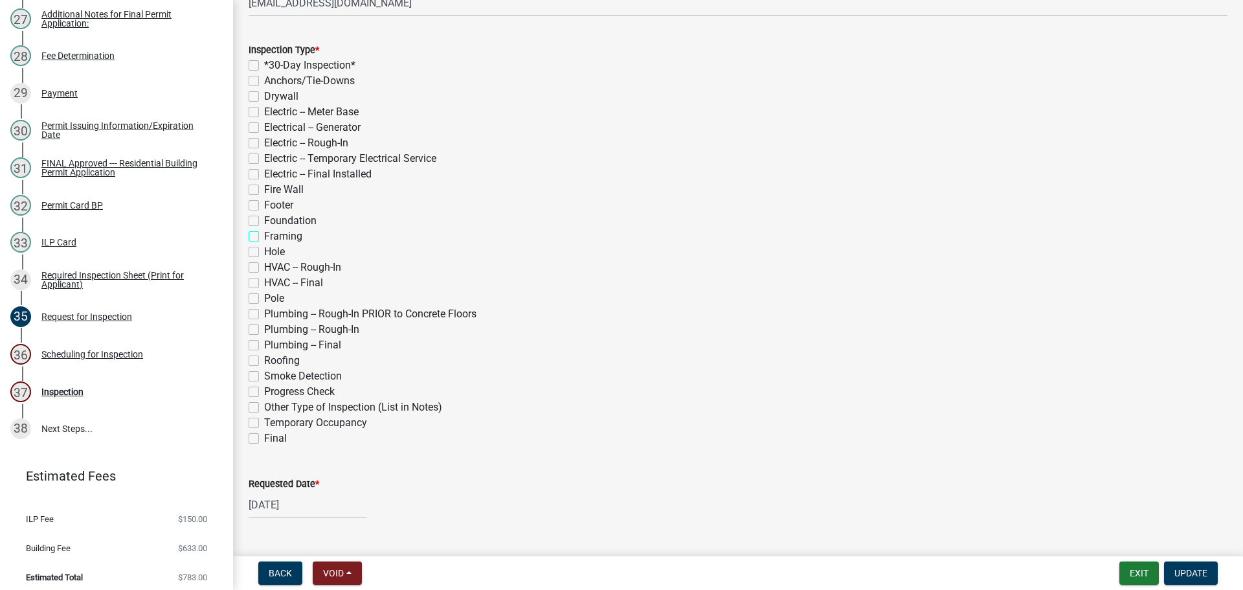
checkbox input "false"
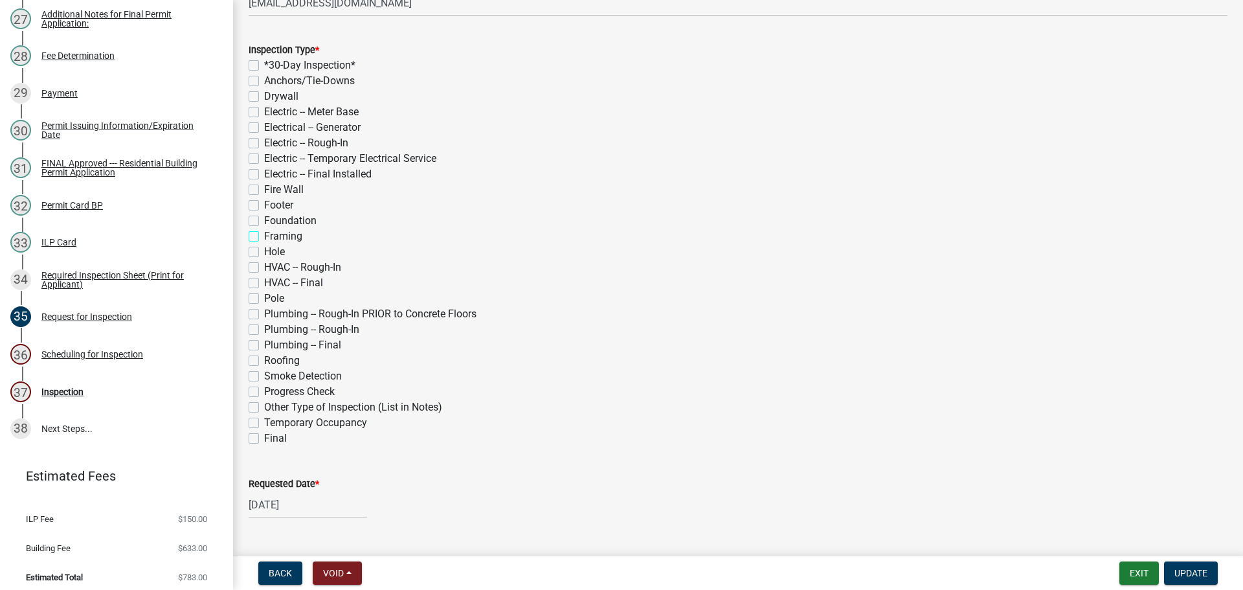
checkbox input "false"
click at [264, 328] on label "Plumbing -- Rough-In" at bounding box center [311, 330] width 95 height 16
click at [264, 328] on input "Plumbing -- Rough-In" at bounding box center [268, 326] width 8 height 8
checkbox input "true"
checkbox input "false"
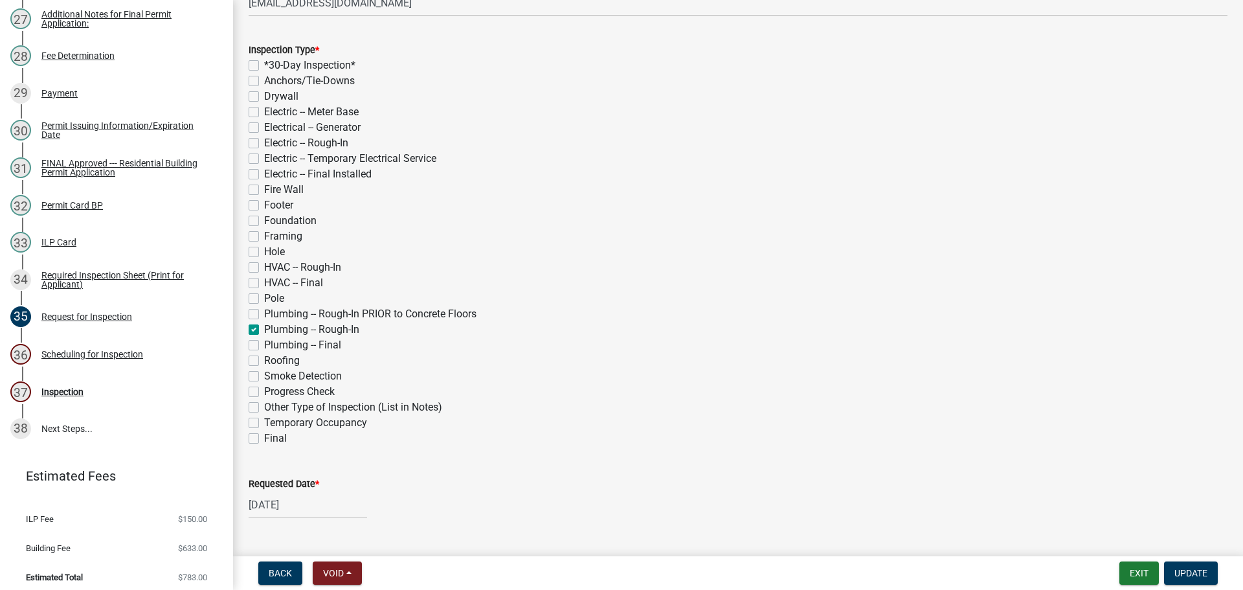
checkbox input "false"
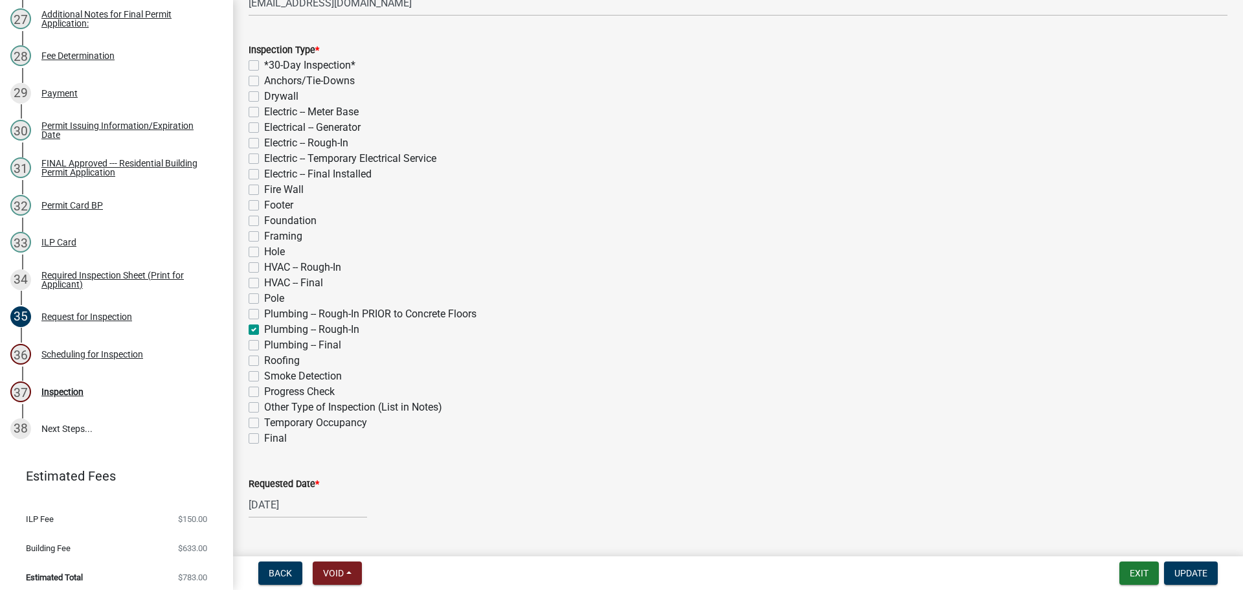
checkbox input "false"
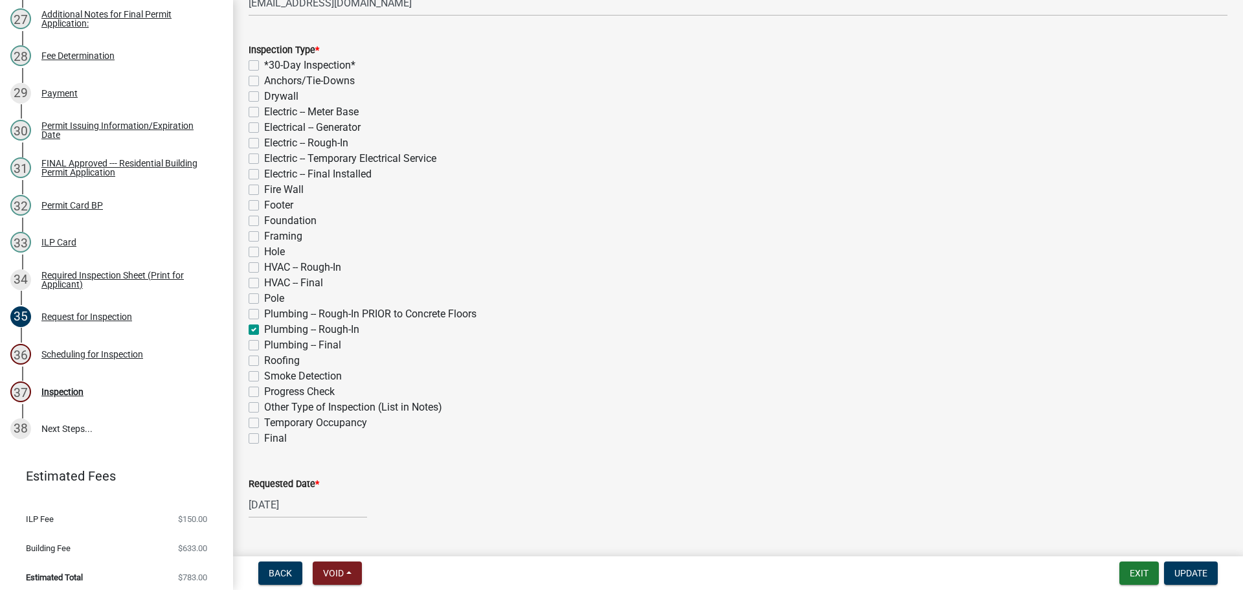
checkbox input "false"
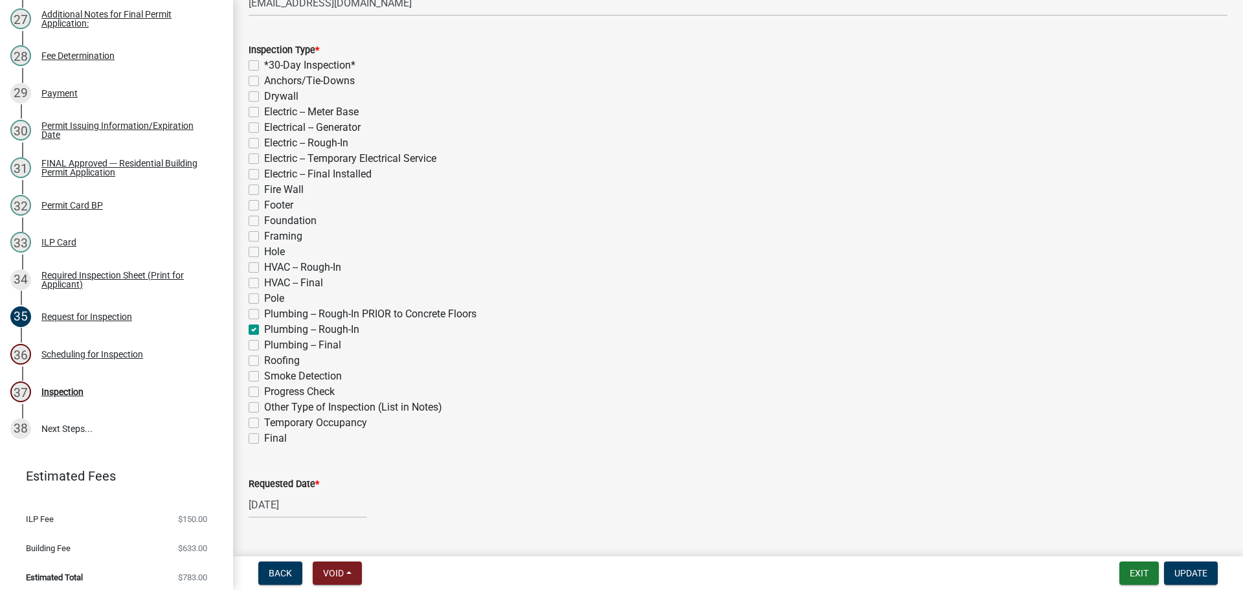
checkbox input "false"
checkbox input "true"
checkbox input "false"
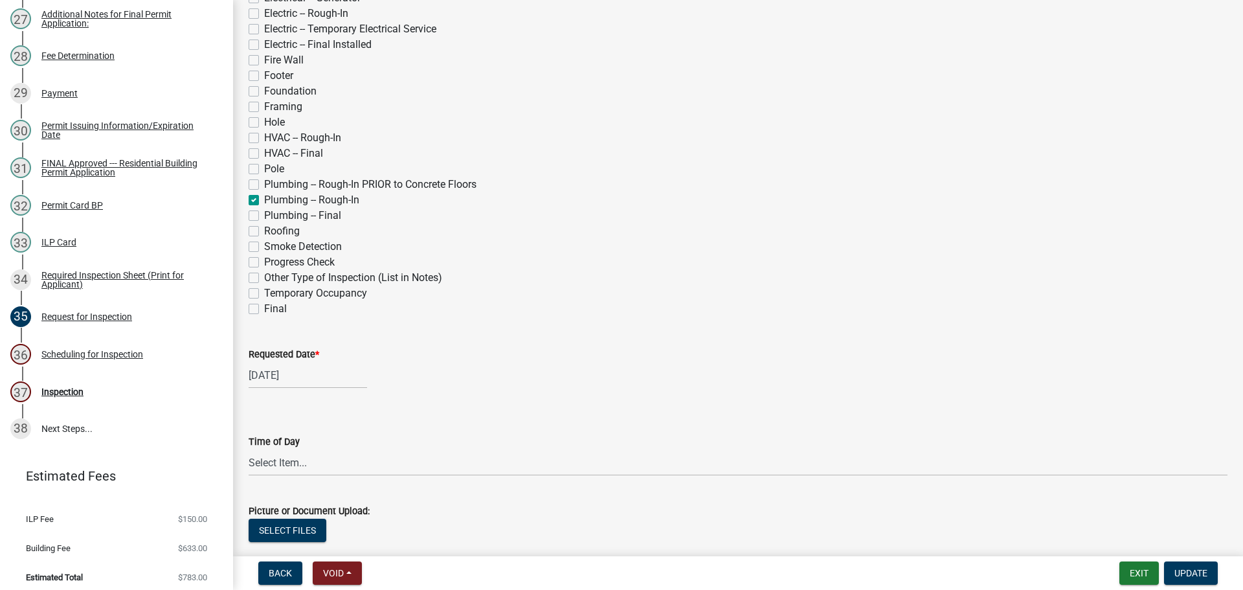
scroll to position [0, 0]
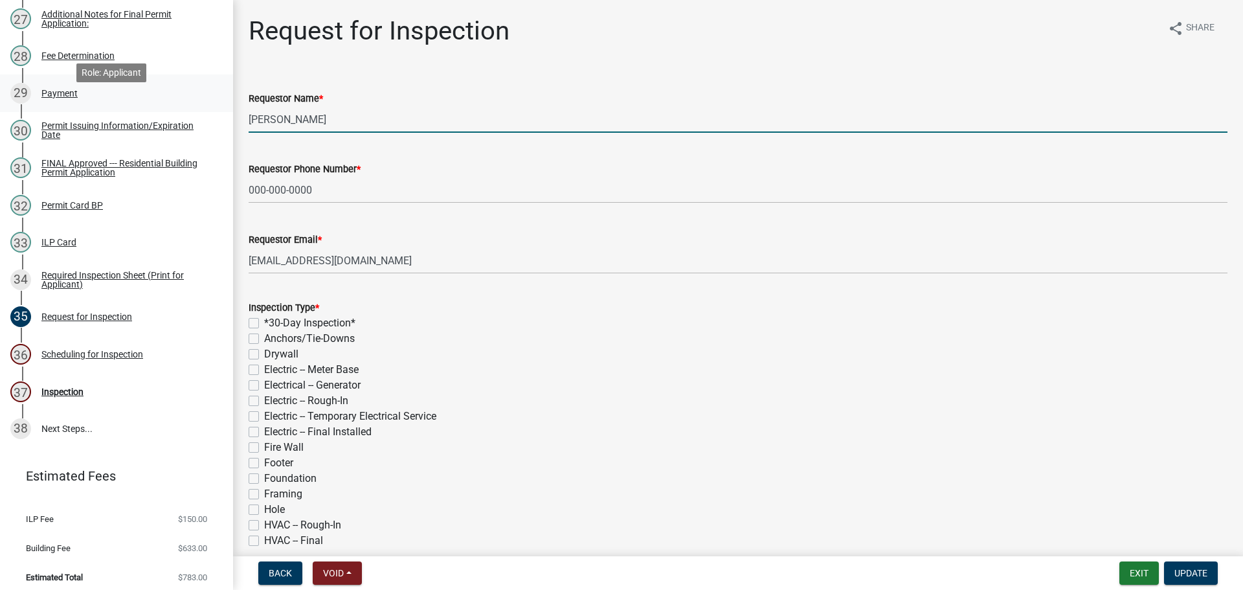
drag, startPoint x: 311, startPoint y: 123, endPoint x: 219, endPoint y: 117, distance: 92.8
click at [219, 117] on div "Residential Building Permits RBP-480 Edit View Summary Notes Show emails 1 Requ…" at bounding box center [621, 295] width 1243 height 590
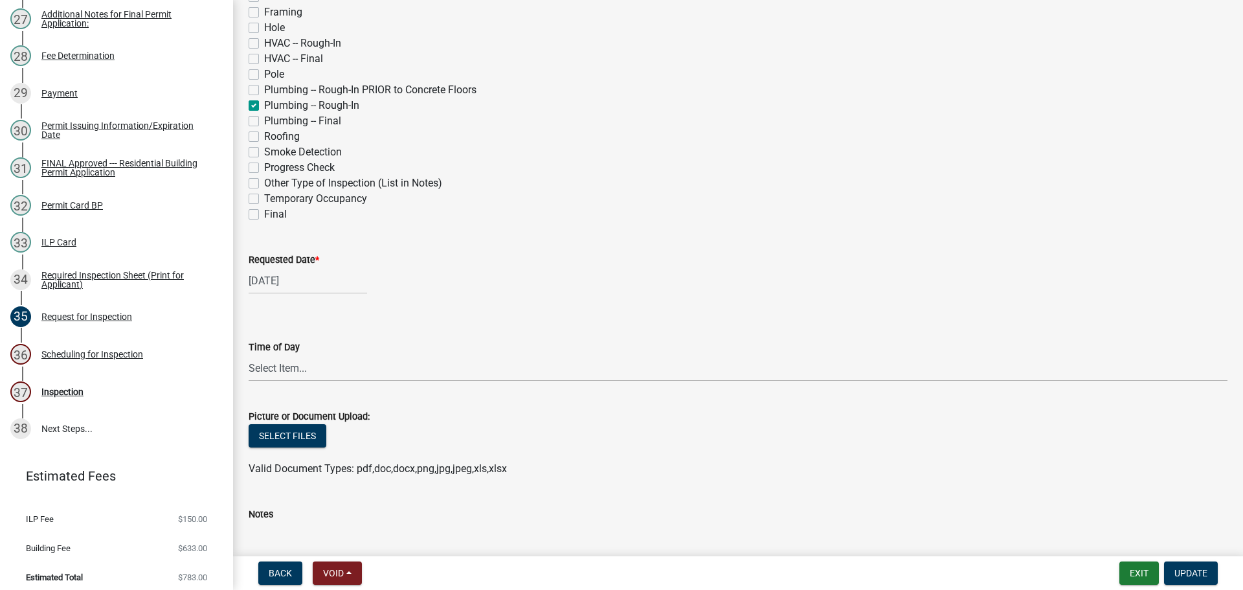
scroll to position [646, 0]
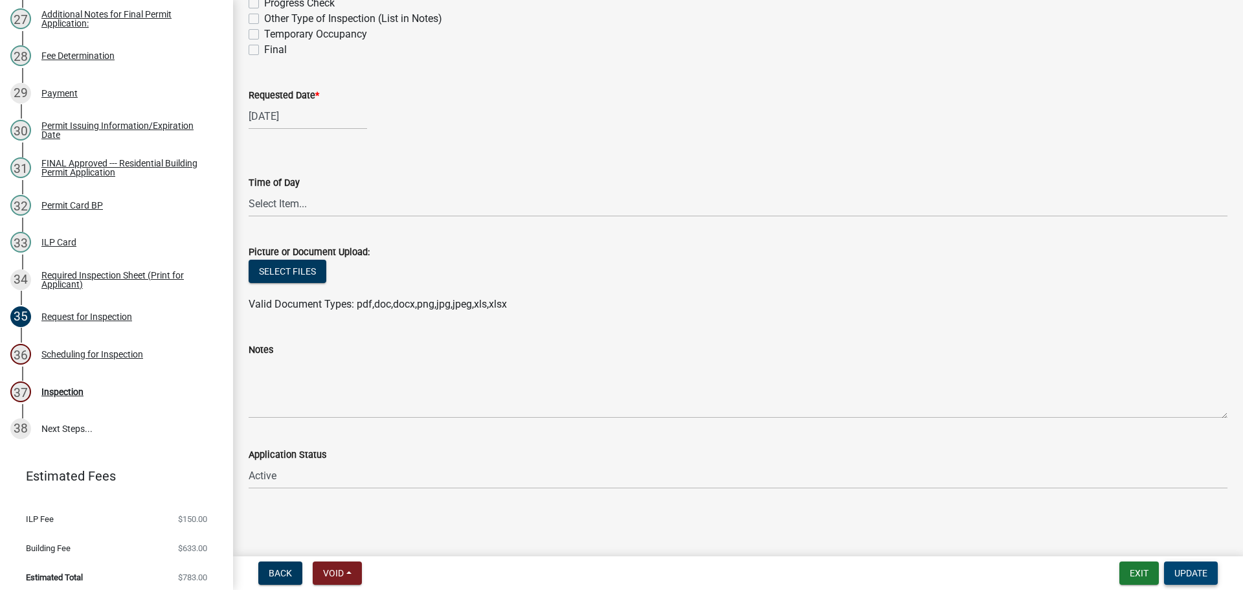
click at [1194, 575] on span "Update" at bounding box center [1190, 573] width 33 height 10
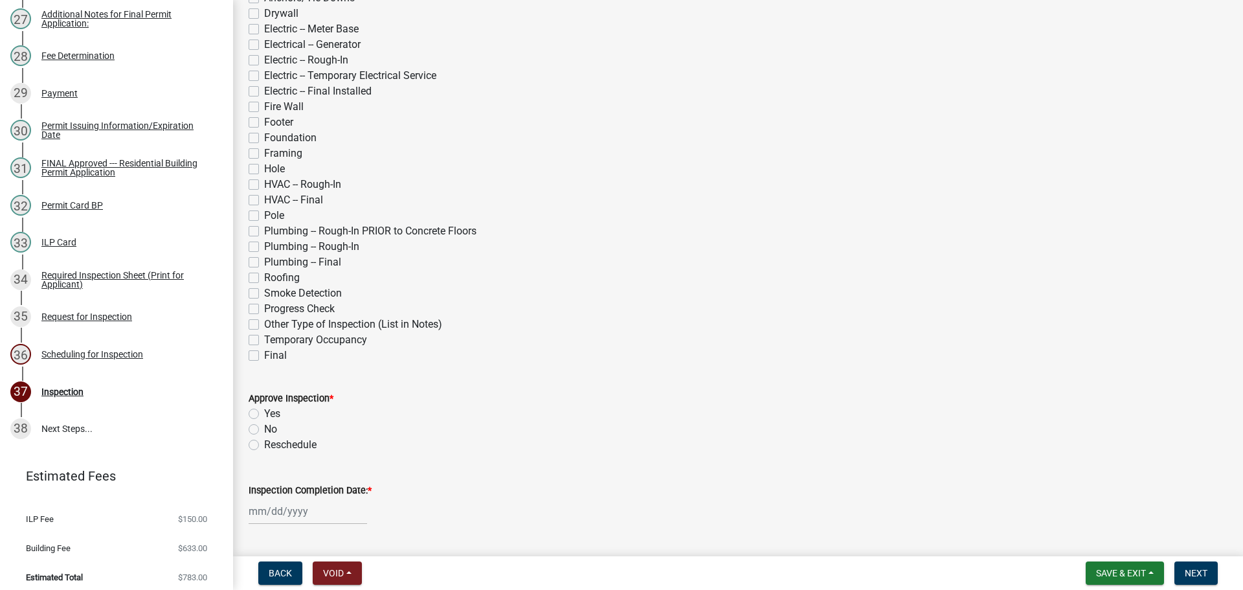
scroll to position [129, 0]
click at [124, 321] on div "Request for Inspection" at bounding box center [86, 316] width 91 height 9
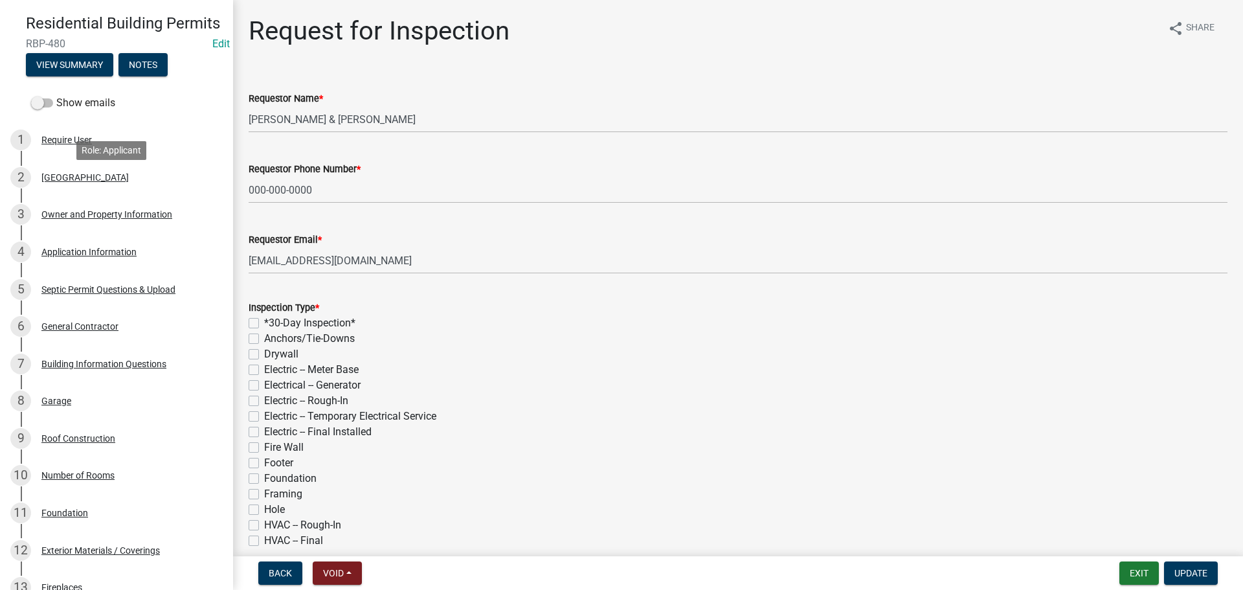
scroll to position [0, 0]
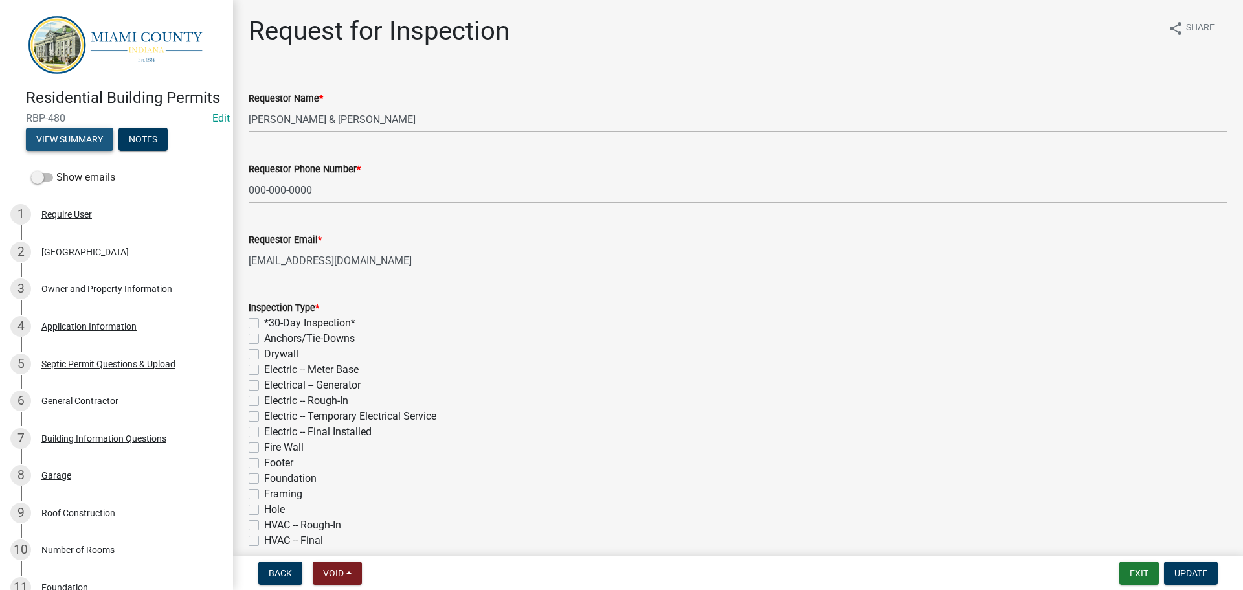
click at [58, 151] on button "View Summary" at bounding box center [69, 139] width 87 height 23
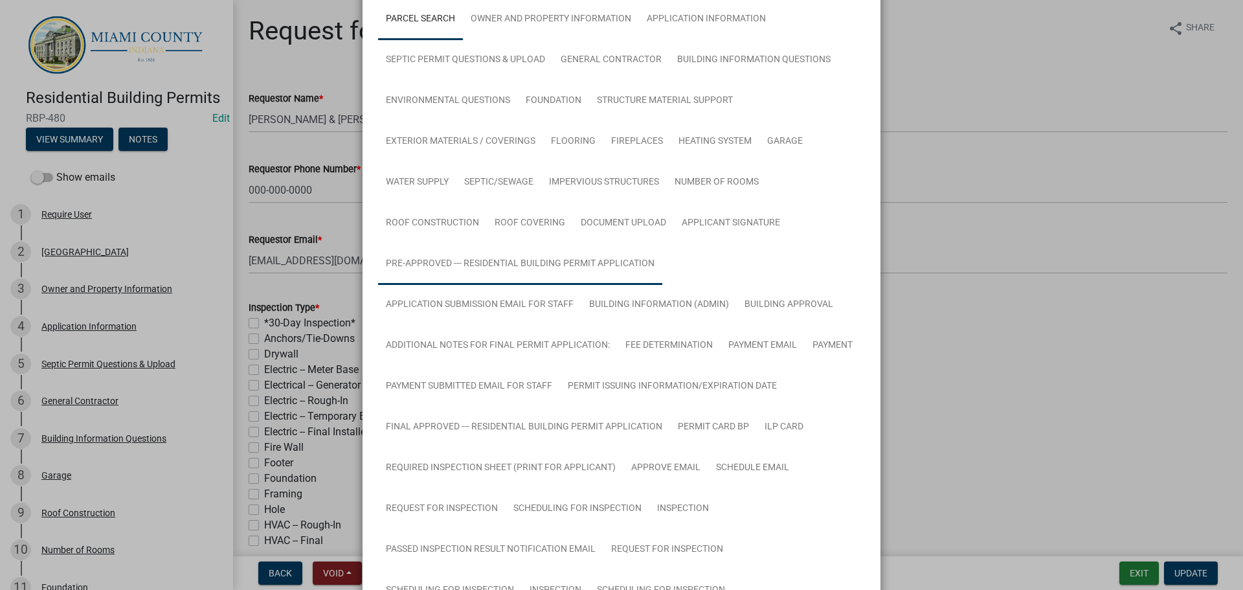
scroll to position [259, 0]
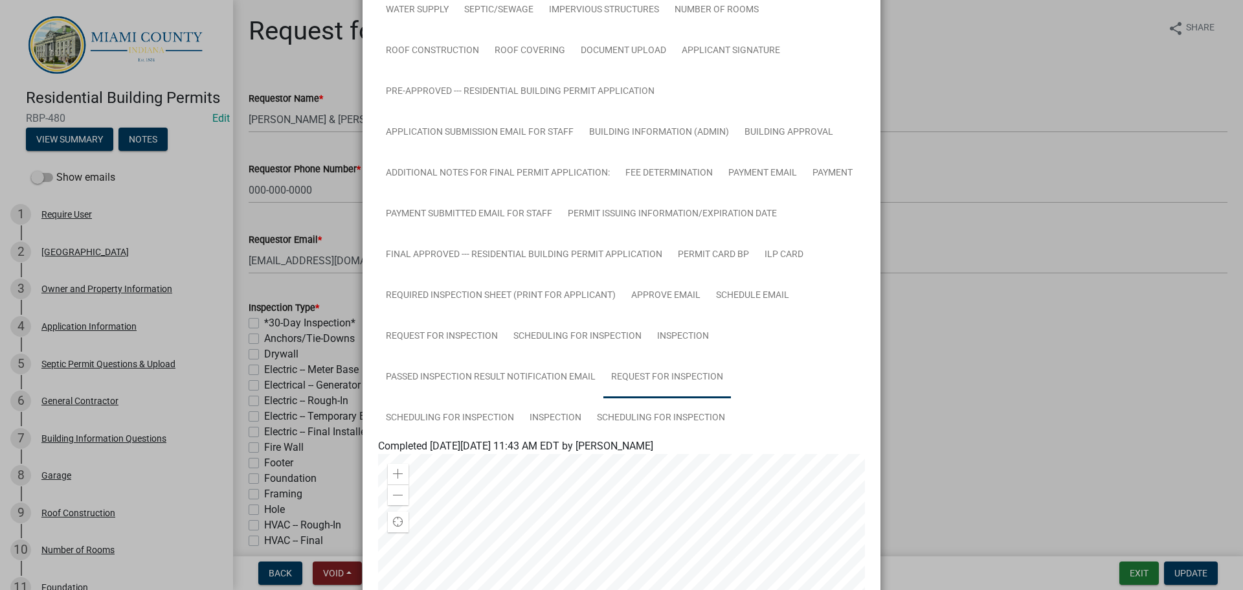
click at [624, 375] on link "Request for Inspection" at bounding box center [667, 377] width 128 height 41
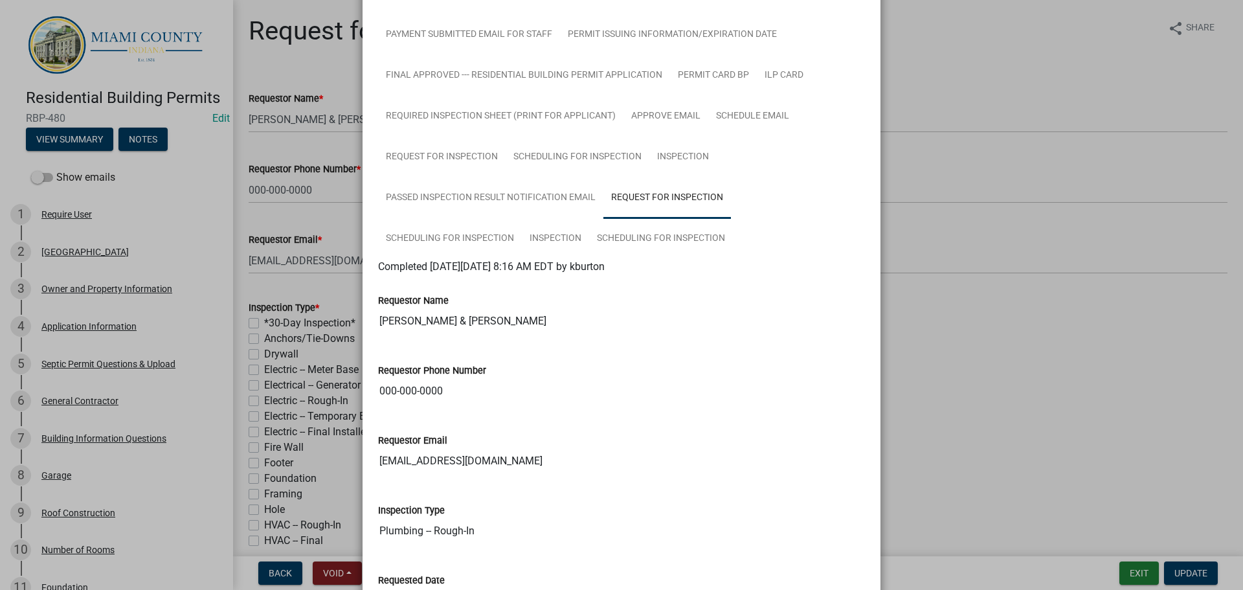
scroll to position [502, 0]
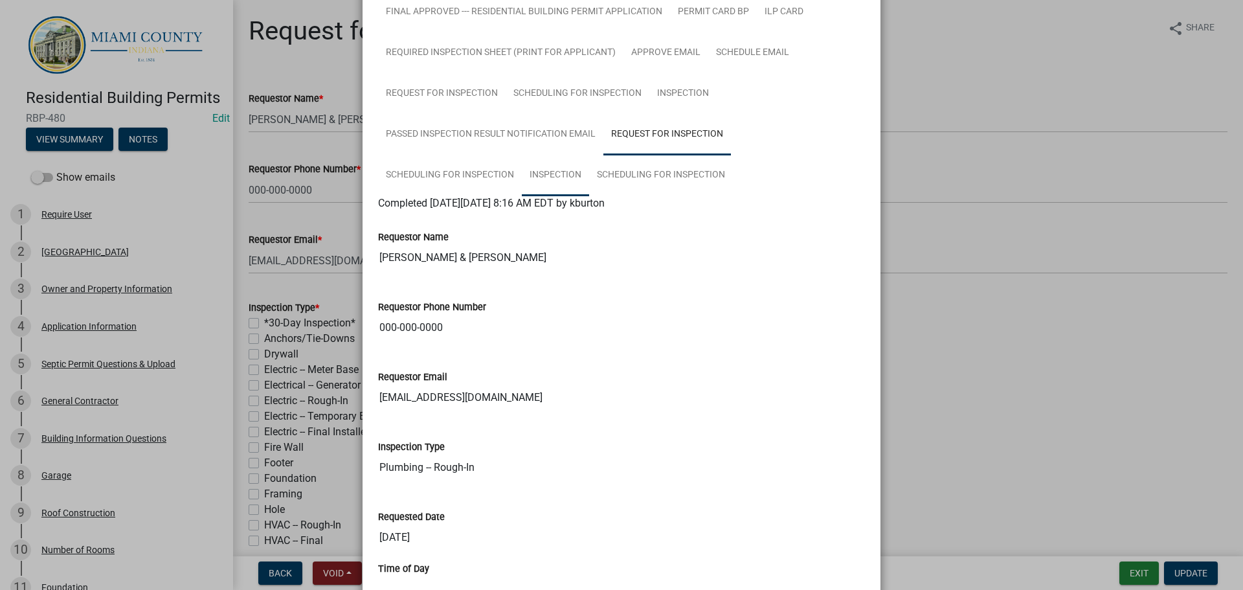
click at [566, 160] on link "Inspection" at bounding box center [555, 175] width 67 height 41
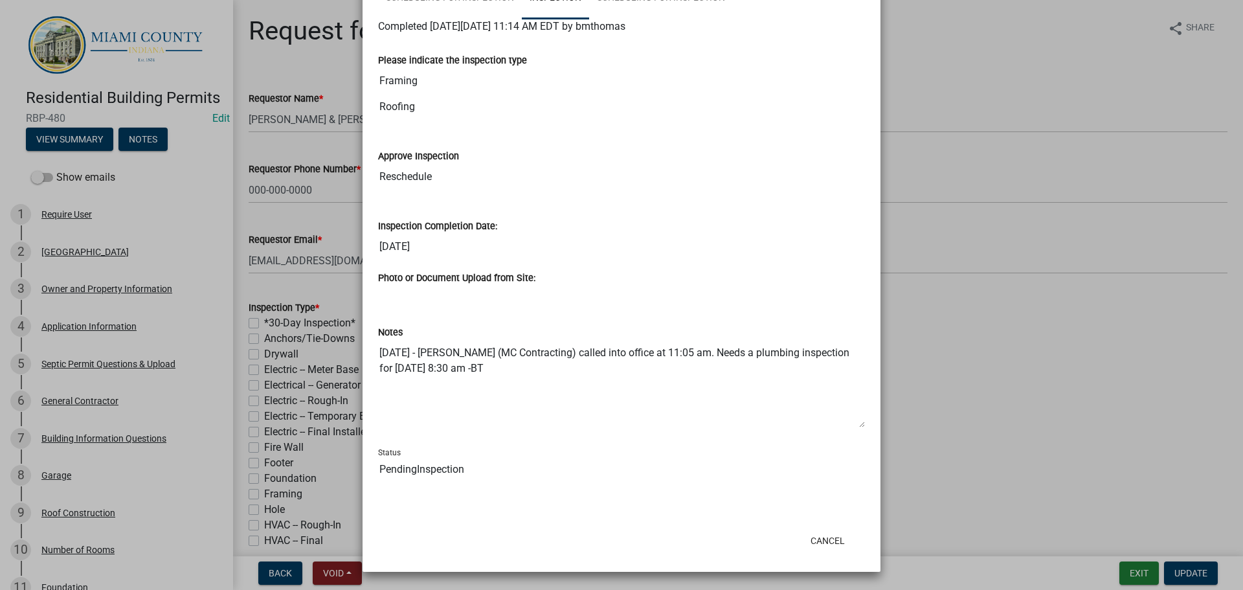
scroll to position [614, 0]
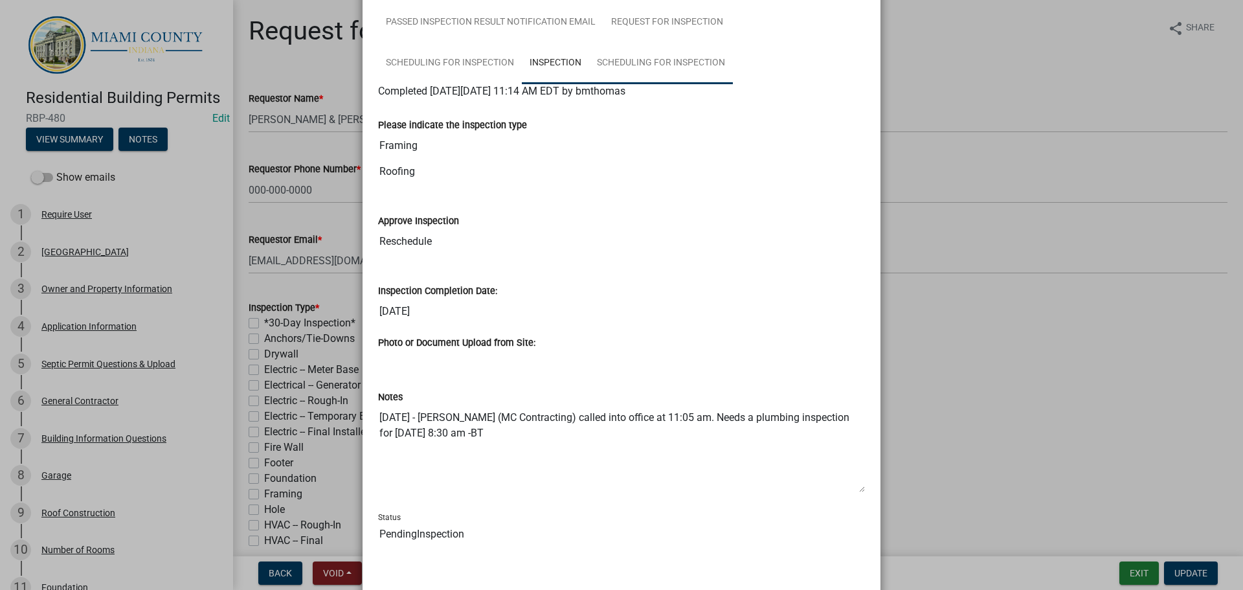
click at [645, 70] on link "Scheduling for Inspection" at bounding box center [661, 63] width 144 height 41
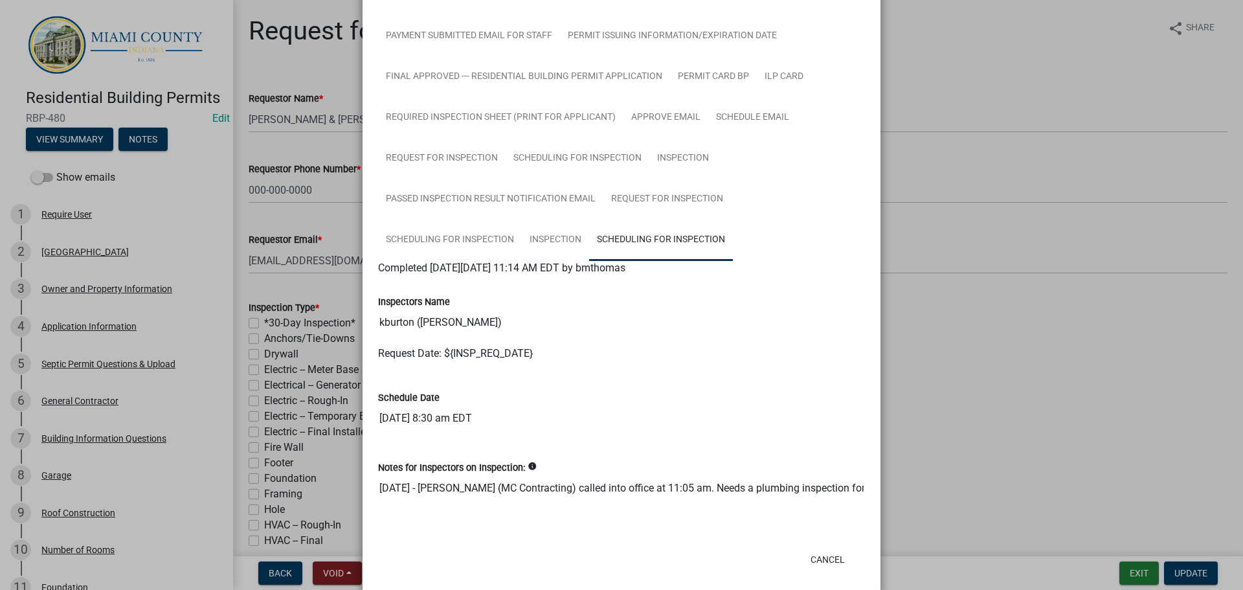
scroll to position [456, 0]
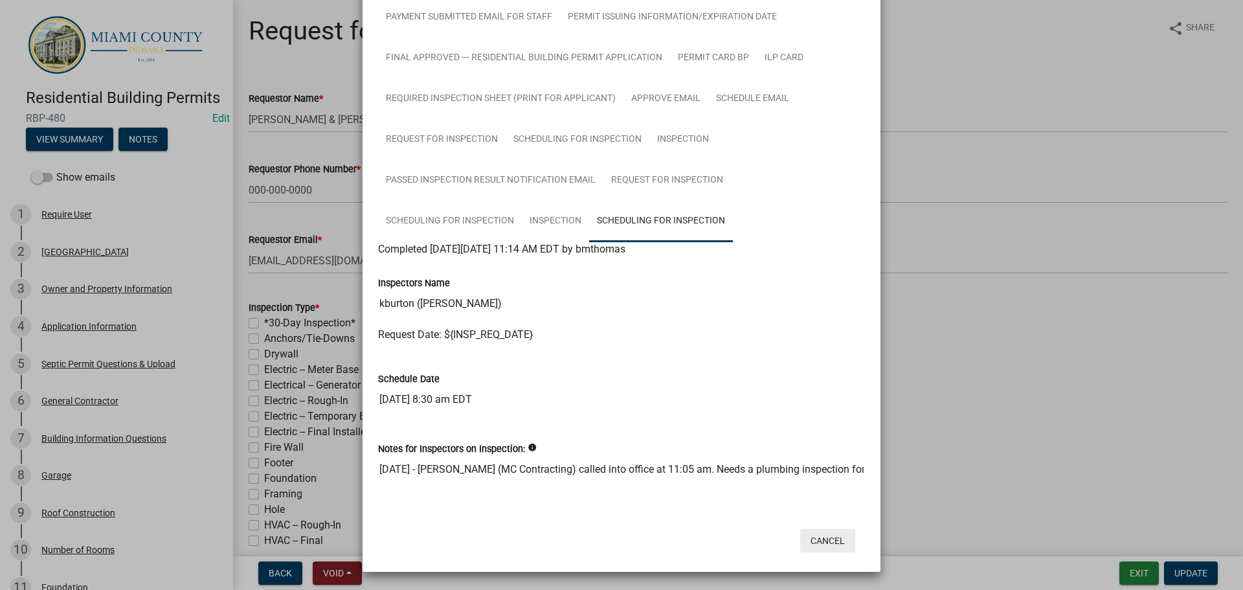
click at [821, 543] on button "Cancel" at bounding box center [827, 540] width 55 height 23
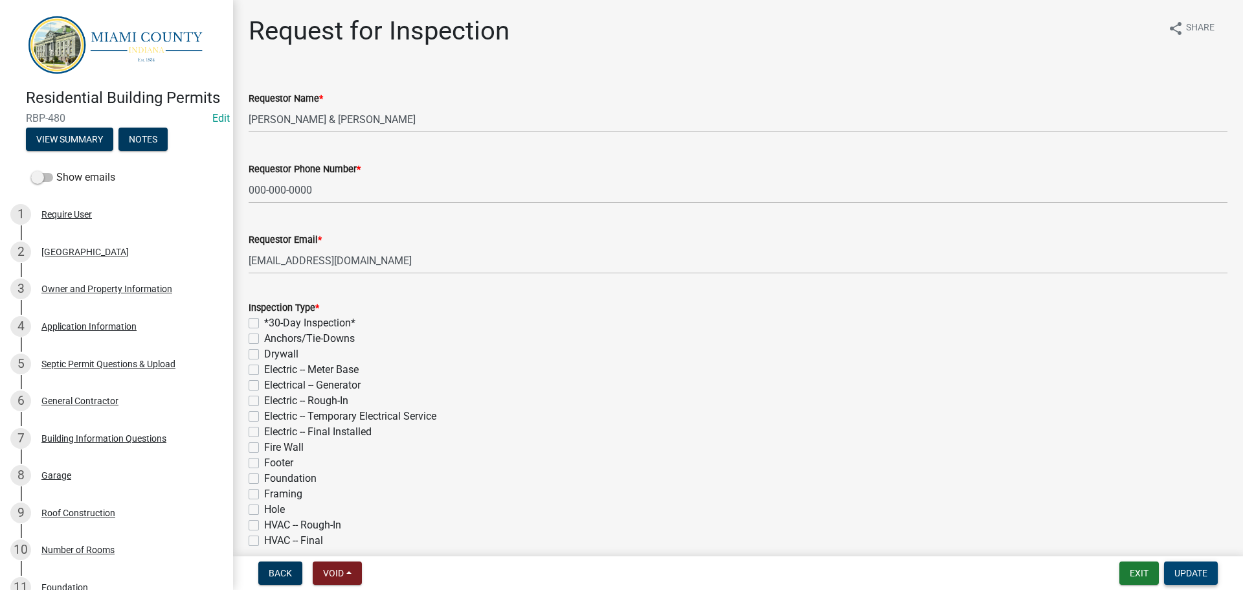
click at [1196, 577] on span "Update" at bounding box center [1190, 573] width 33 height 10
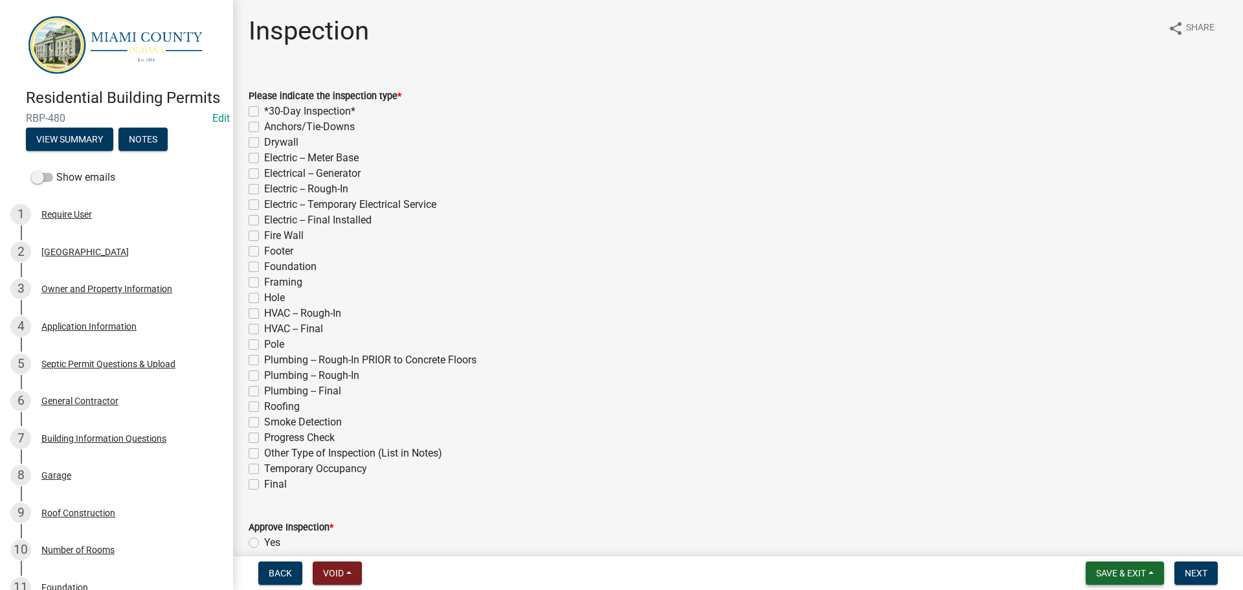
click at [1138, 572] on span "Save & Exit" at bounding box center [1121, 573] width 50 height 10
click at [1118, 540] on button "Save & Exit" at bounding box center [1112, 539] width 104 height 31
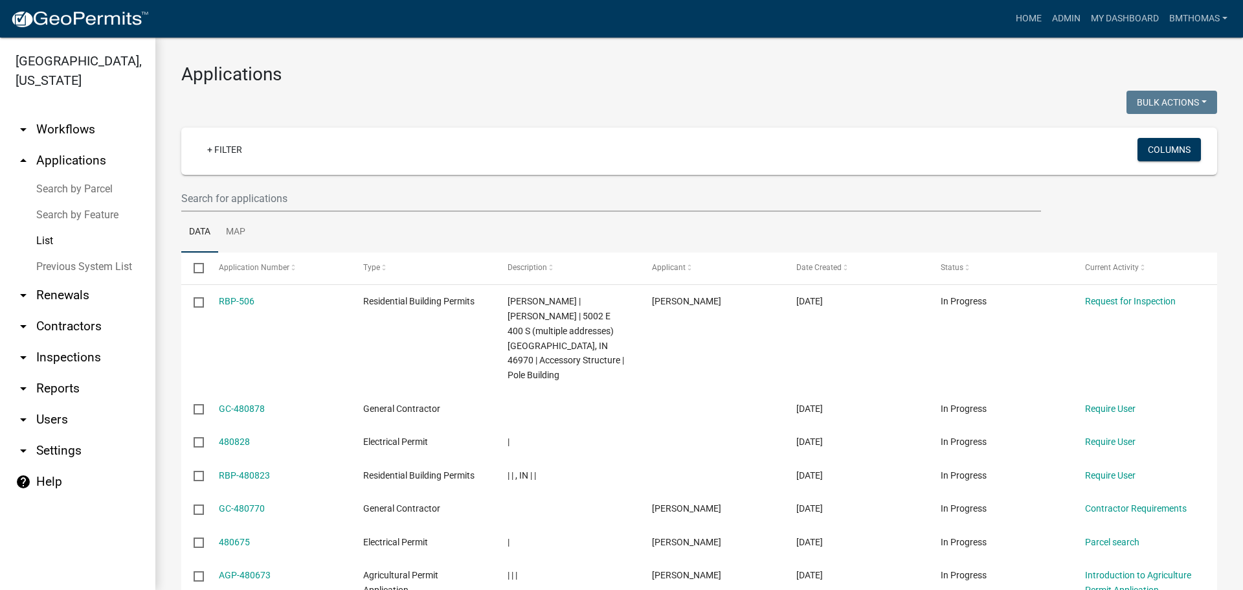
click at [74, 342] on link "arrow_drop_down Inspections" at bounding box center [77, 357] width 155 height 31
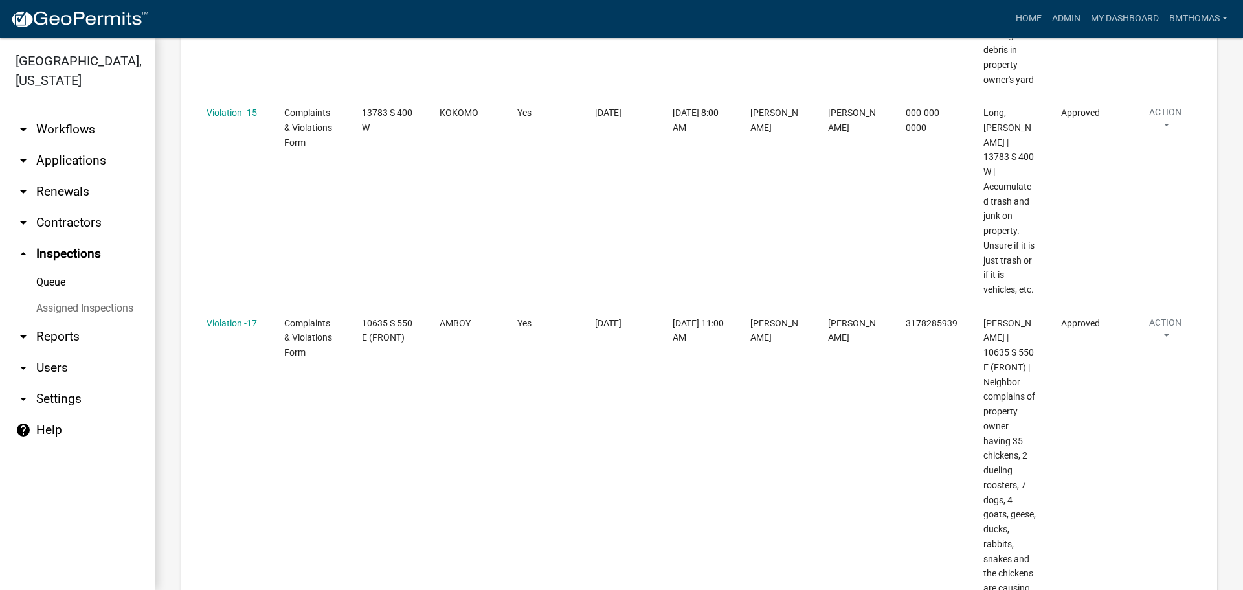
scroll to position [2525, 0]
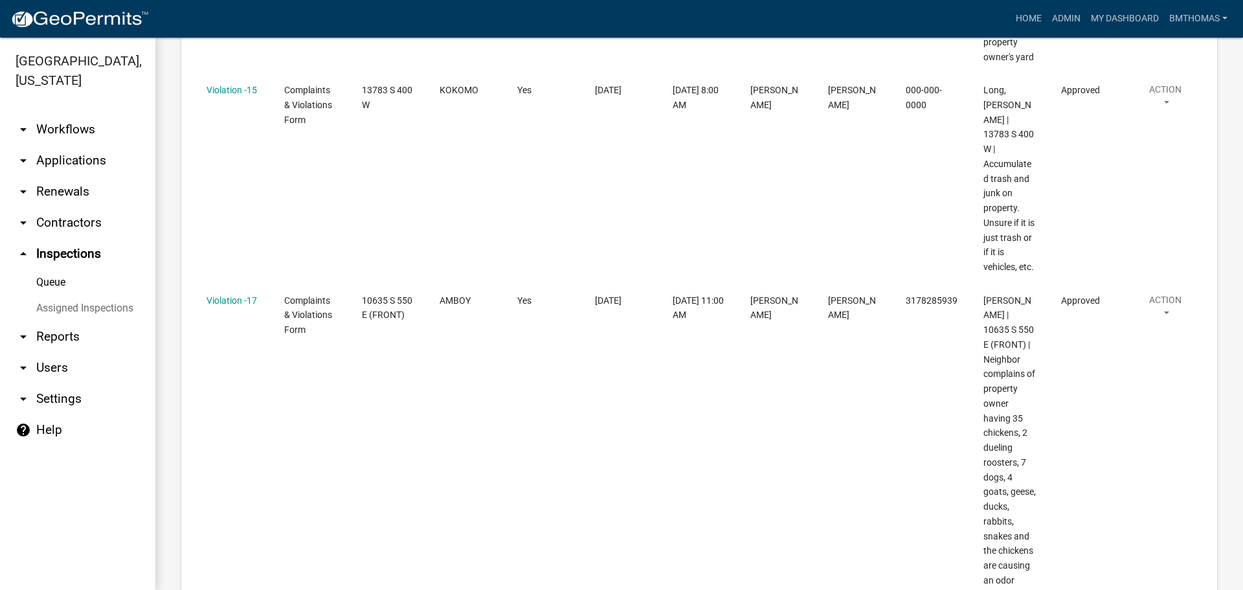
click at [112, 295] on link "Assigned Inspections" at bounding box center [77, 308] width 155 height 26
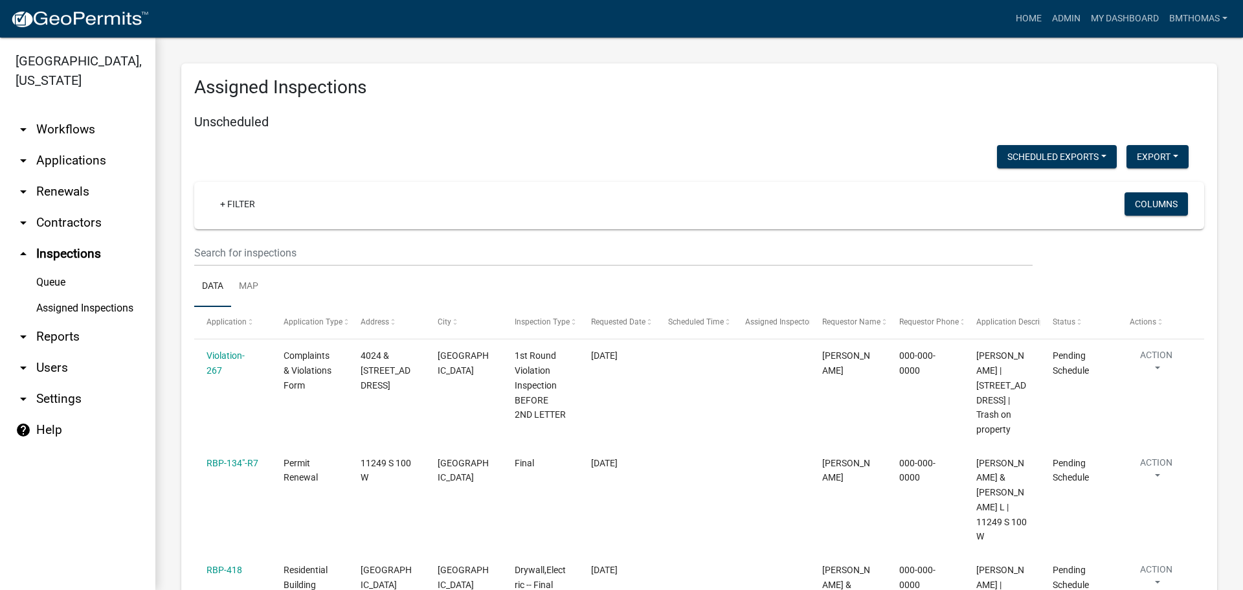
click at [57, 269] on link "Queue" at bounding box center [77, 282] width 155 height 26
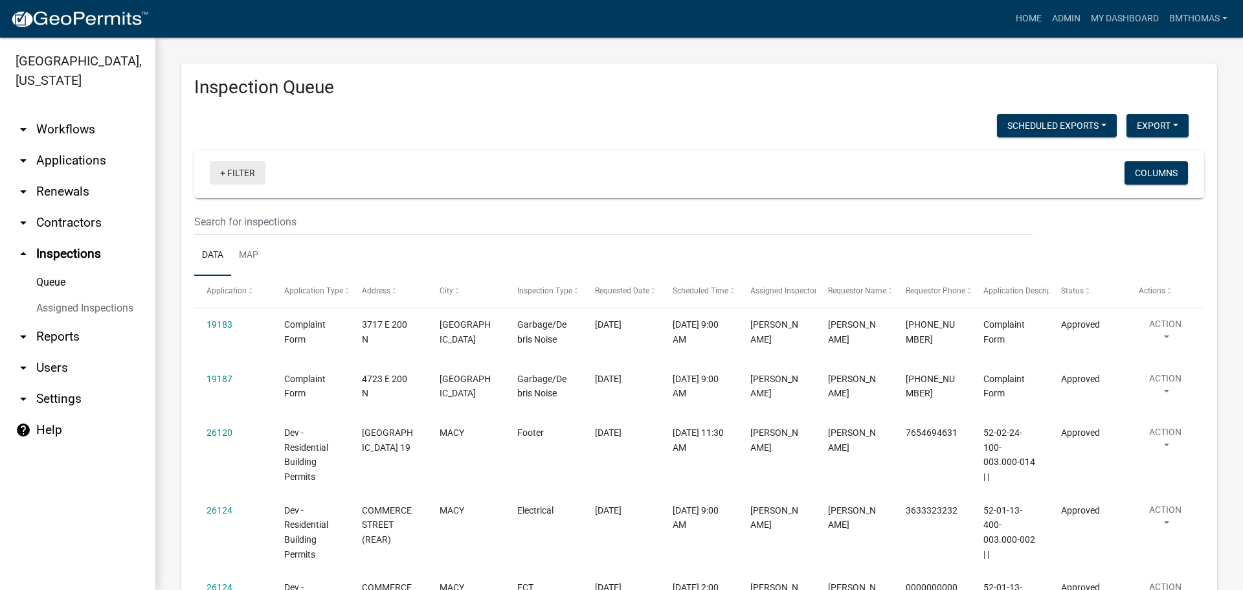
click at [241, 175] on link "+ Filter" at bounding box center [238, 172] width 56 height 23
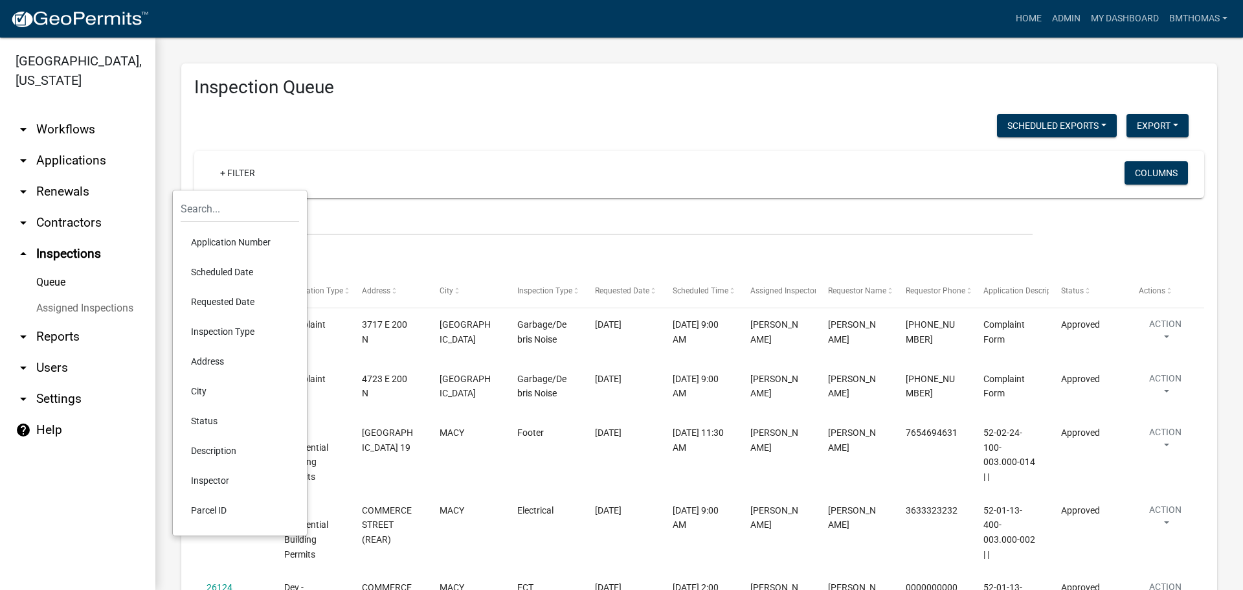
click at [234, 275] on li "Scheduled Date" at bounding box center [240, 272] width 118 height 30
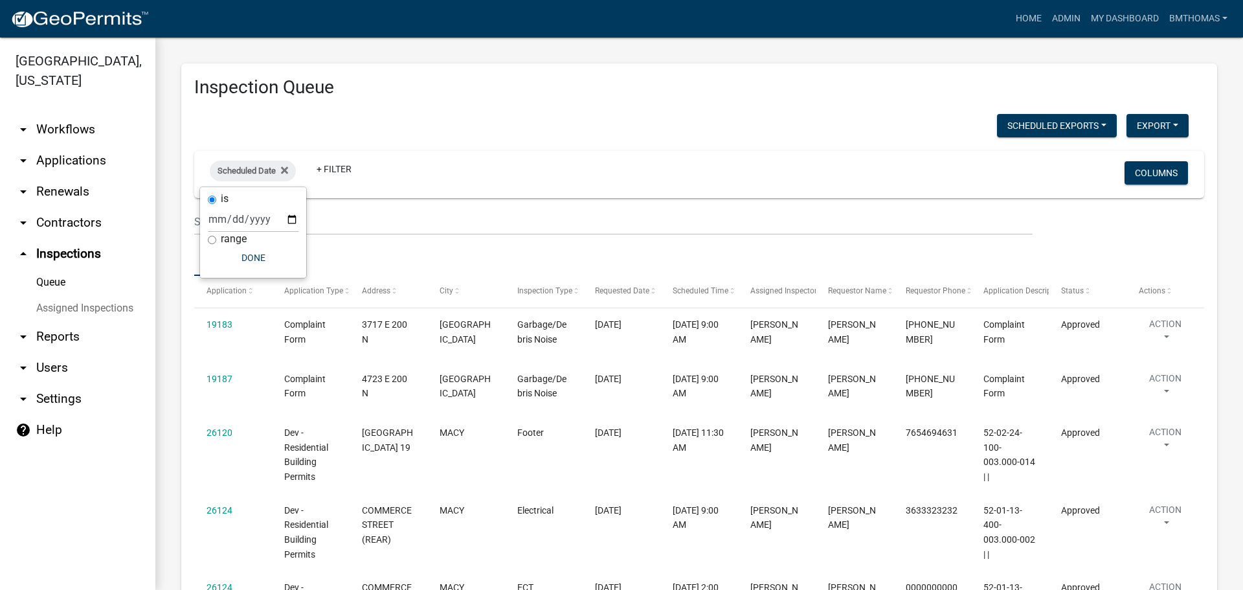
click at [302, 220] on div "is range Done" at bounding box center [253, 232] width 106 height 91
click at [295, 218] on input "date" at bounding box center [253, 219] width 91 height 27
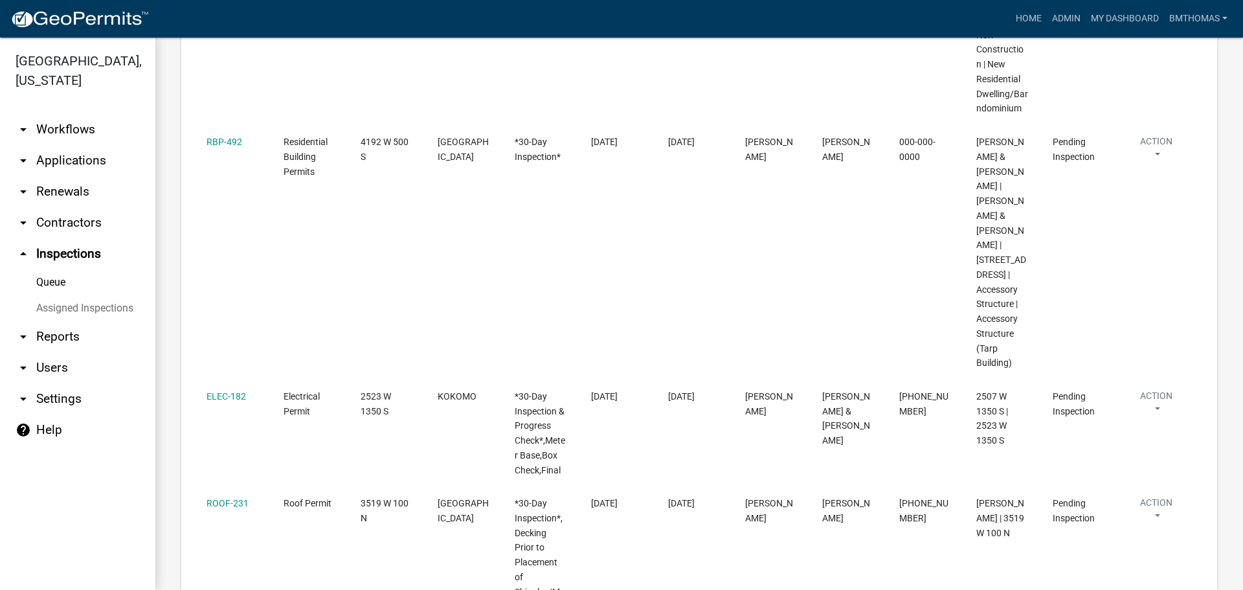
scroll to position [2071, 0]
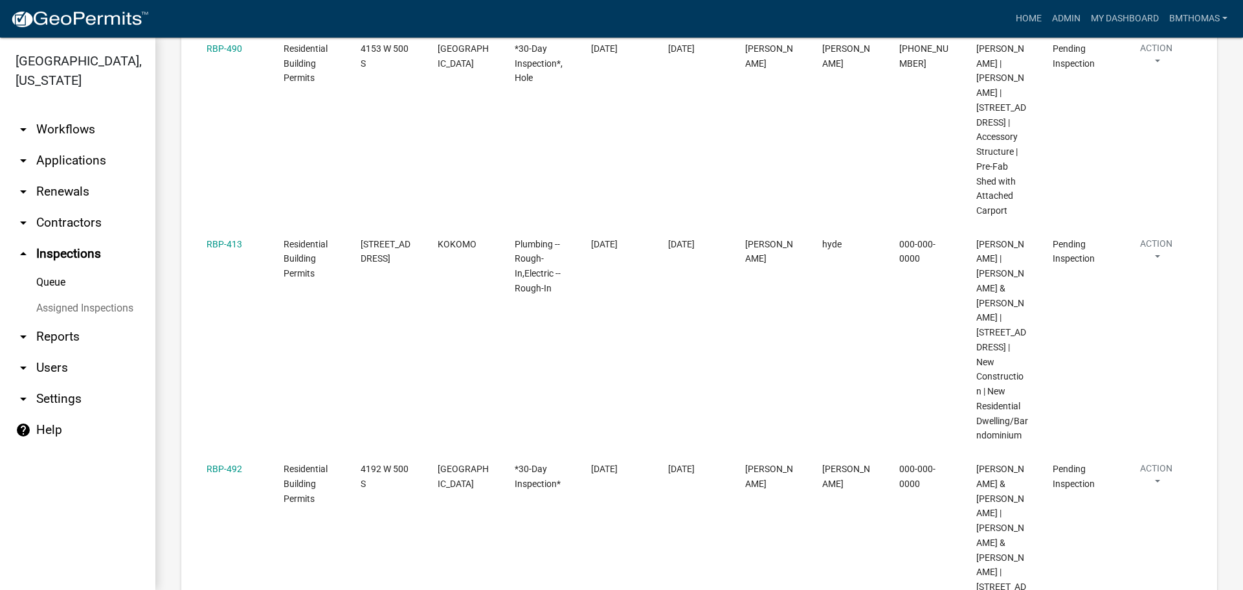
click at [40, 295] on link "Assigned Inspections" at bounding box center [77, 308] width 155 height 26
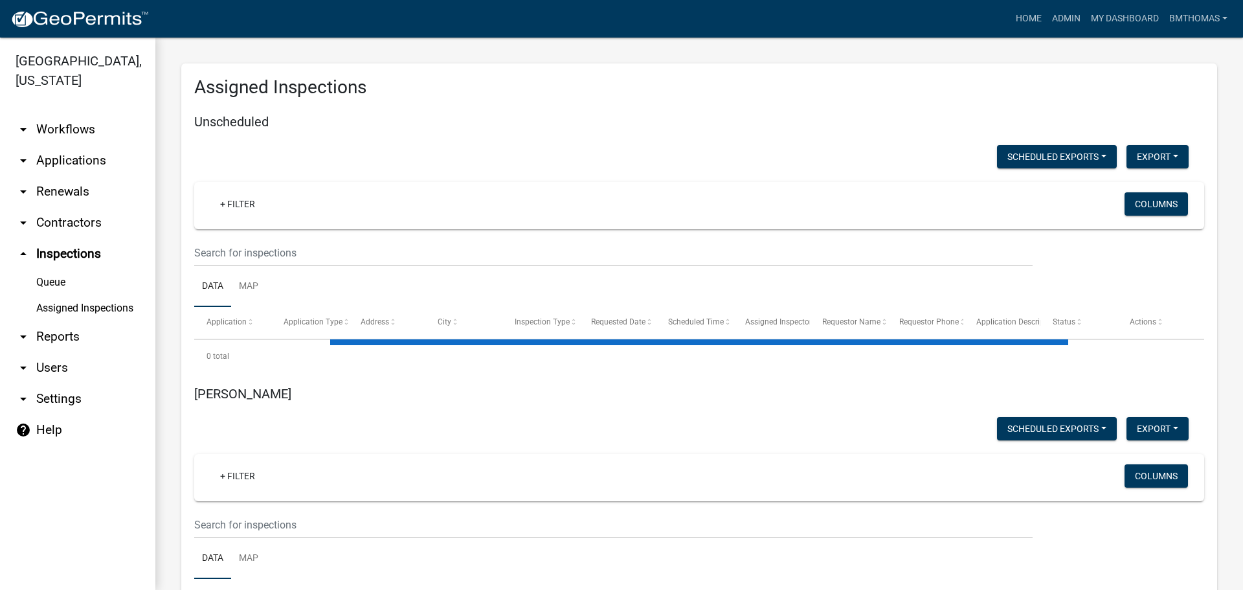
click at [43, 147] on link "arrow_drop_down Applications" at bounding box center [77, 160] width 155 height 31
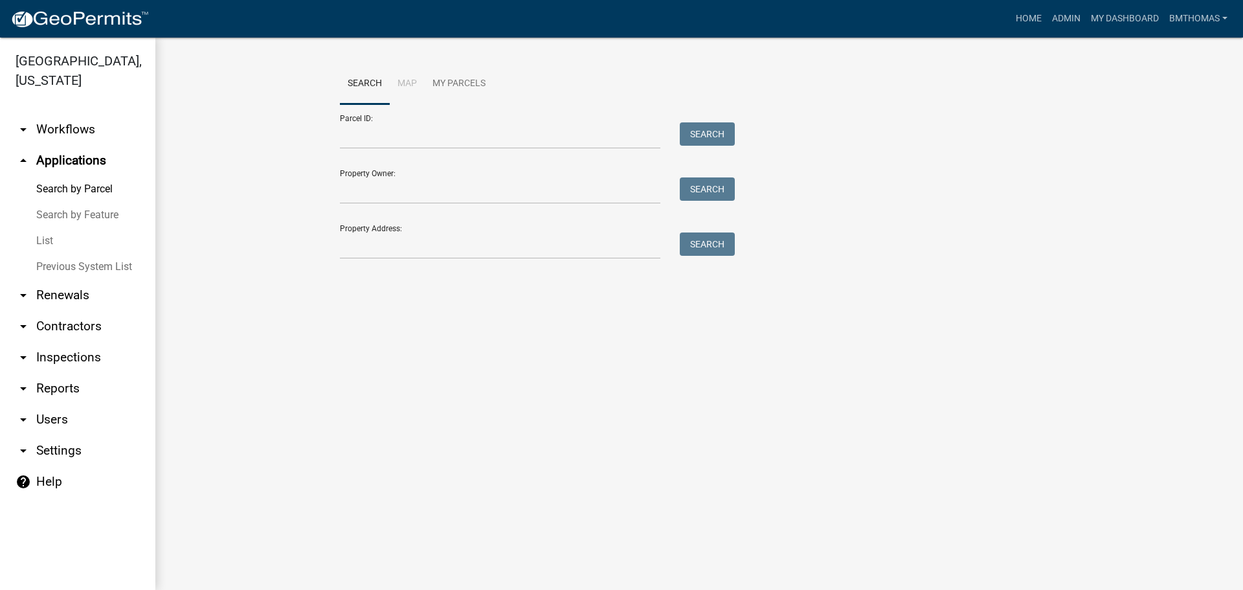
click at [51, 228] on link "List" at bounding box center [77, 241] width 155 height 26
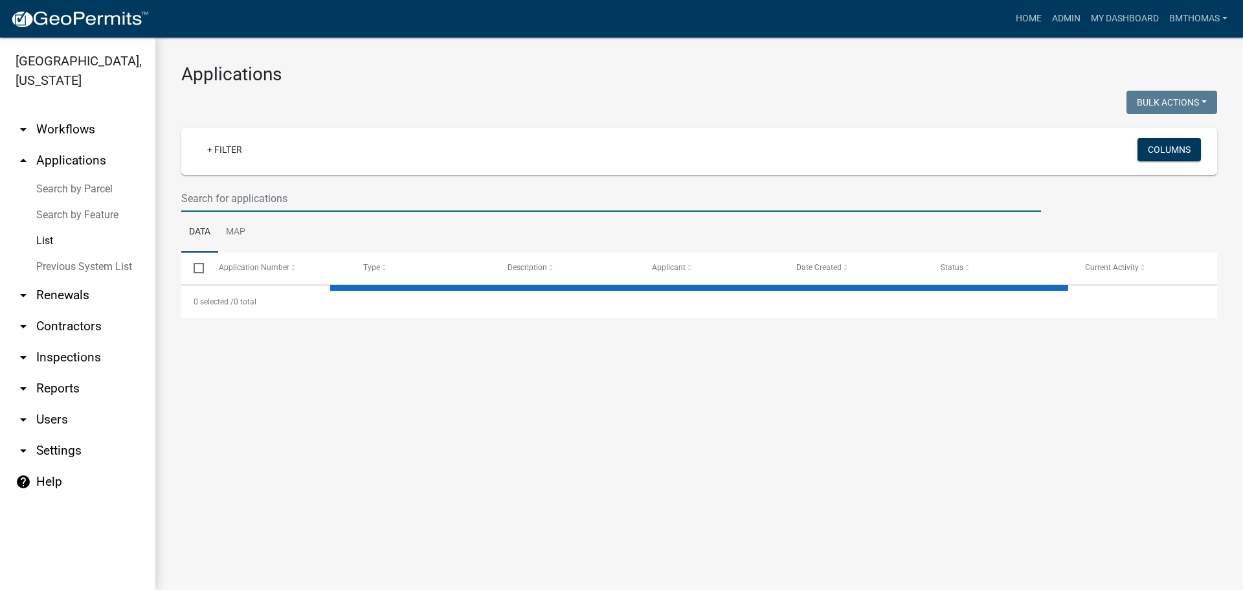
click at [329, 196] on input "text" at bounding box center [611, 198] width 860 height 27
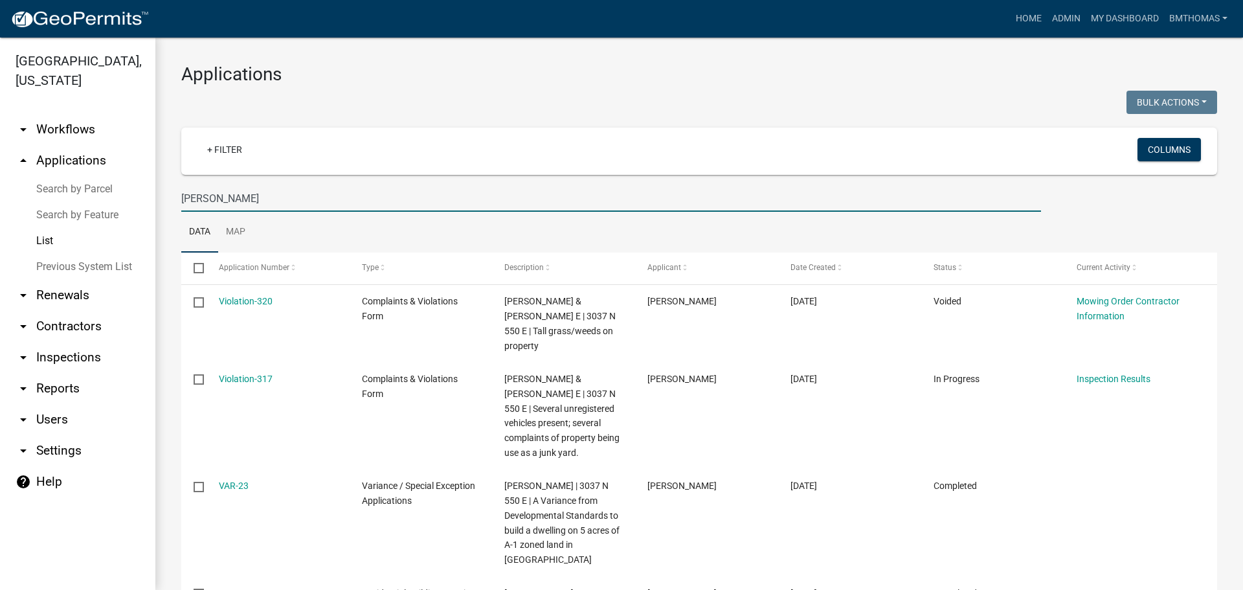
click at [74, 145] on link "arrow_drop_up Applications" at bounding box center [77, 160] width 155 height 31
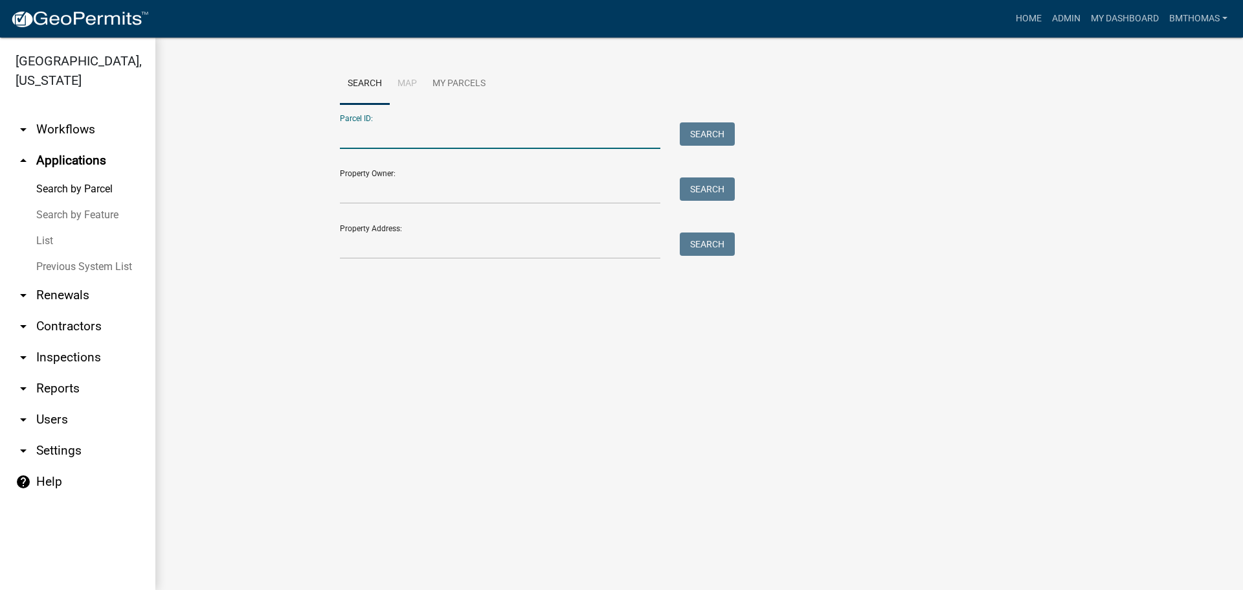
click at [386, 141] on input "Parcel ID:" at bounding box center [500, 135] width 320 height 27
drag, startPoint x: 400, startPoint y: 129, endPoint x: 265, endPoint y: 129, distance: 135.3
click at [265, 129] on wm-workflow-application-search-view "Search Map My Parcels Parcel ID: wlalace Search Property Owner: Search Property…" at bounding box center [699, 166] width 1036 height 207
click at [51, 228] on link "List" at bounding box center [77, 241] width 155 height 26
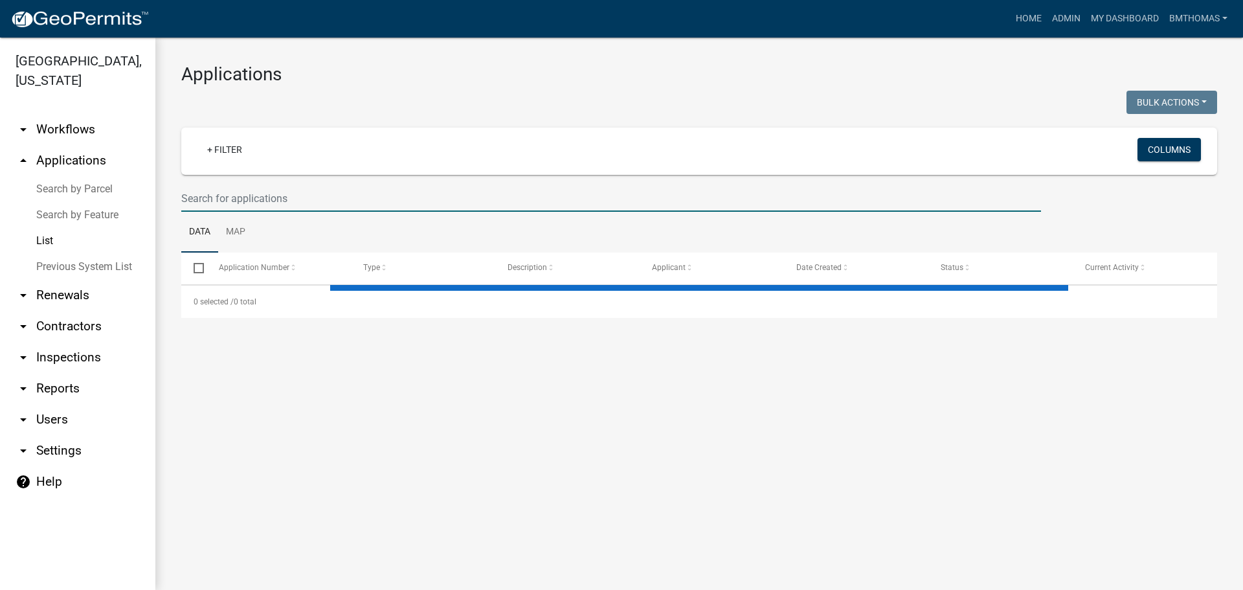
drag, startPoint x: 206, startPoint y: 201, endPoint x: 214, endPoint y: 192, distance: 11.5
click at [207, 201] on input "text" at bounding box center [611, 198] width 860 height 27
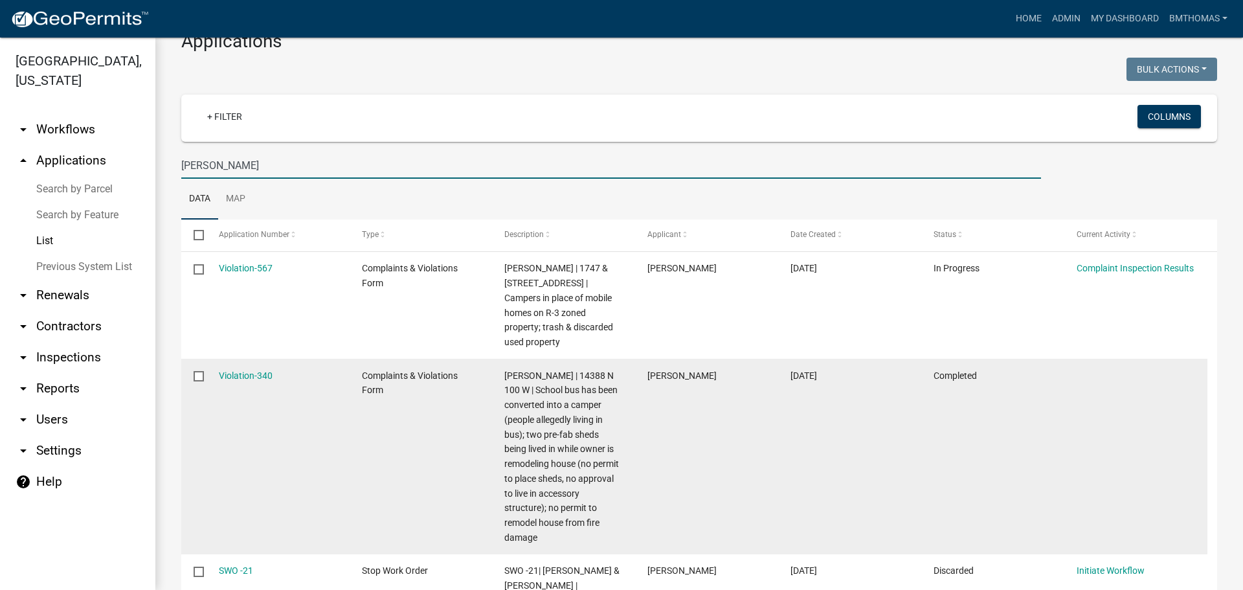
scroll to position [65, 0]
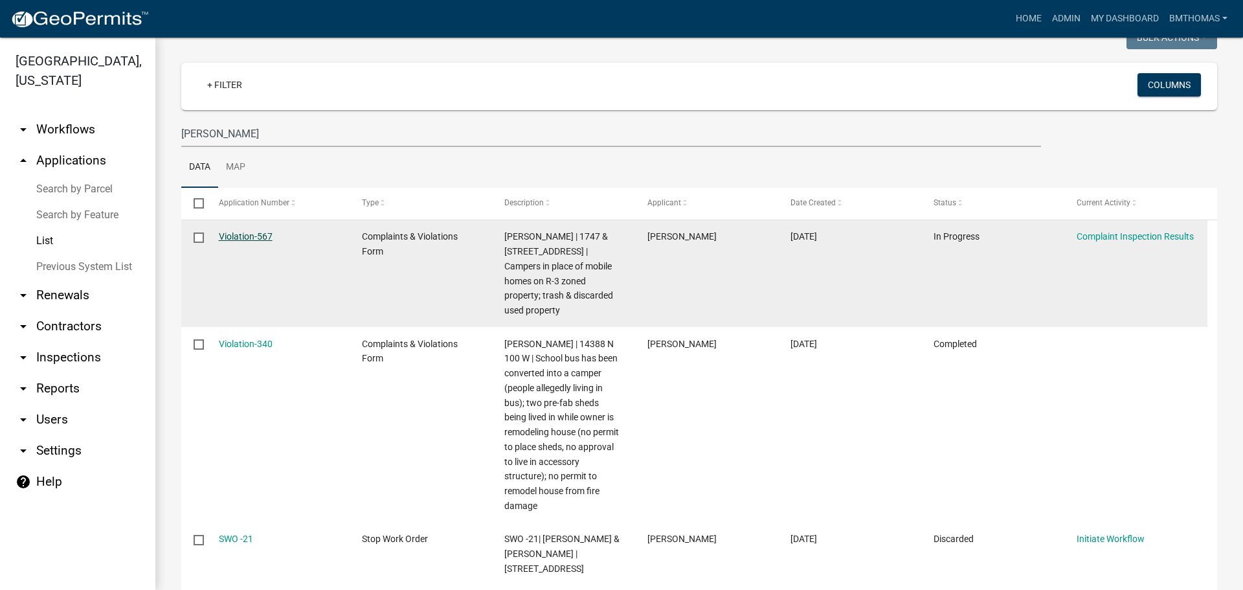
click at [246, 236] on link "Violation-567" at bounding box center [246, 236] width 54 height 10
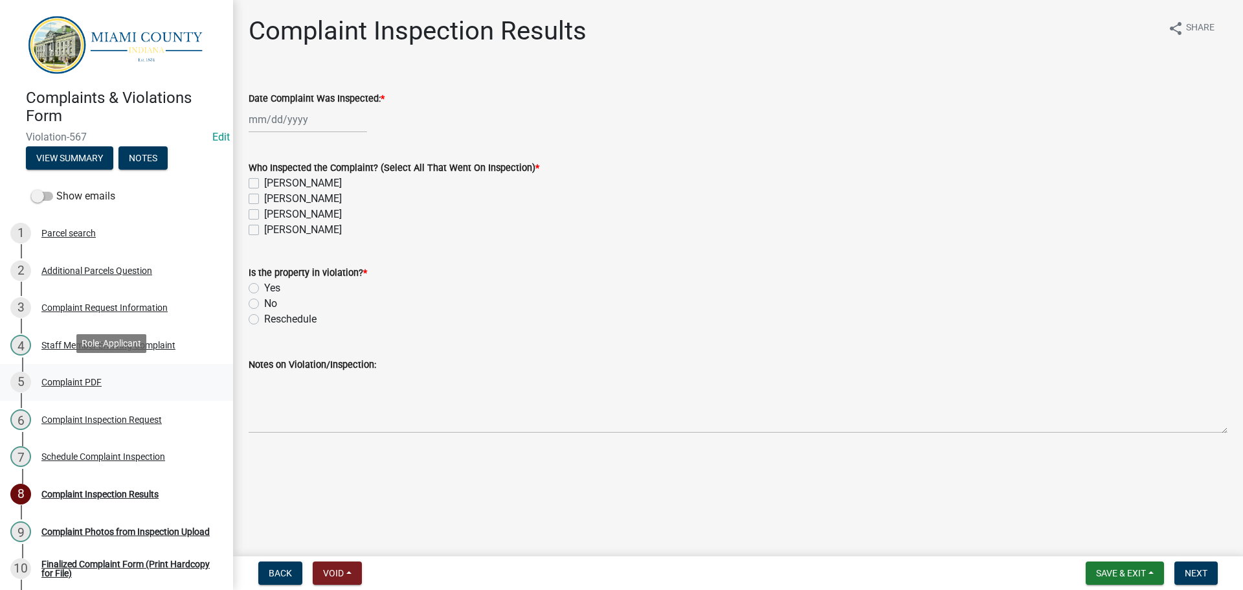
click at [86, 377] on div "Complaint PDF" at bounding box center [71, 381] width 60 height 9
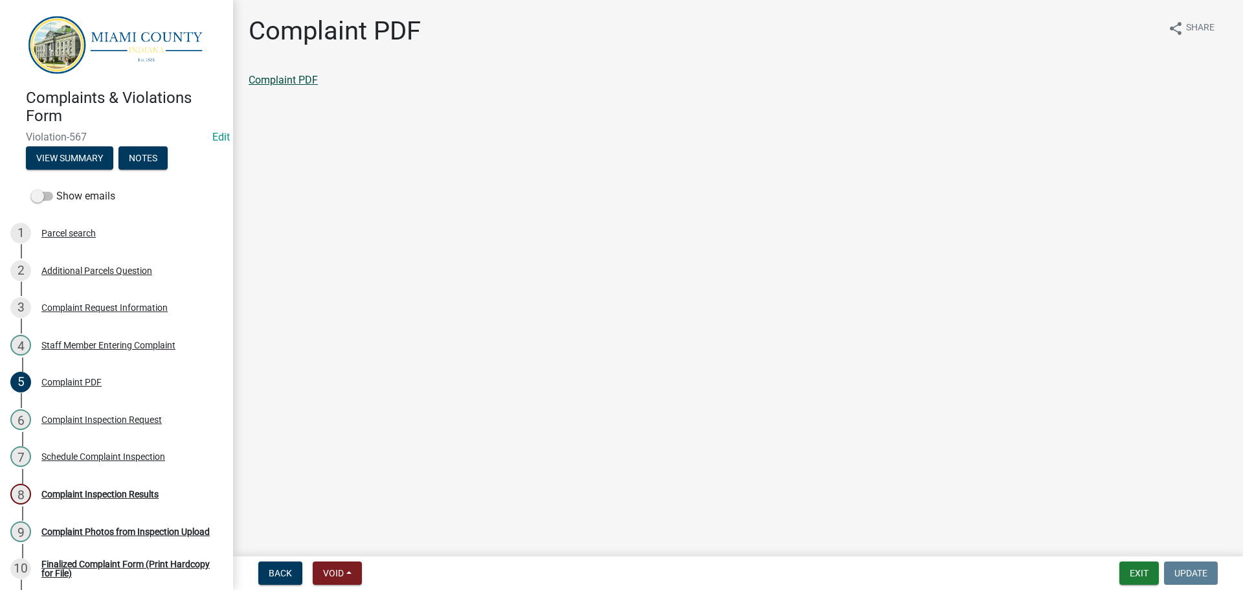
click at [302, 84] on link "Complaint PDF" at bounding box center [283, 80] width 69 height 12
